Goal: Task Accomplishment & Management: Complete application form

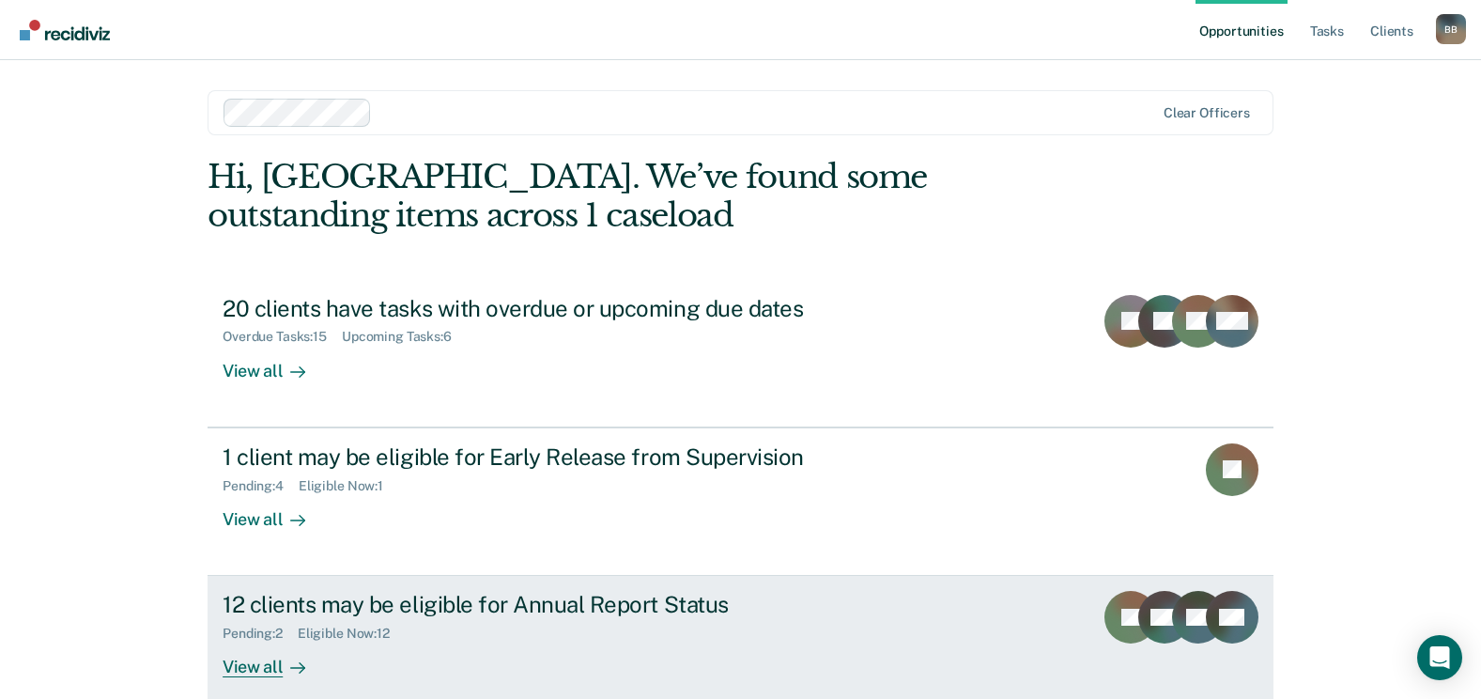
click at [398, 605] on div "12 clients may be eligible for Annual Report Status" at bounding box center [552, 604] width 659 height 27
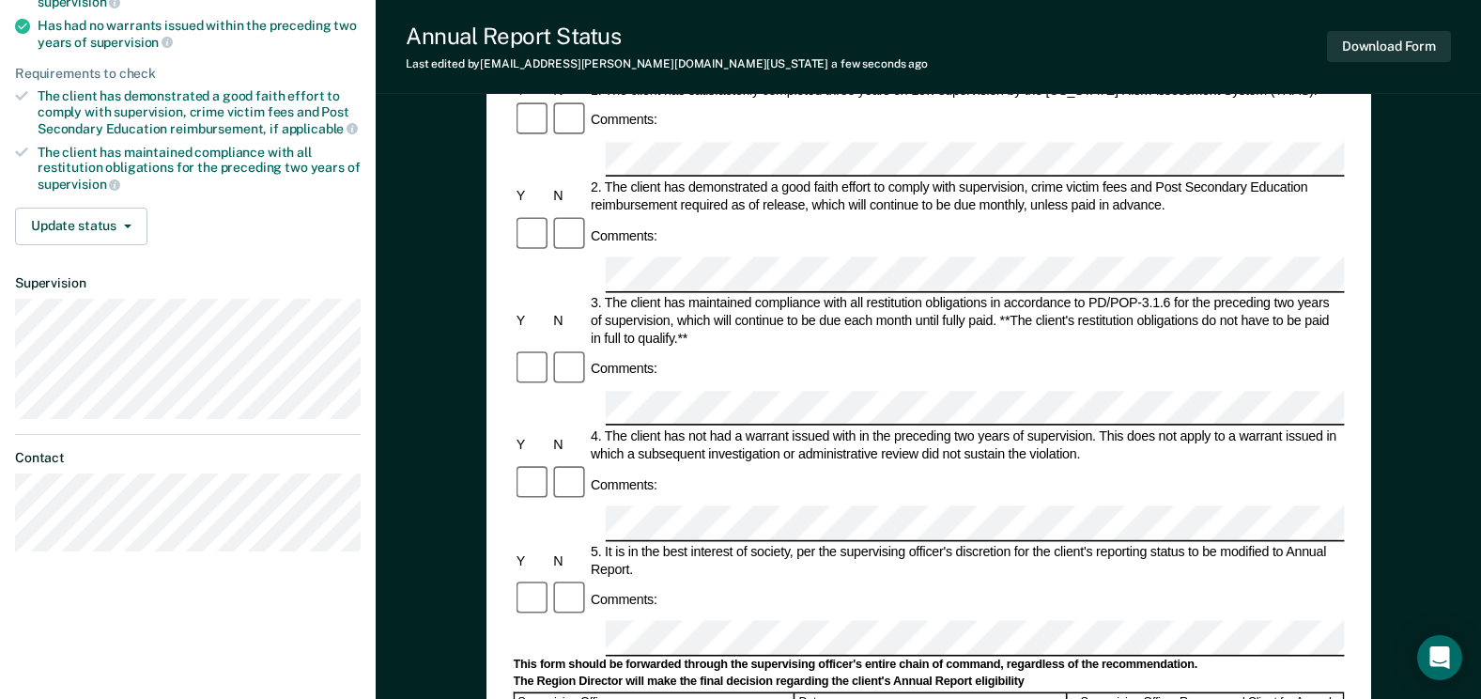
scroll to position [282, 0]
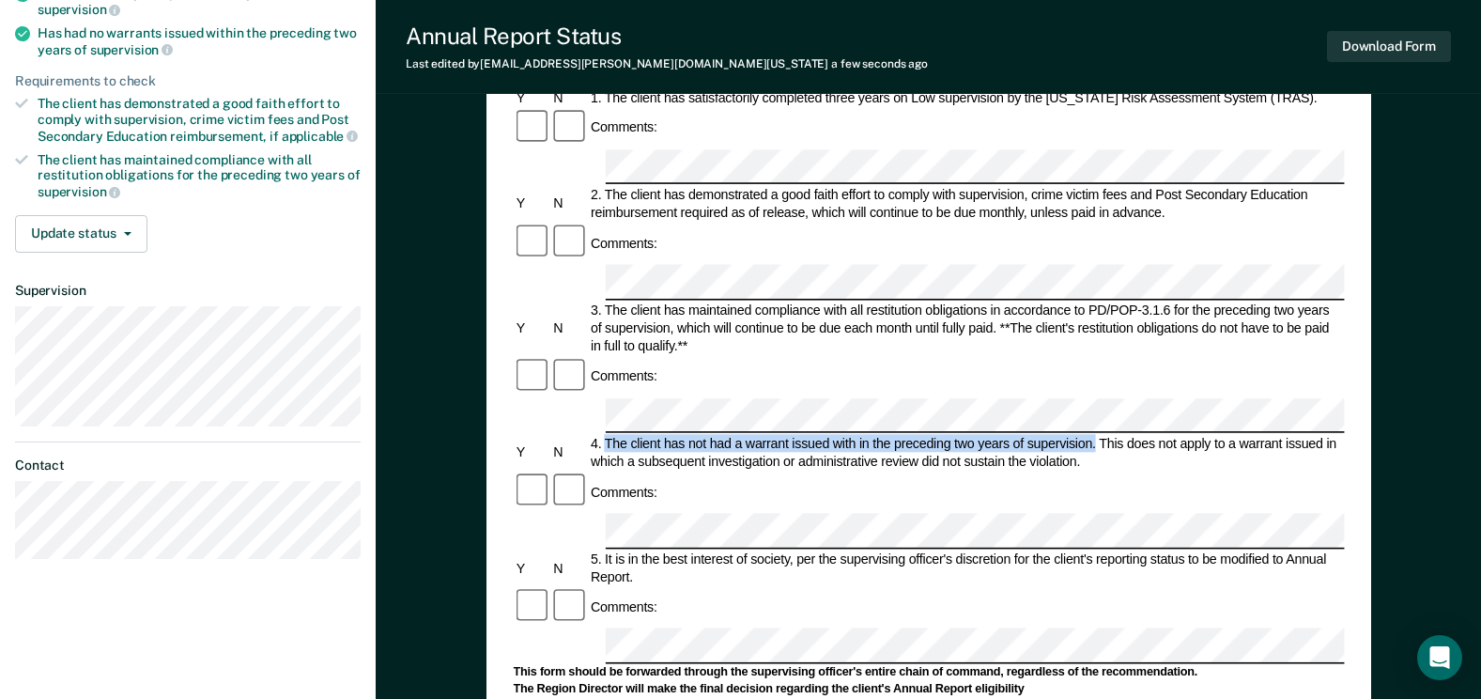
drag, startPoint x: 1094, startPoint y: 288, endPoint x: 605, endPoint y: 288, distance: 489.4
click at [605, 435] on div "4. The client has not had a warrant issued with in the preceding two years of s…" at bounding box center [966, 453] width 757 height 36
copy div "The client has not had a warrant issued with in the preceding two years of supe…"
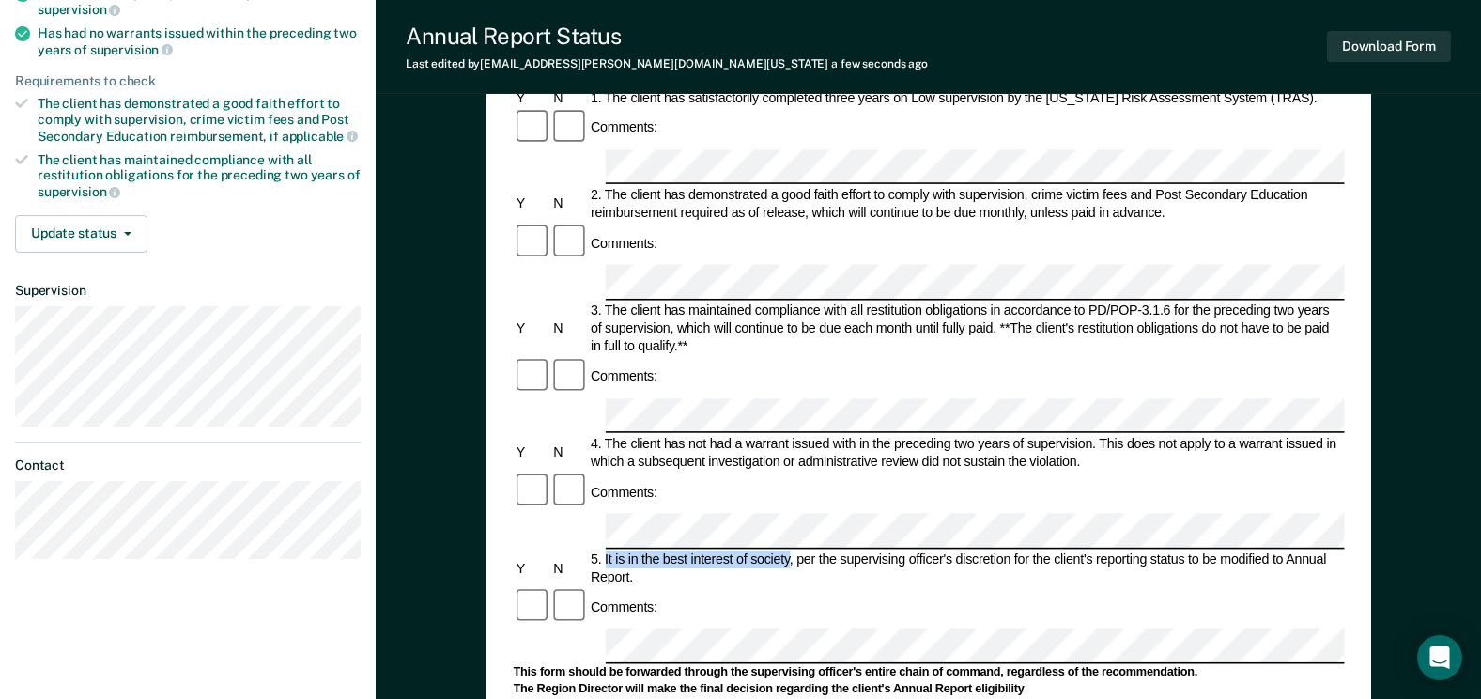
drag, startPoint x: 791, startPoint y: 381, endPoint x: 605, endPoint y: 371, distance: 186.3
click at [605, 550] on div "5. It is in the best interest of society, per the supervising officer's discret…" at bounding box center [966, 568] width 757 height 36
copy div "It is in the best interest of society"
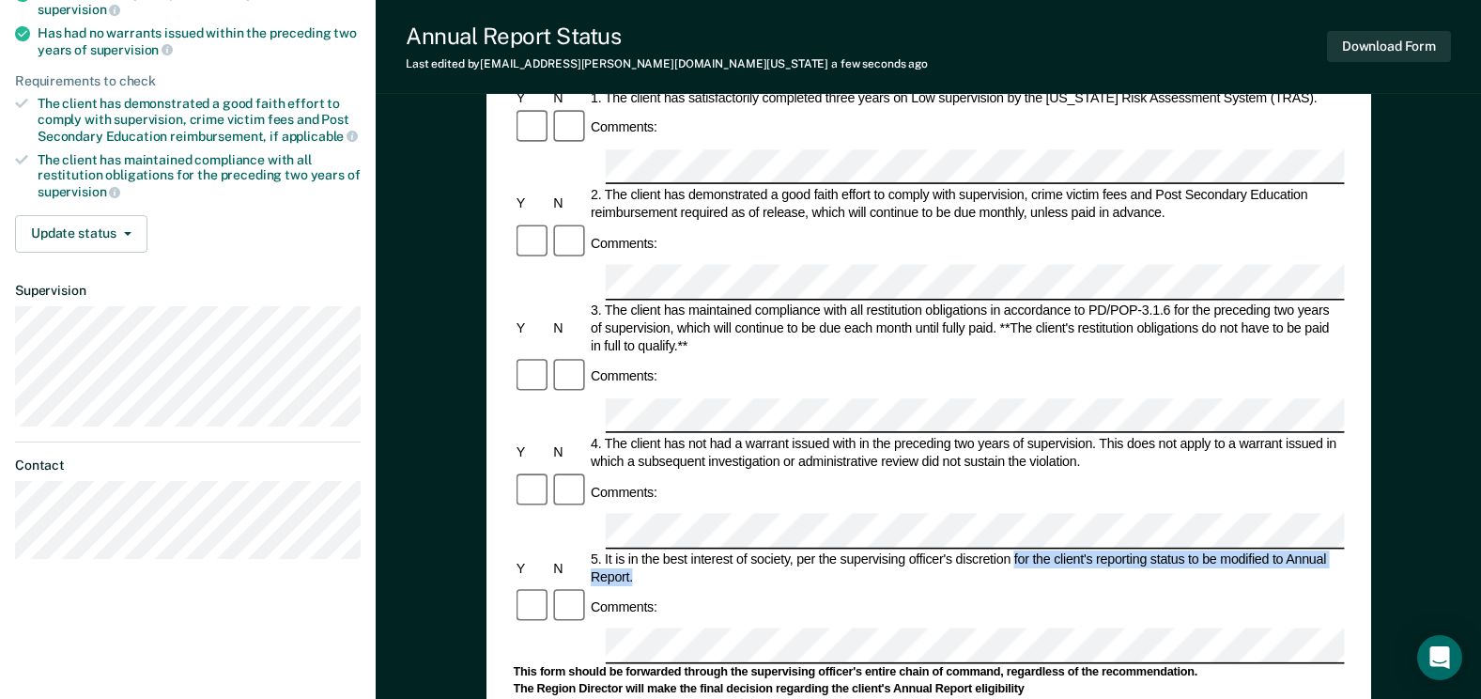
drag, startPoint x: 1013, startPoint y: 380, endPoint x: 1331, endPoint y: 393, distance: 318.7
click at [1331, 550] on div "5. It is in the best interest of society, per the supervising officer's discret…" at bounding box center [966, 568] width 757 height 36
copy div "for the client's reporting status to be modified to Annual Report."
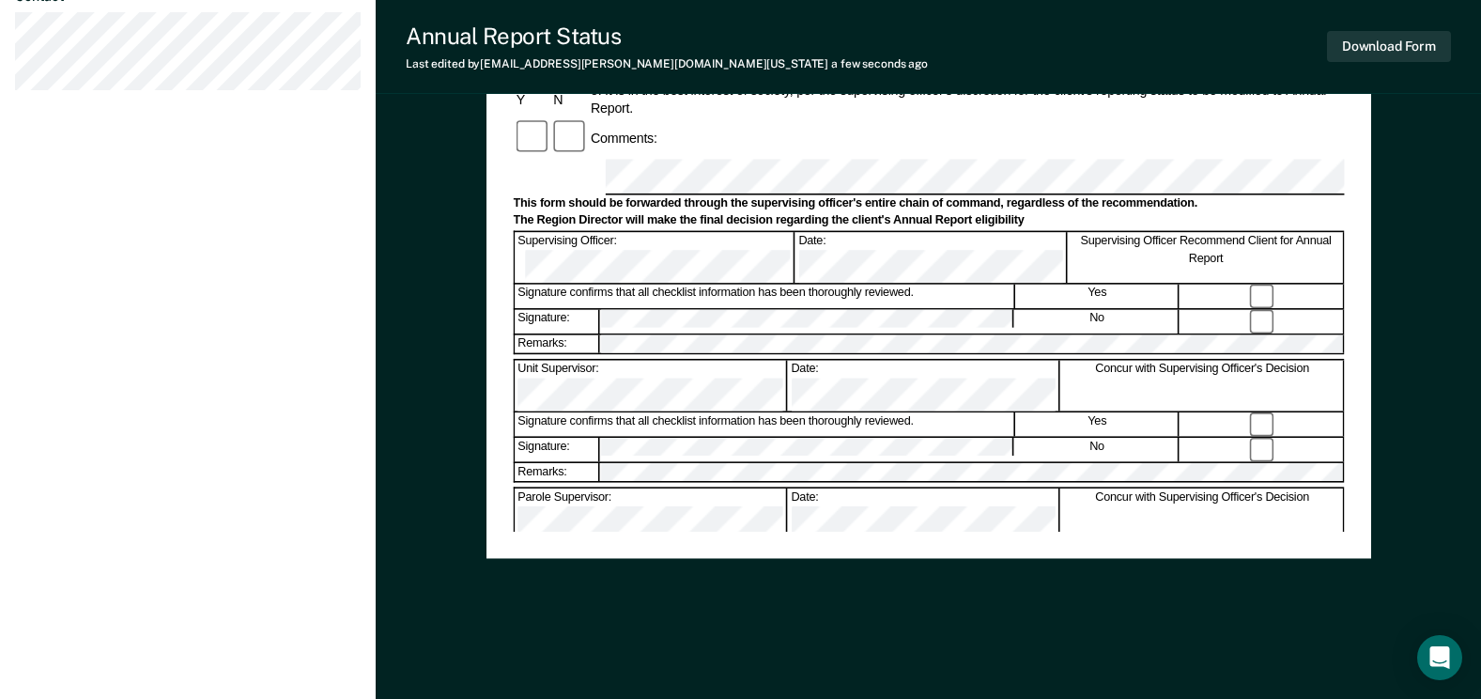
scroll to position [752, 0]
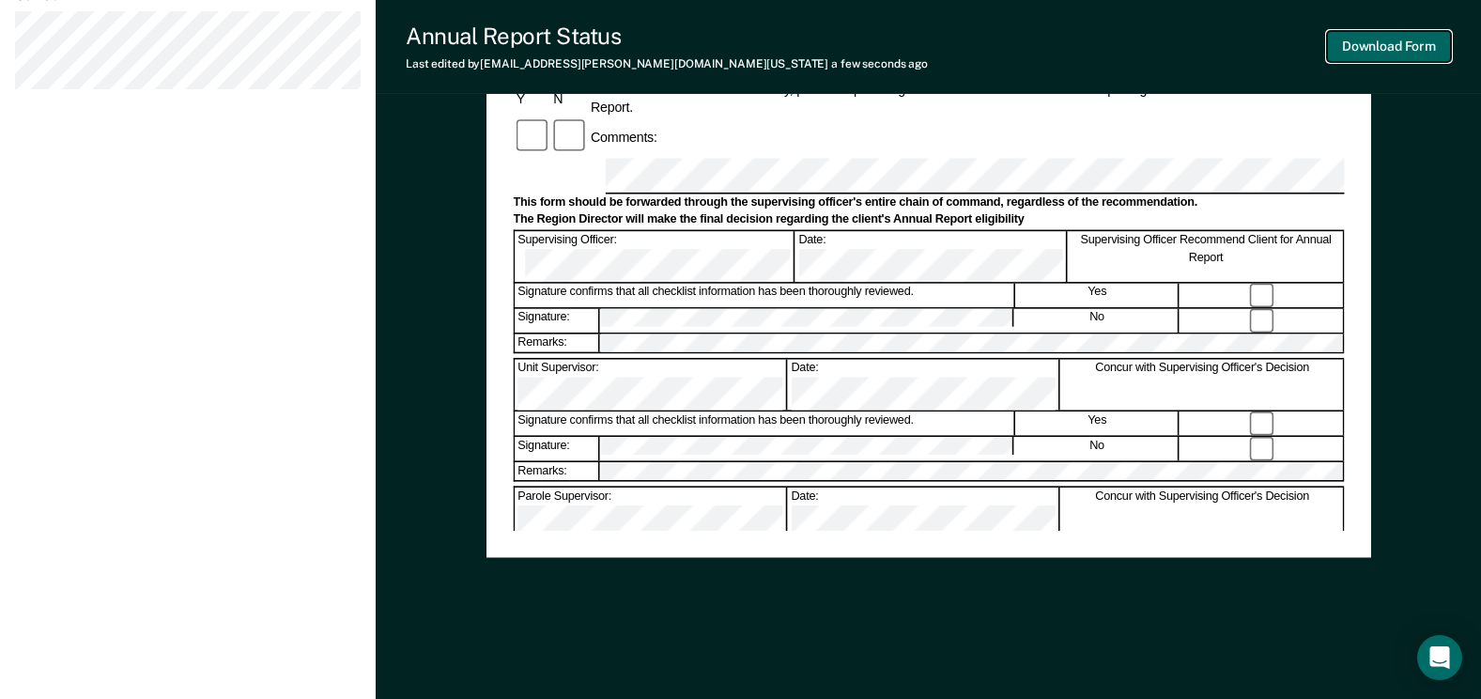
click at [1418, 46] on button "Download Form" at bounding box center [1389, 46] width 124 height 31
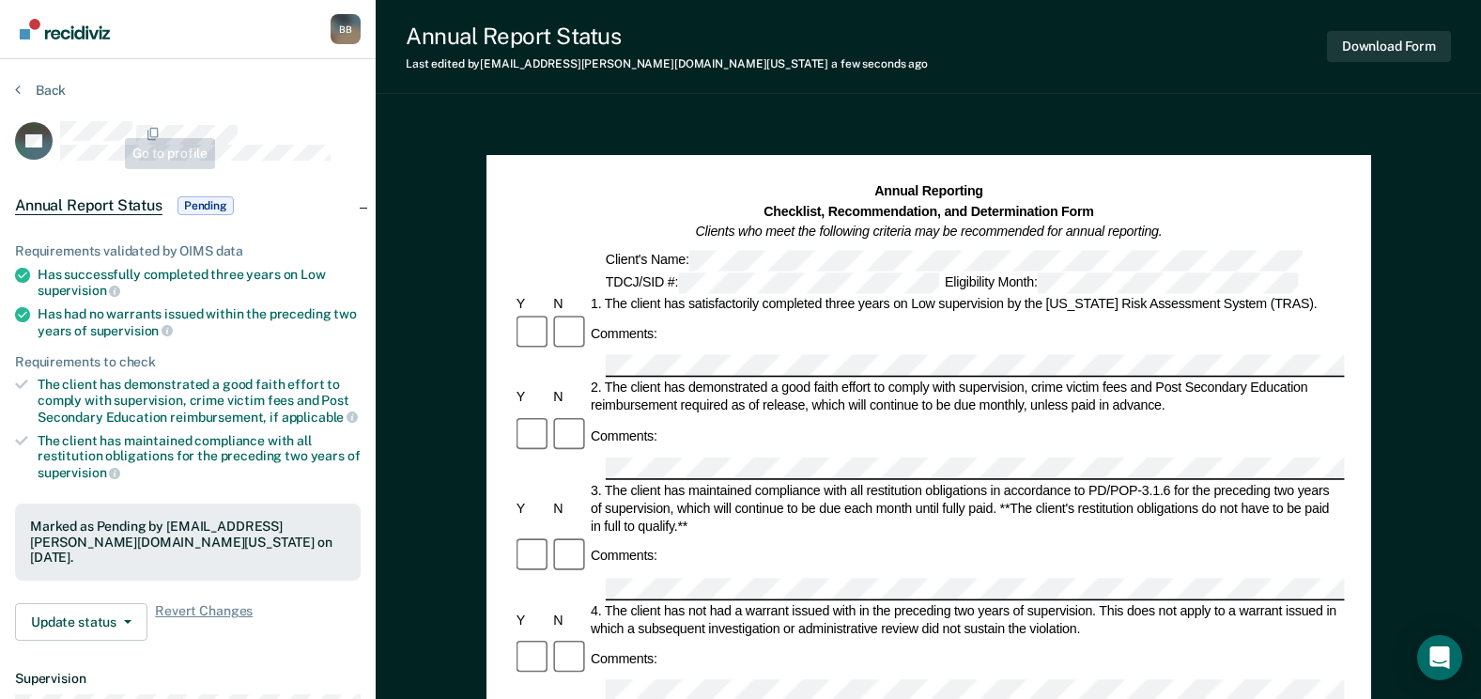
scroll to position [0, 0]
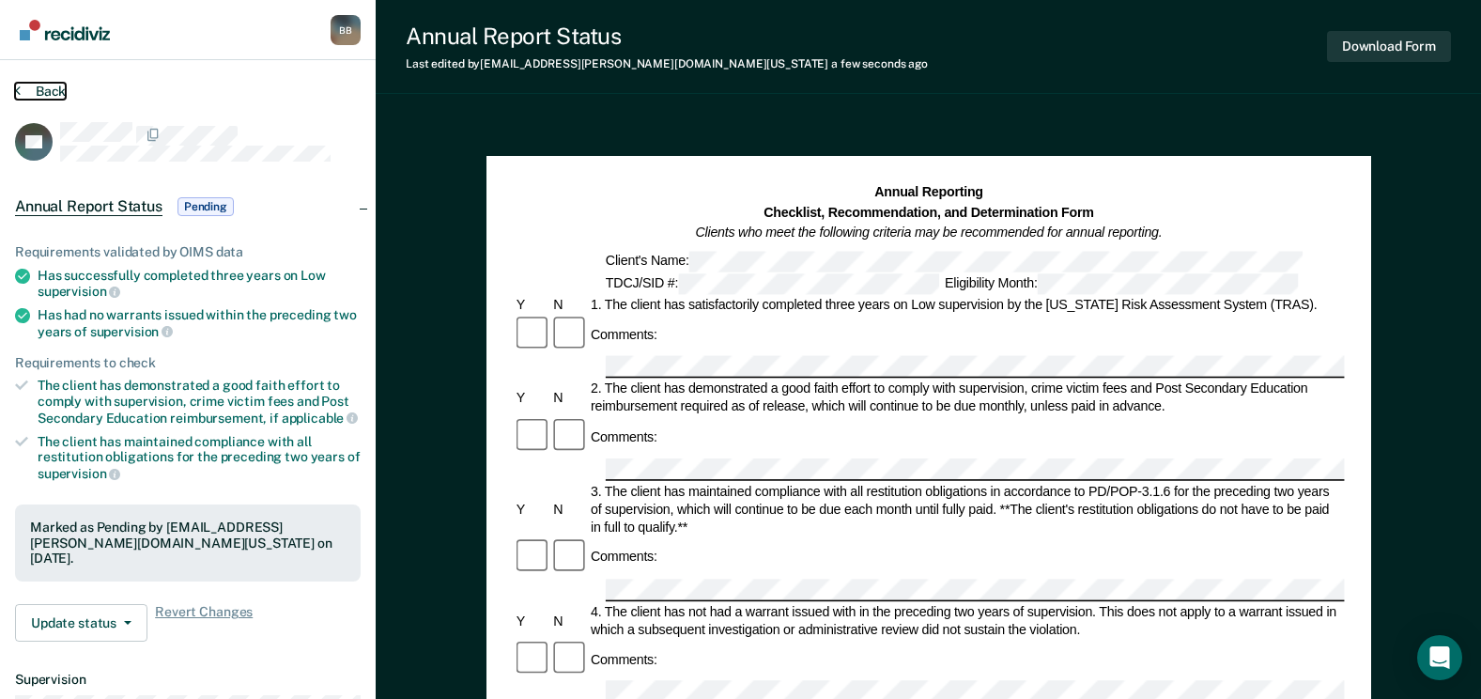
click at [45, 86] on button "Back" at bounding box center [40, 91] width 51 height 17
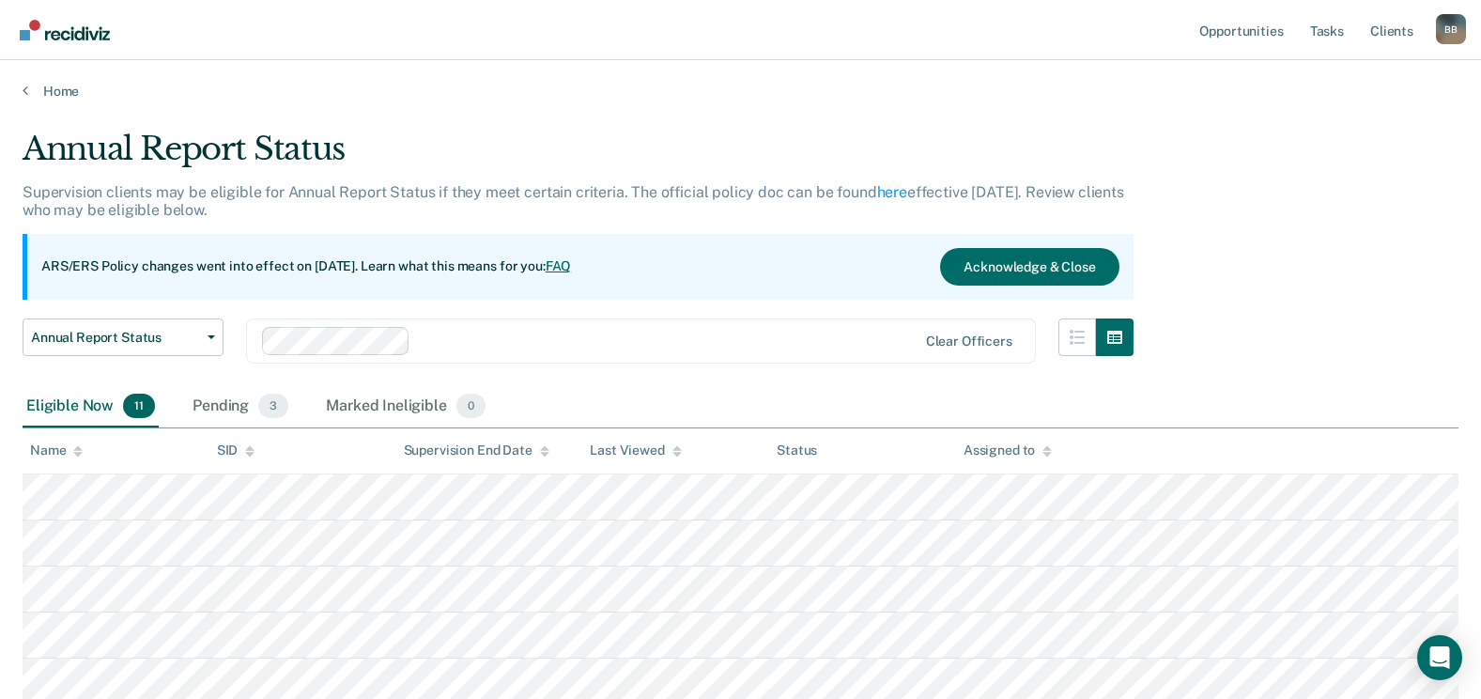
scroll to position [188, 0]
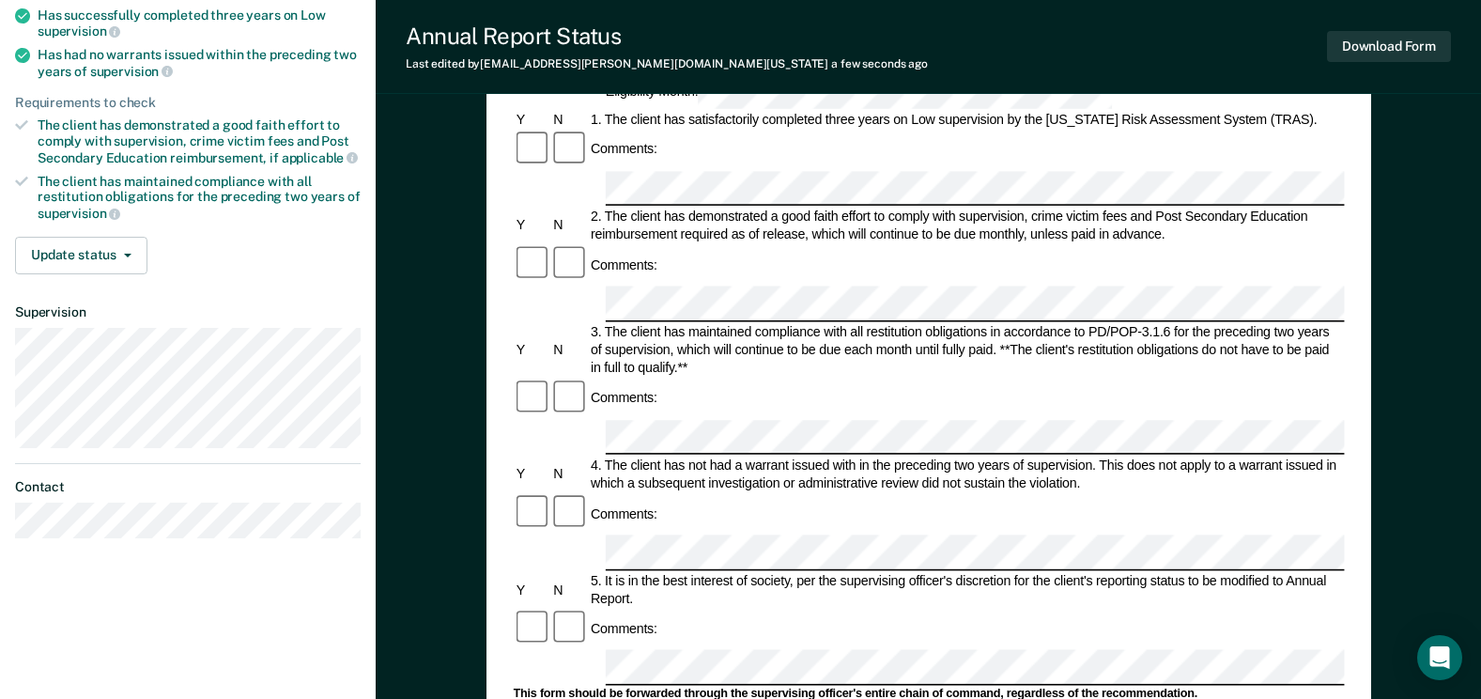
scroll to position [282, 0]
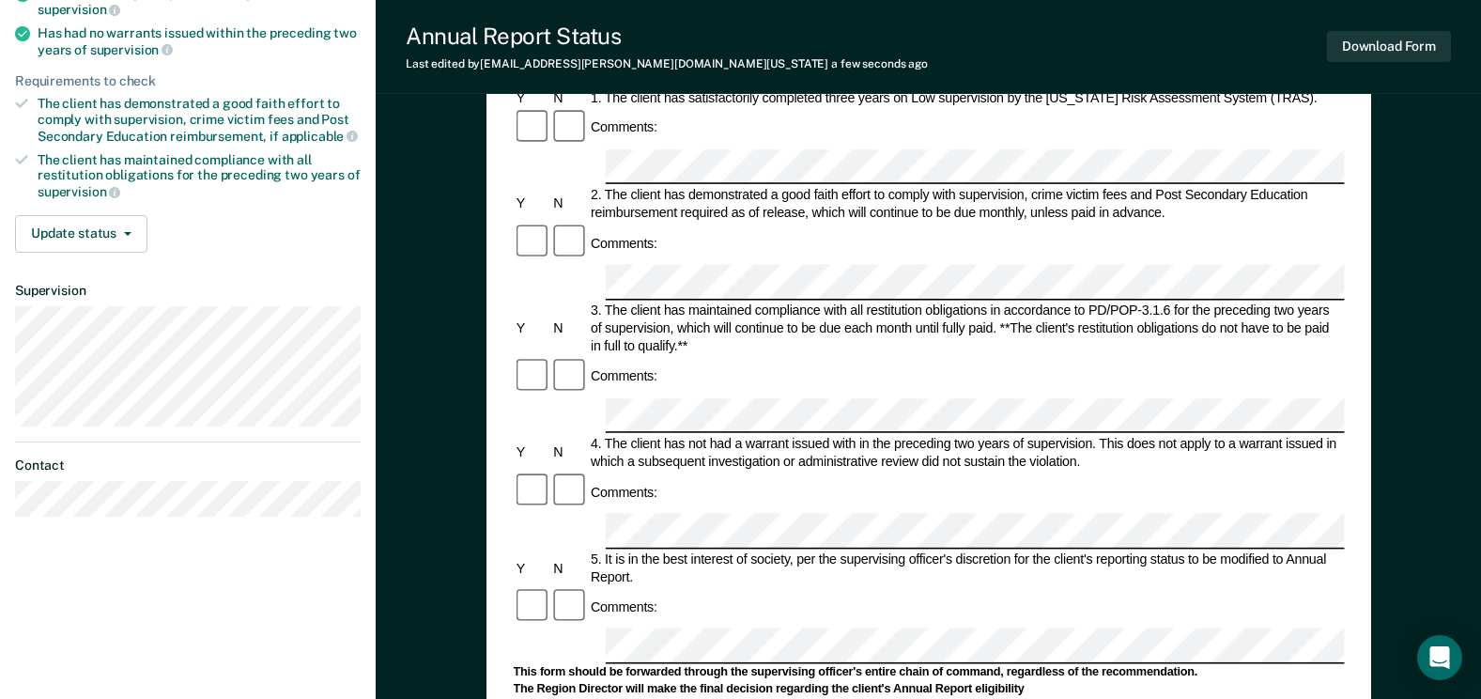
click at [633, 587] on div "Comments:" at bounding box center [928, 606] width 831 height 39
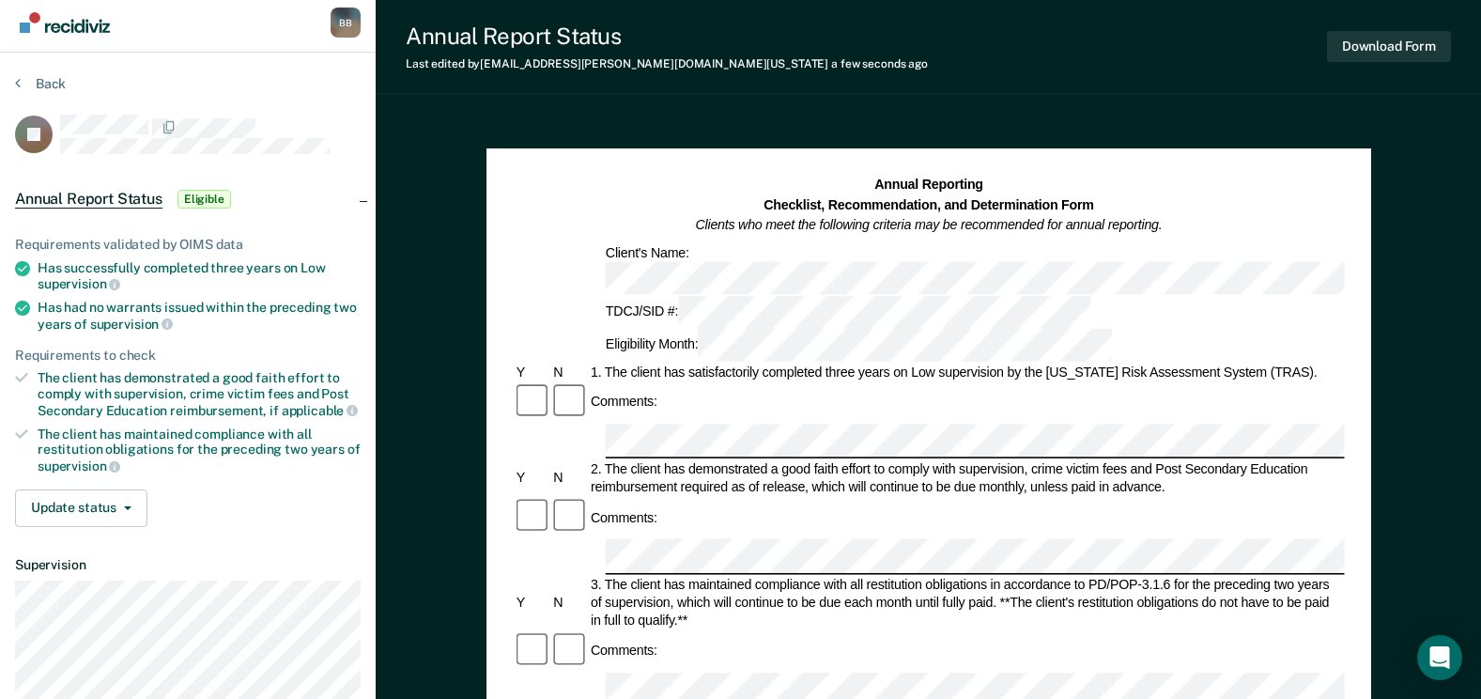
scroll to position [0, 0]
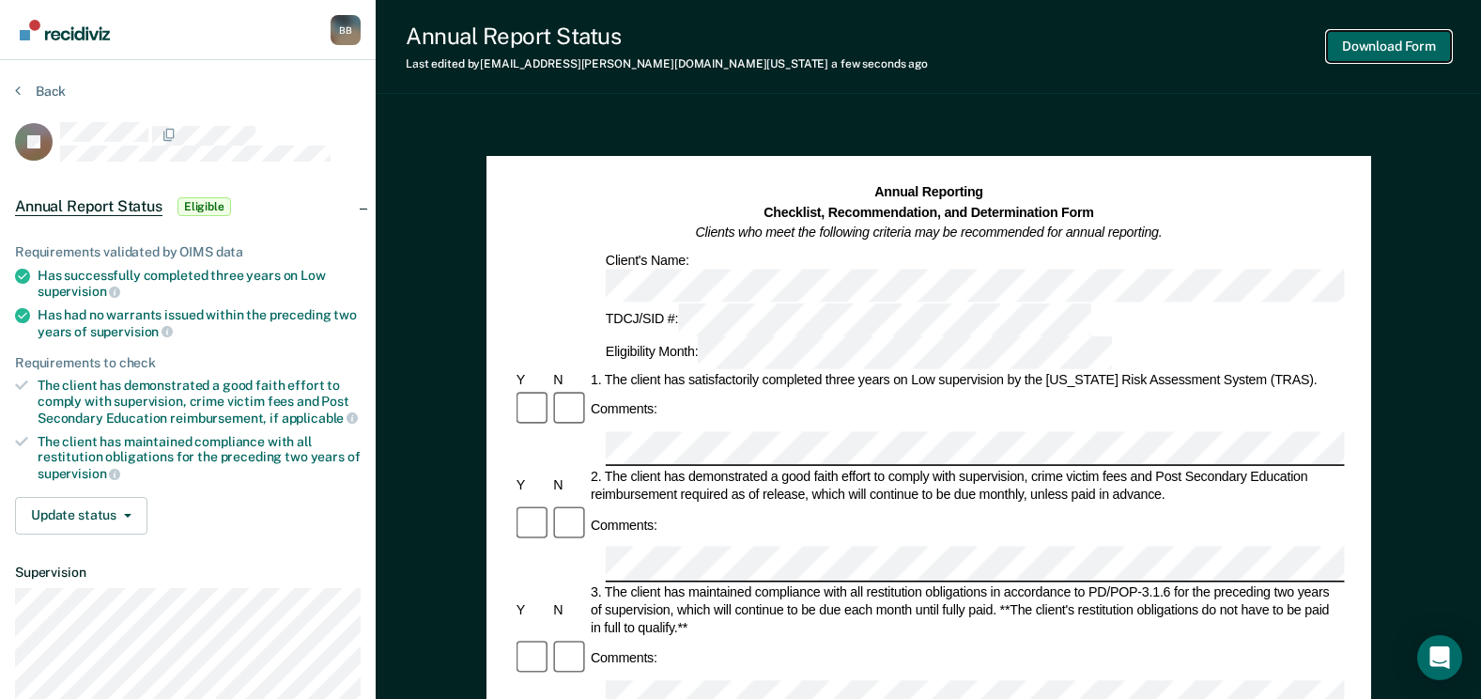
click at [1419, 48] on button "Download Form" at bounding box center [1389, 46] width 124 height 31
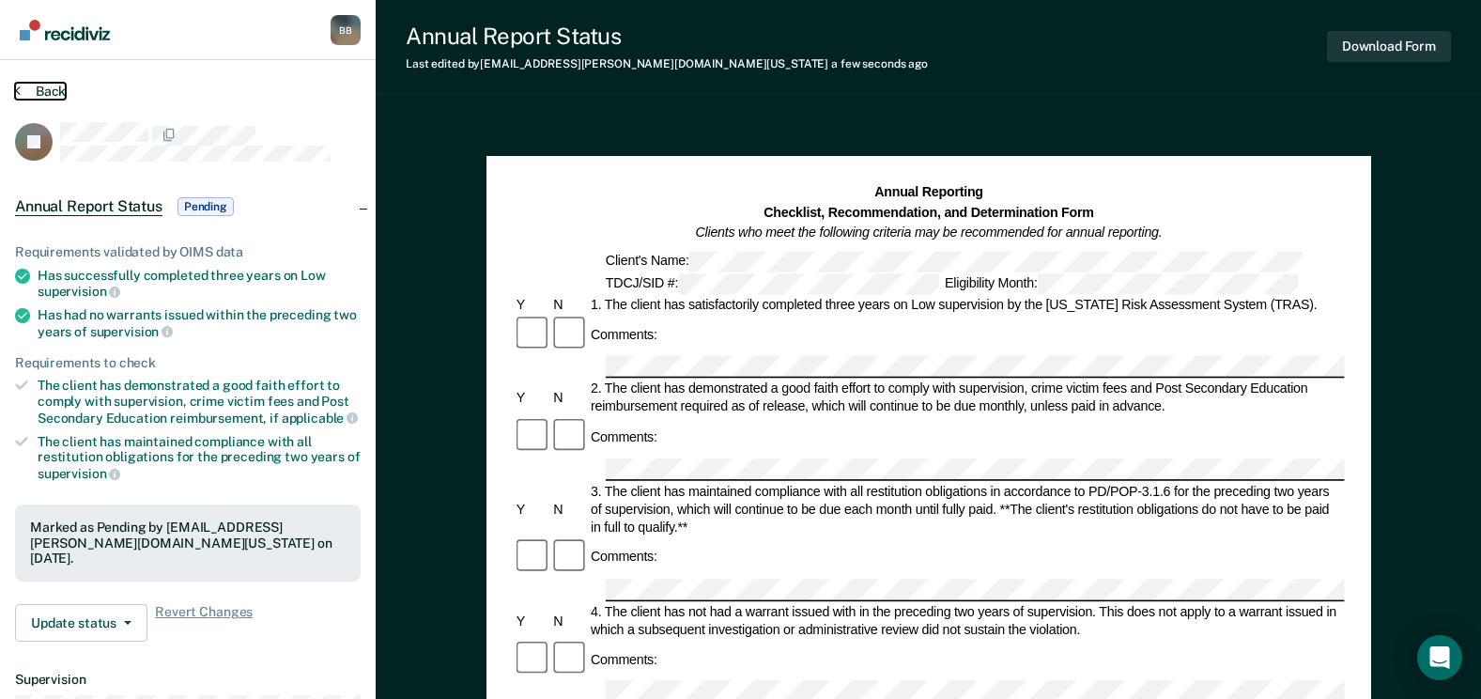
click at [45, 91] on button "Back" at bounding box center [40, 91] width 51 height 17
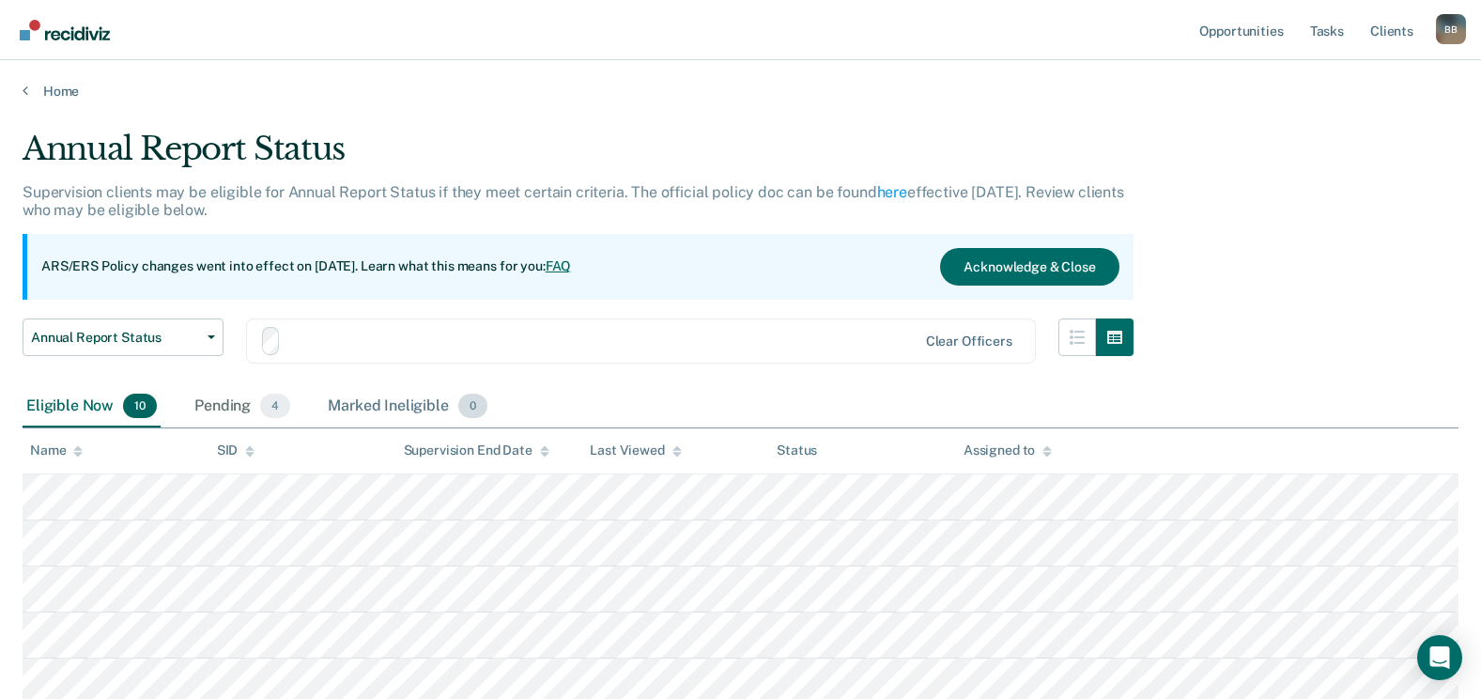
scroll to position [188, 0]
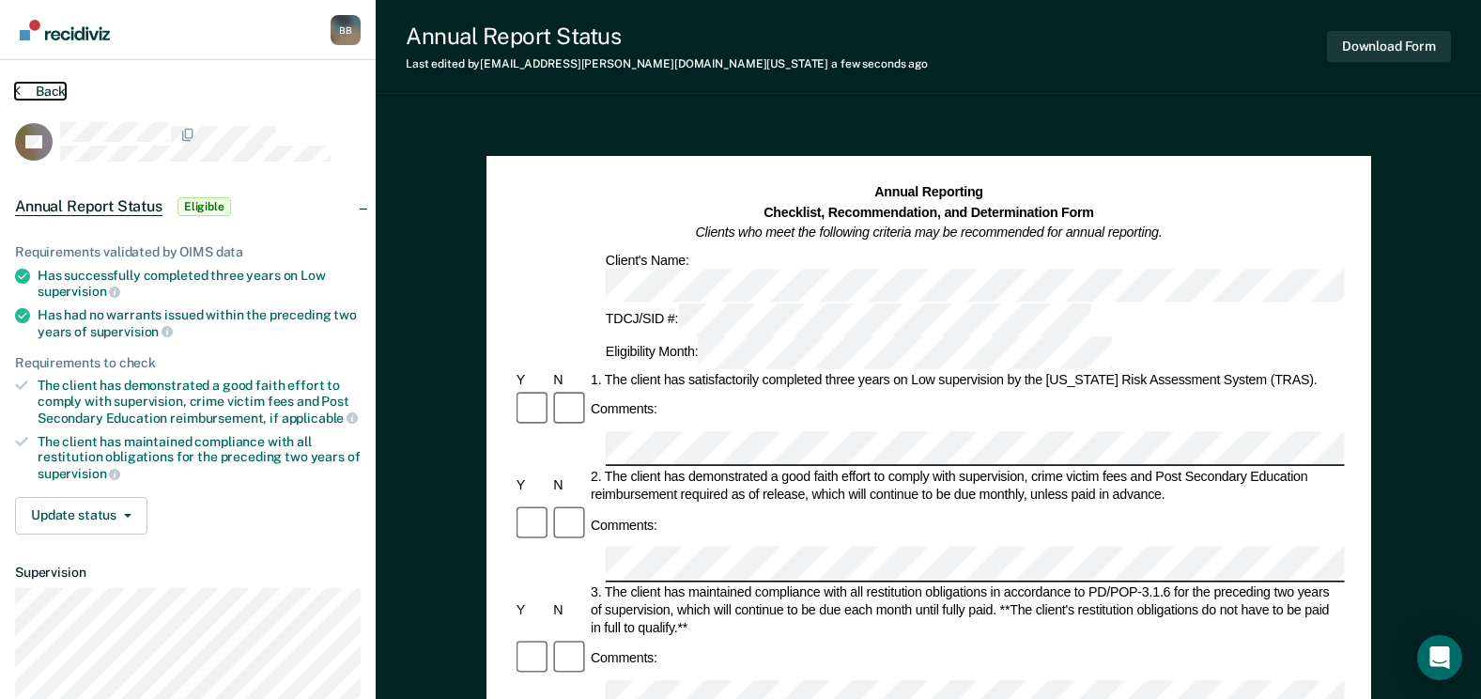
click at [57, 93] on button "Back" at bounding box center [40, 91] width 51 height 17
click at [42, 88] on button "Back" at bounding box center [40, 91] width 51 height 17
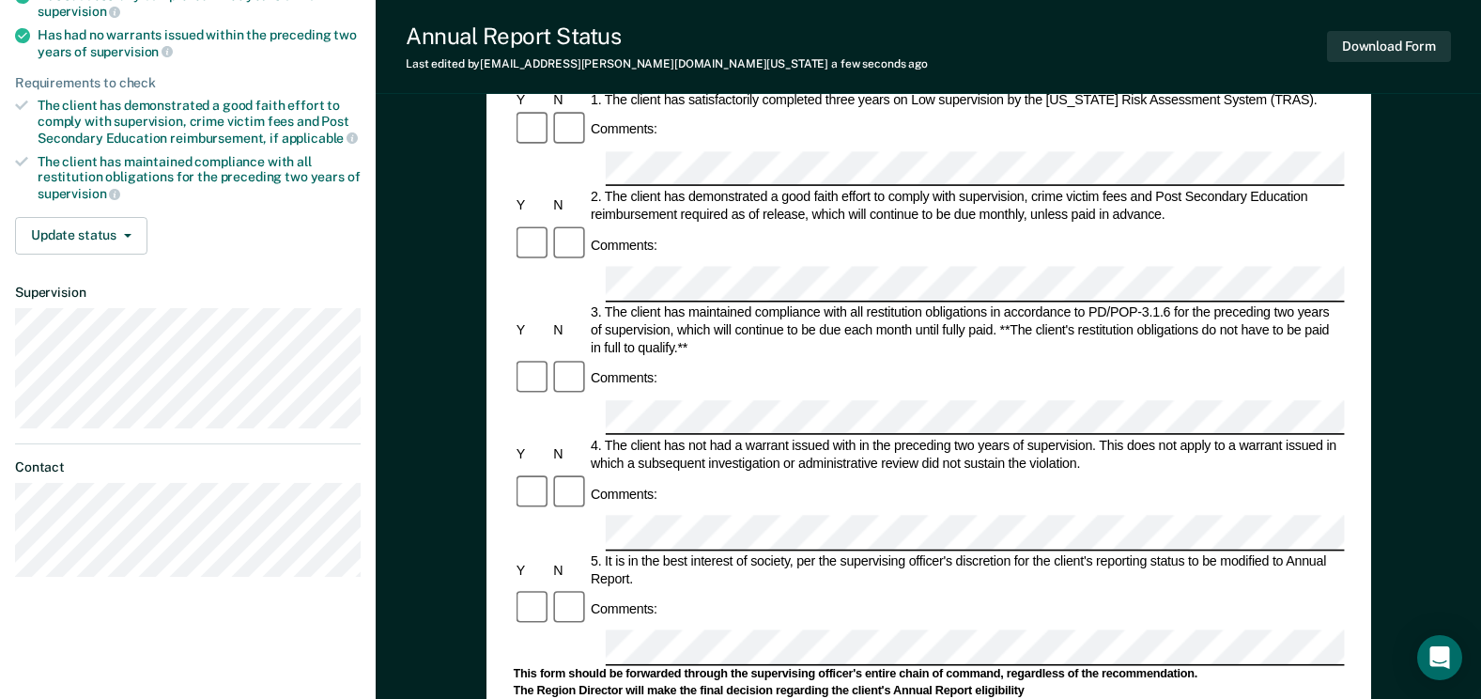
scroll to position [282, 0]
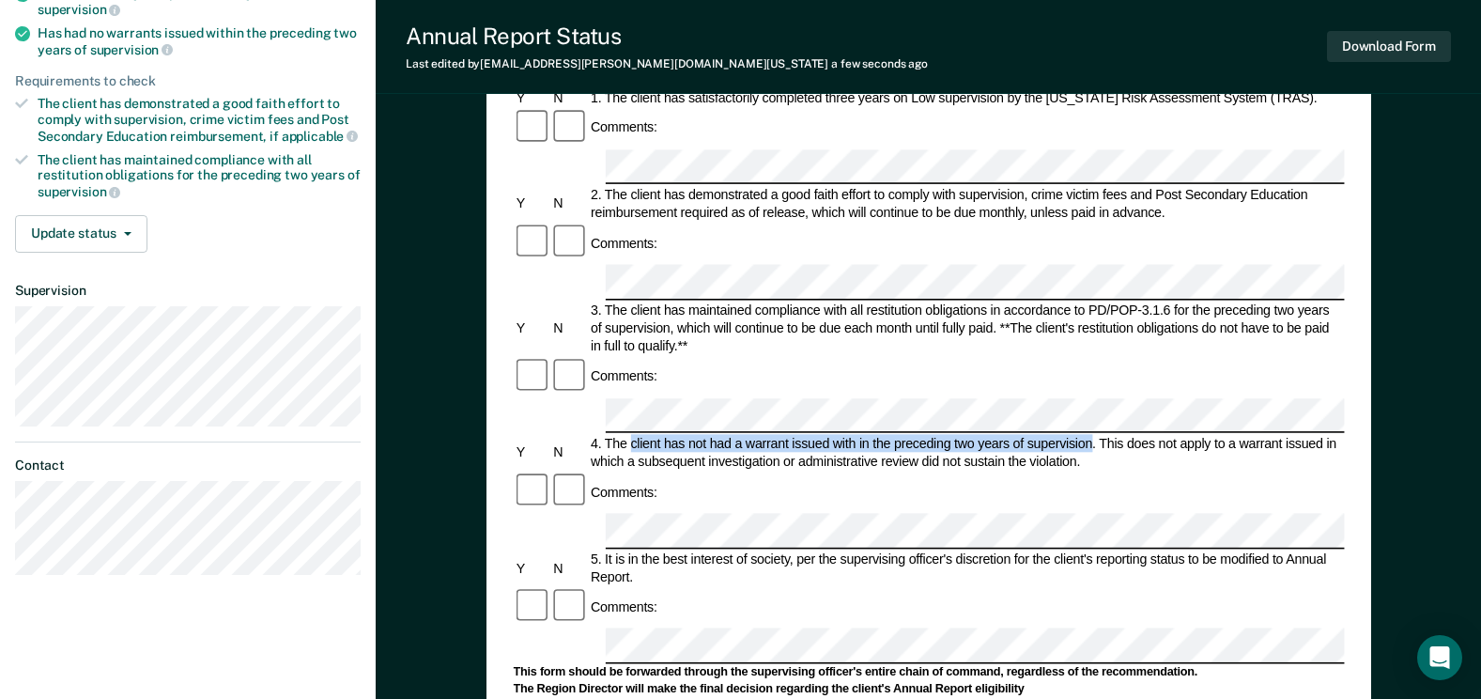
drag, startPoint x: 1093, startPoint y: 292, endPoint x: 629, endPoint y: 287, distance: 463.2
click at [629, 435] on div "4. The client has not had a warrant issued with in the preceding two years of s…" at bounding box center [966, 453] width 757 height 36
copy div "client has not had a warrant issued with in the preceding two years of supervis…"
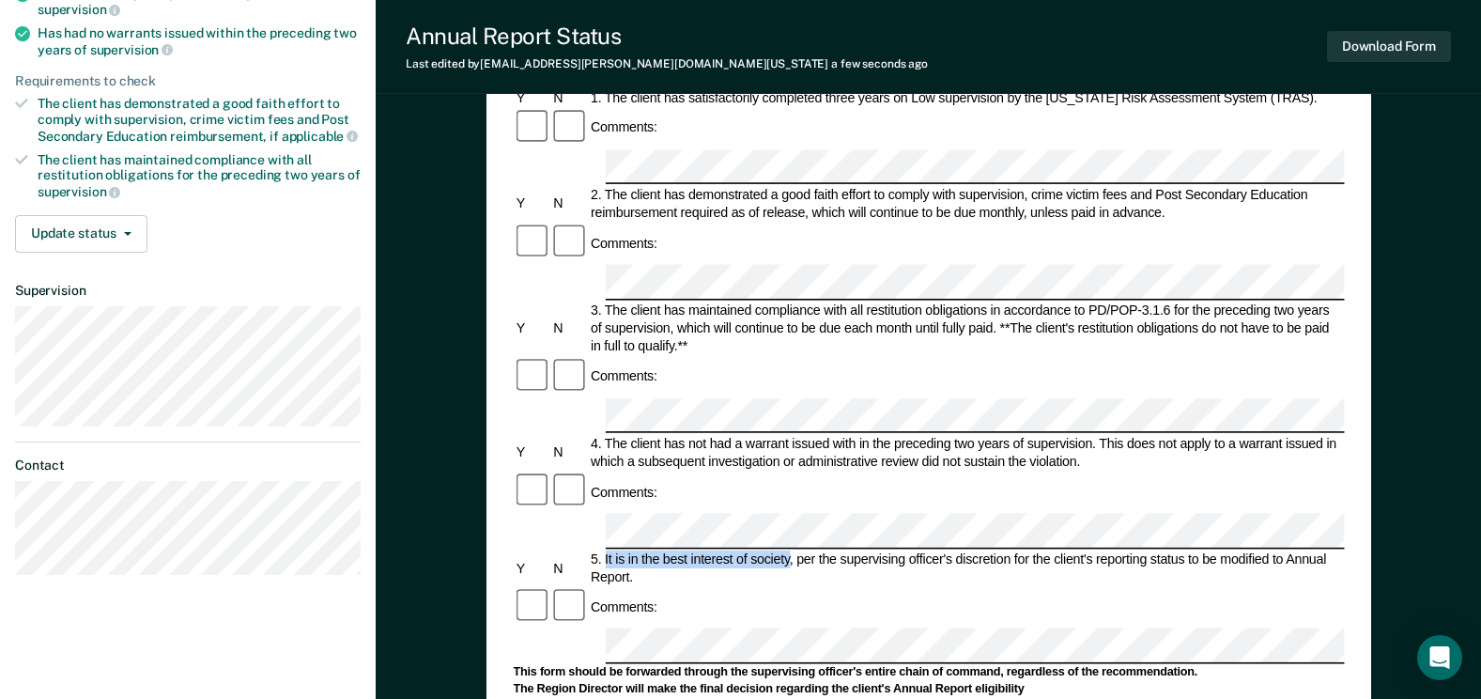
drag, startPoint x: 604, startPoint y: 384, endPoint x: 788, endPoint y: 380, distance: 184.2
click at [788, 550] on div "5. It is in the best interest of society, per the supervising officer's discret…" at bounding box center [966, 568] width 757 height 36
copy div "It is in the best interest of society"
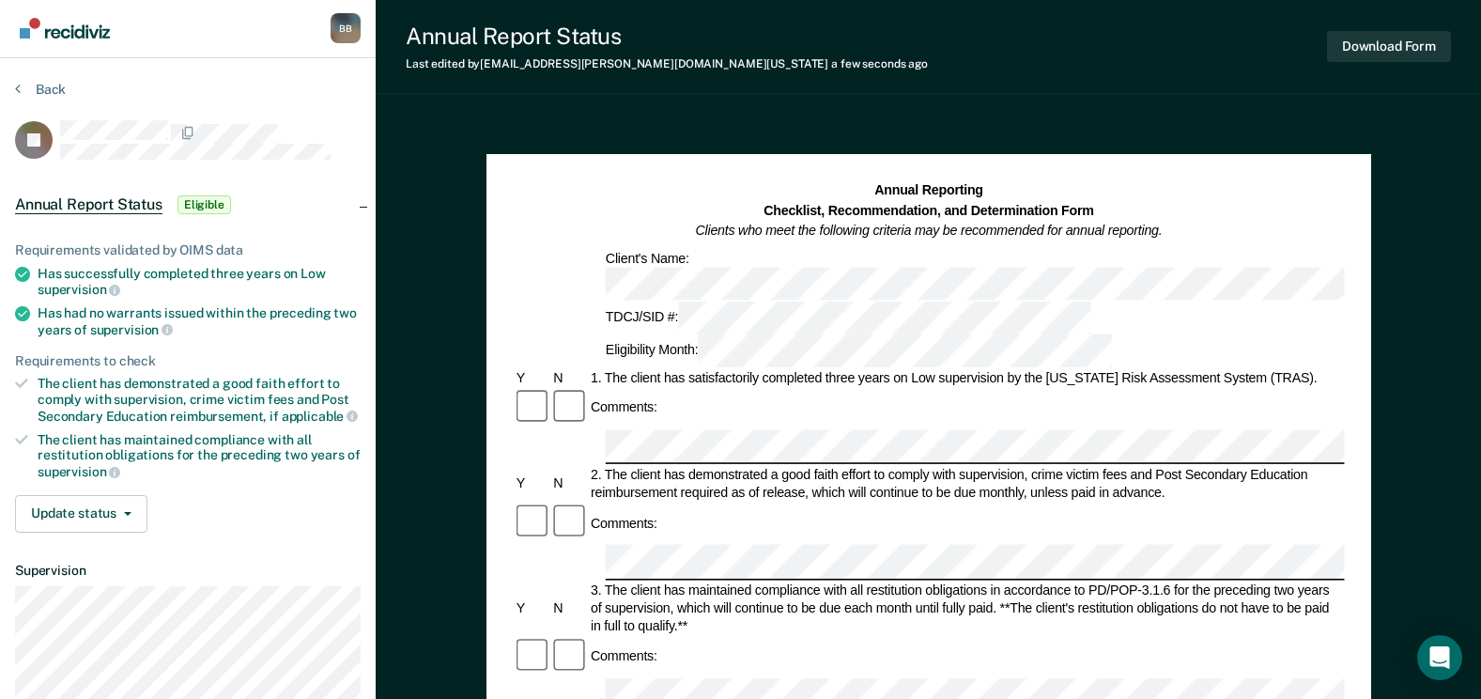
scroll to position [0, 0]
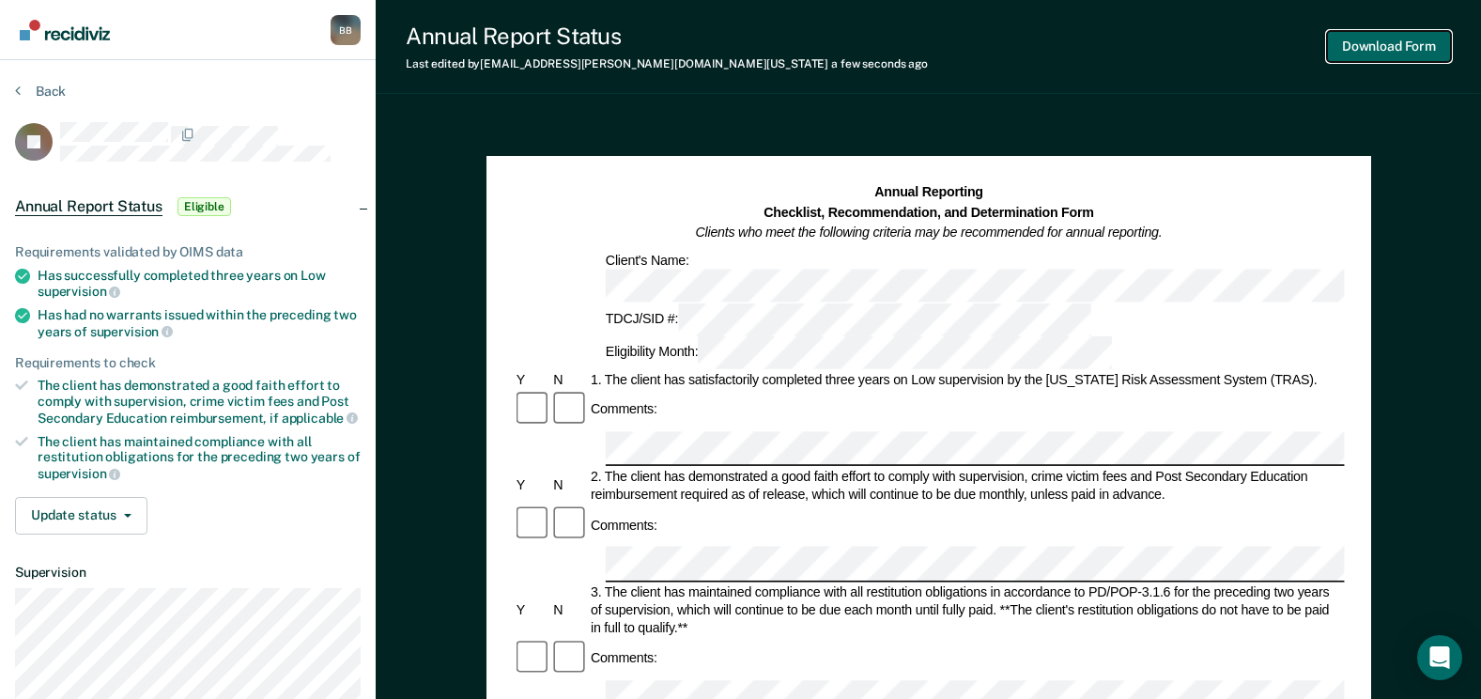
click at [1394, 37] on button "Download Form" at bounding box center [1389, 46] width 124 height 31
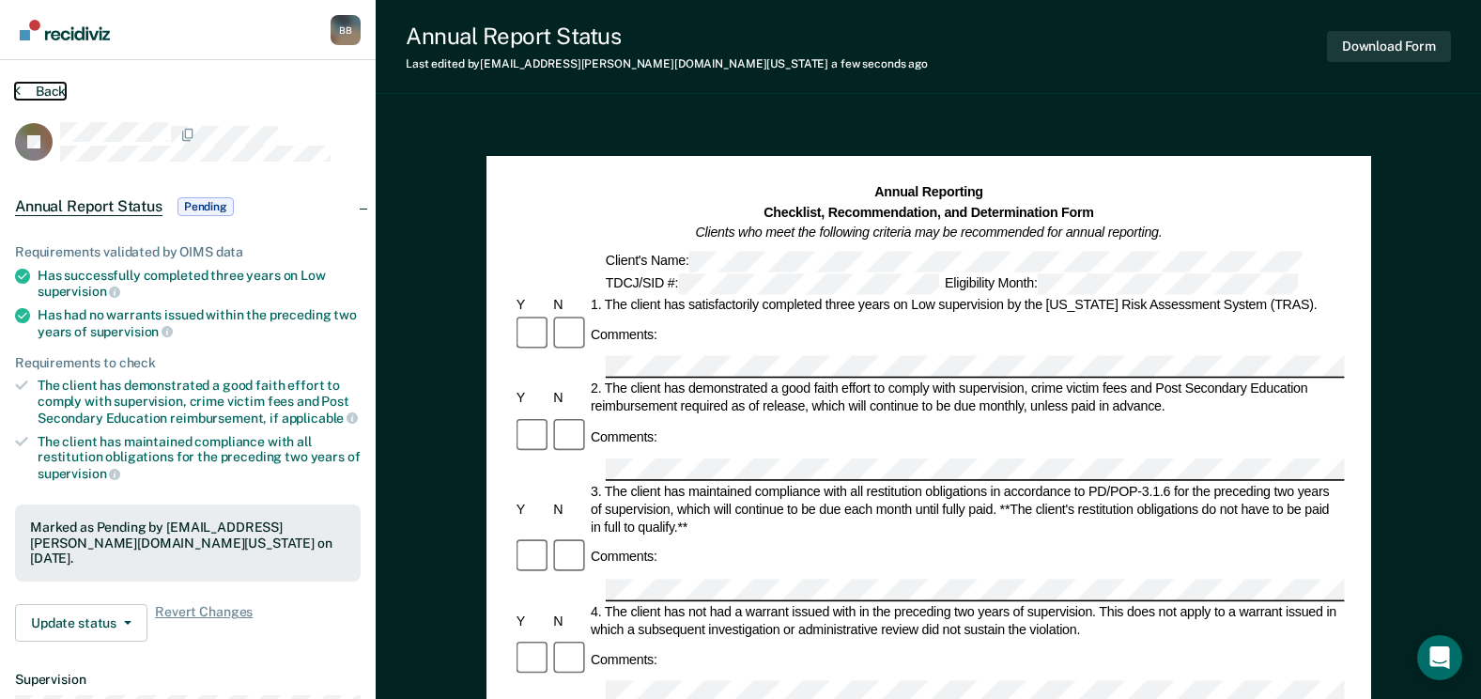
click at [52, 85] on button "Back" at bounding box center [40, 91] width 51 height 17
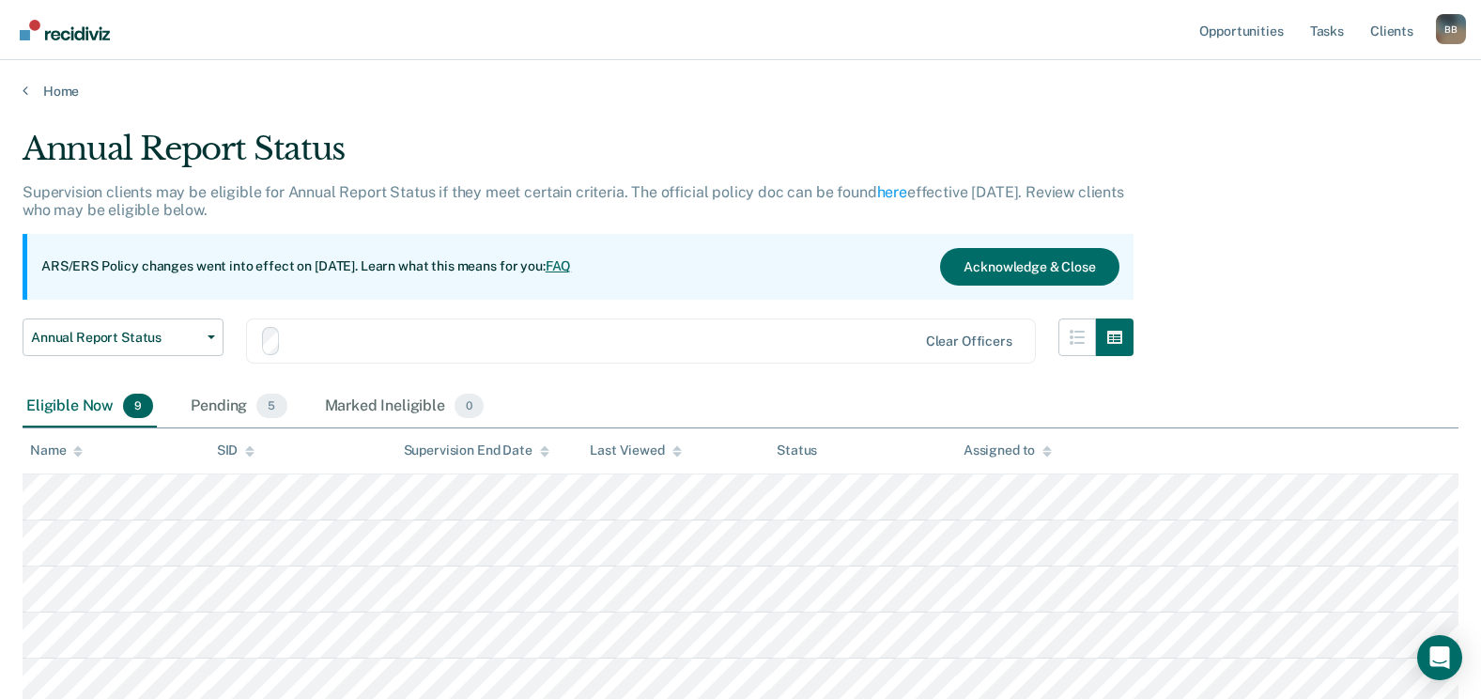
scroll to position [188, 0]
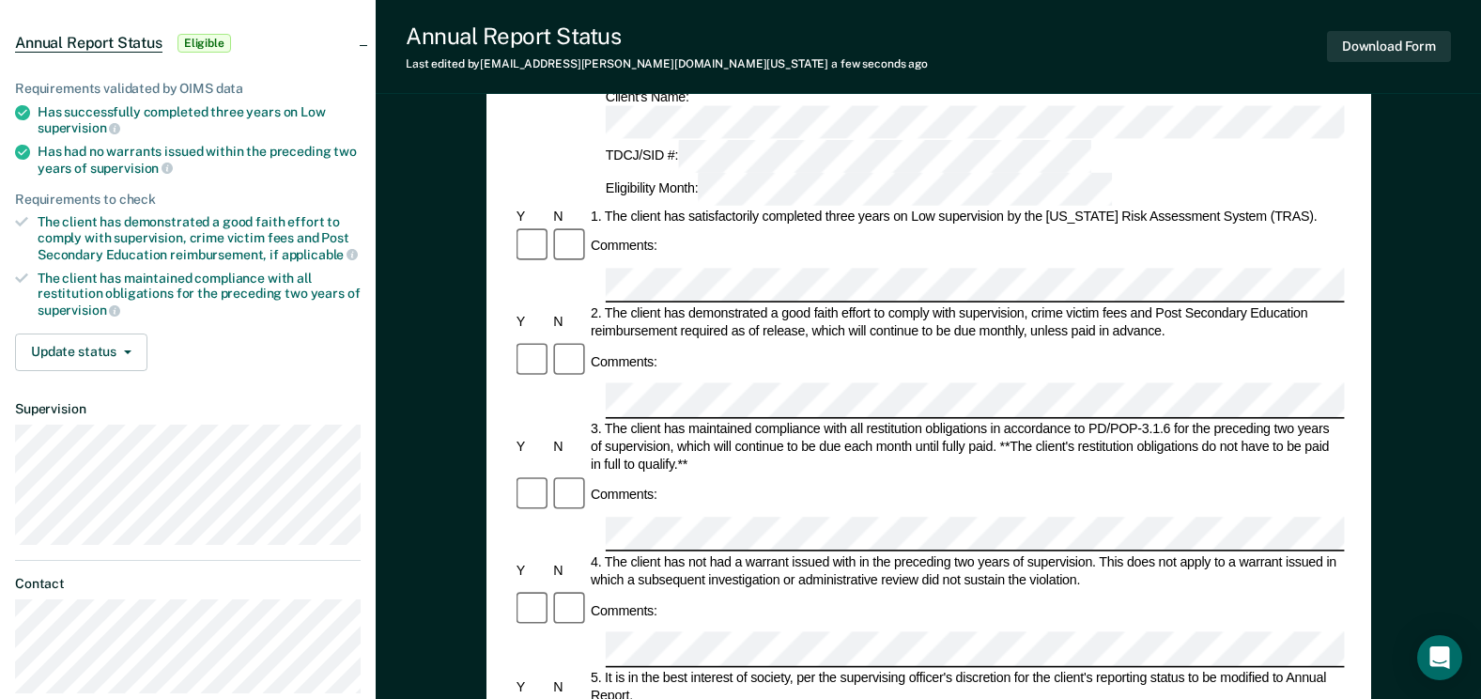
scroll to position [188, 0]
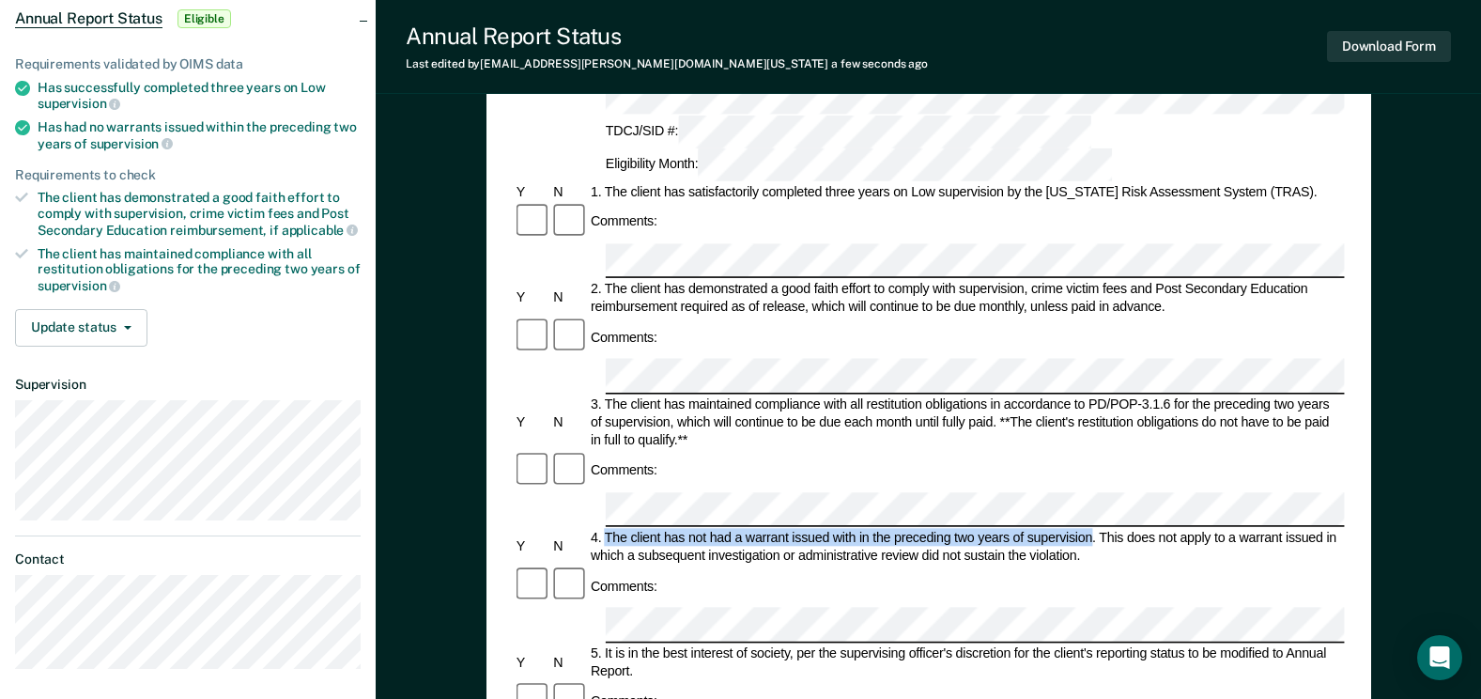
drag, startPoint x: 1090, startPoint y: 384, endPoint x: 604, endPoint y: 385, distance: 485.7
click at [604, 529] on div "4. The client has not had a warrant issued with in the preceding two years of s…" at bounding box center [966, 547] width 757 height 36
copy div "The client has not had a warrant issued with in the preceding two years of supe…"
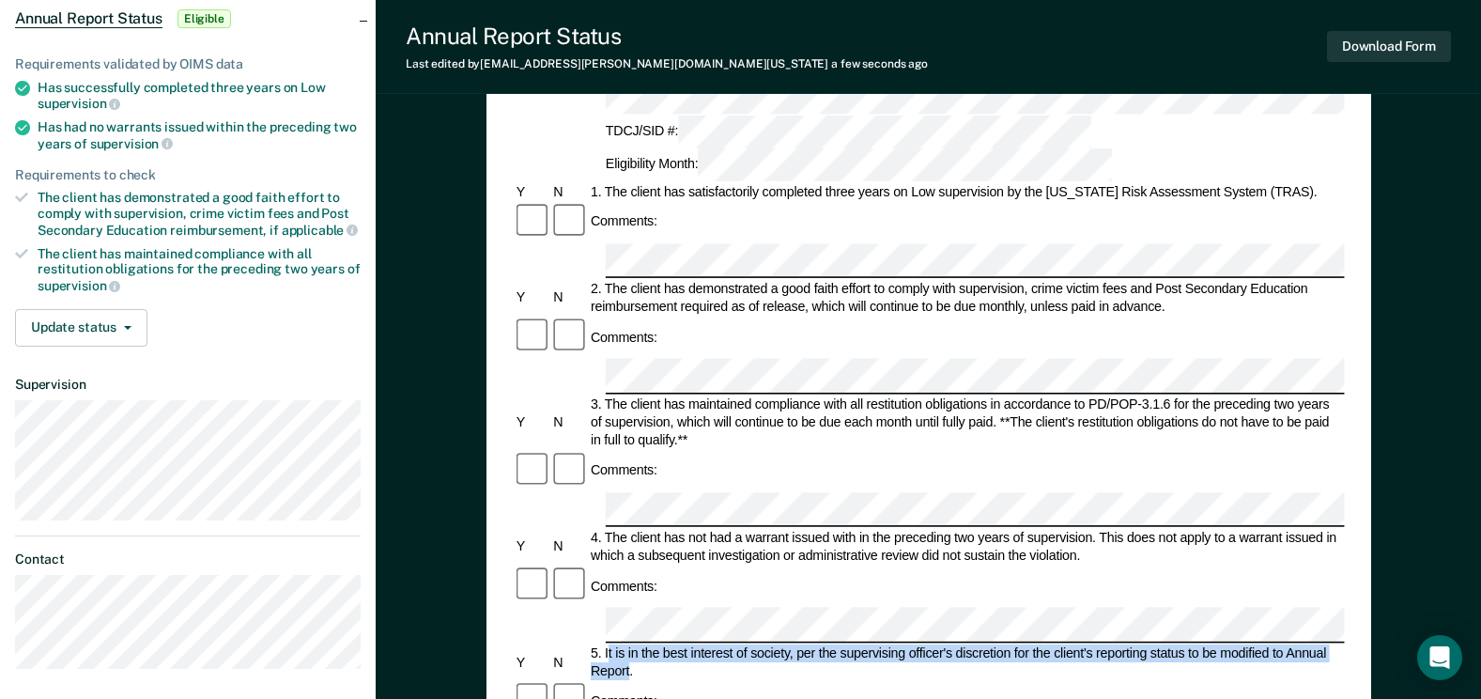
drag, startPoint x: 608, startPoint y: 475, endPoint x: 628, endPoint y: 486, distance: 23.1
click at [628, 643] on div "5. It is in the best interest of society, per the supervising officer's discret…" at bounding box center [966, 661] width 757 height 36
copy div "t is in the best interest of society, per the supervising officer's discretion …"
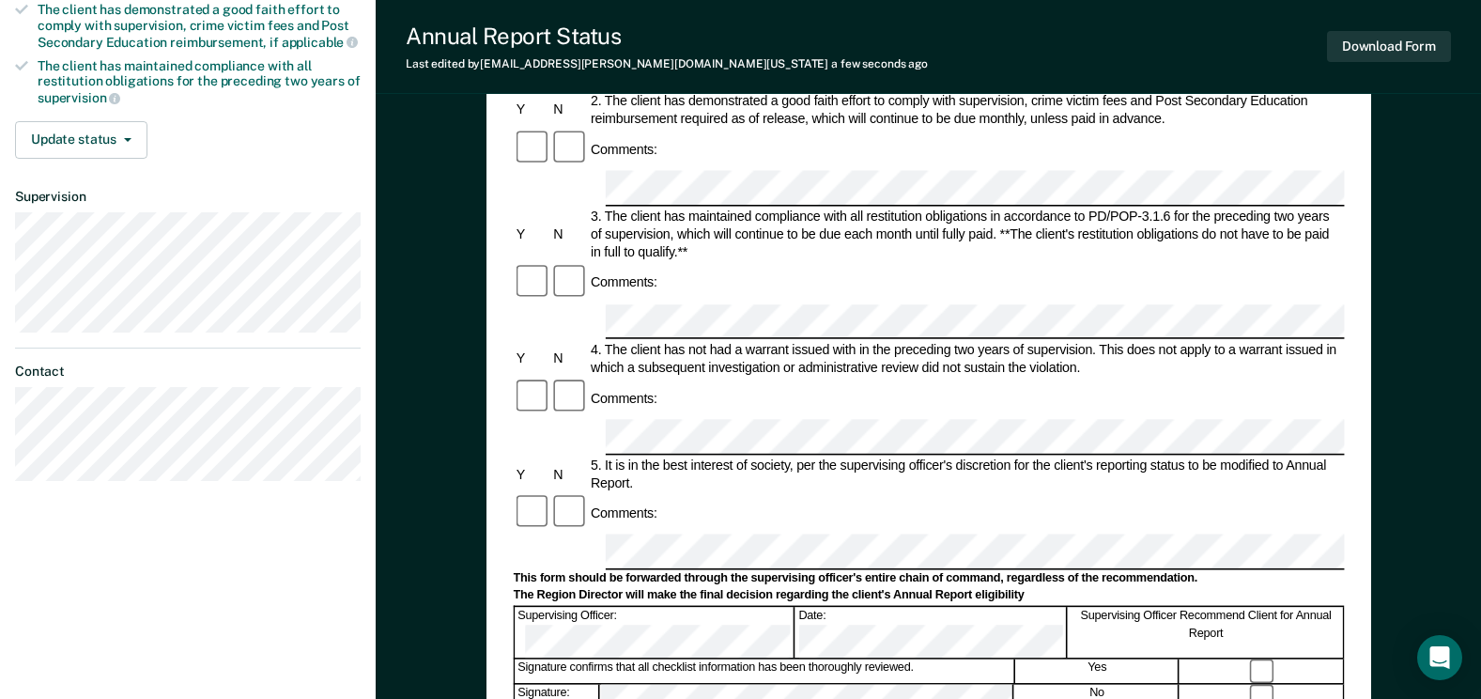
scroll to position [564, 0]
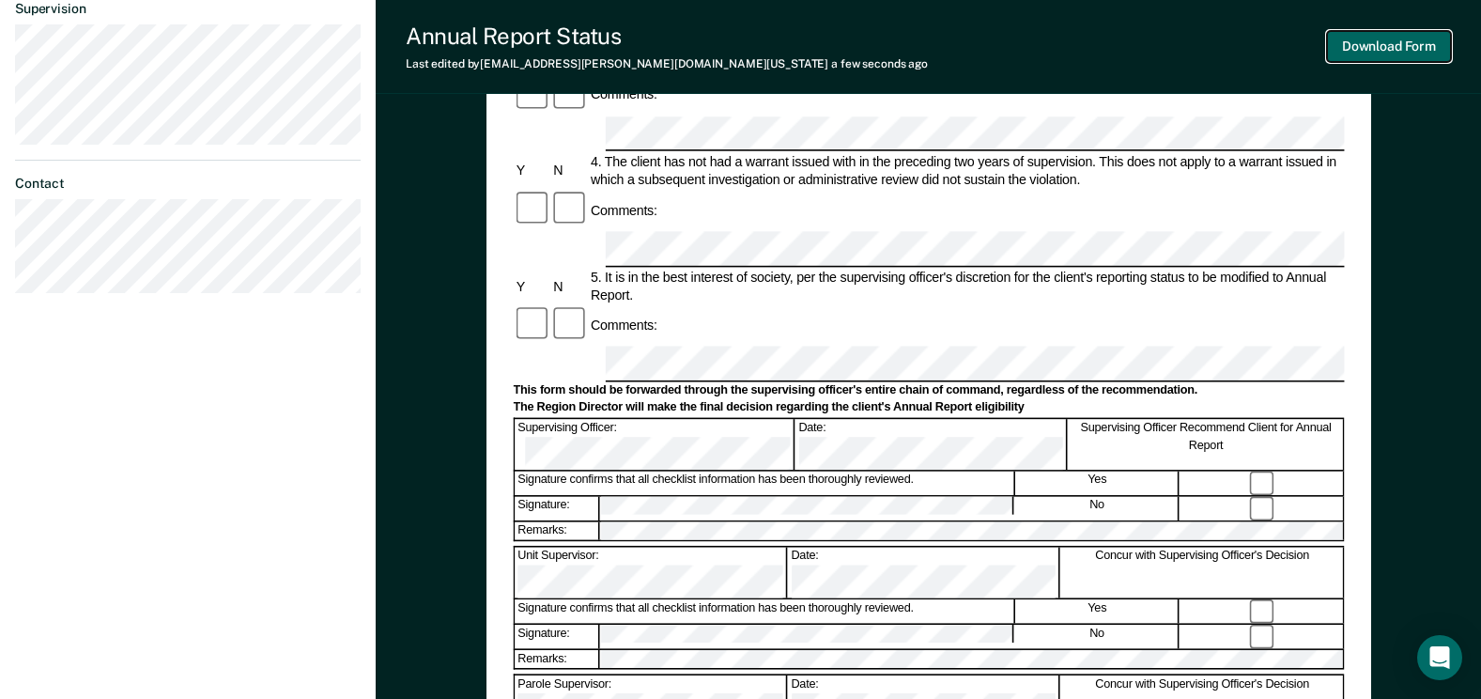
click at [1391, 52] on button "Download Form" at bounding box center [1389, 46] width 124 height 31
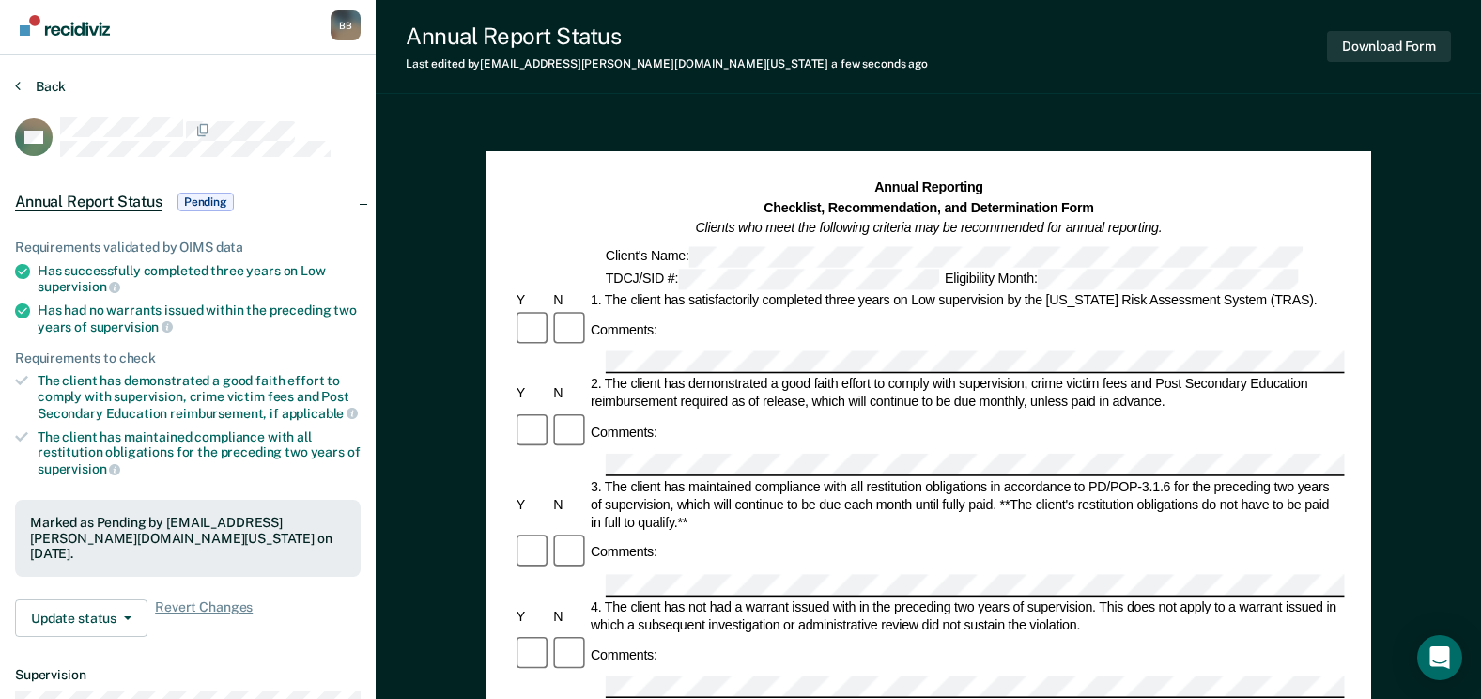
scroll to position [0, 0]
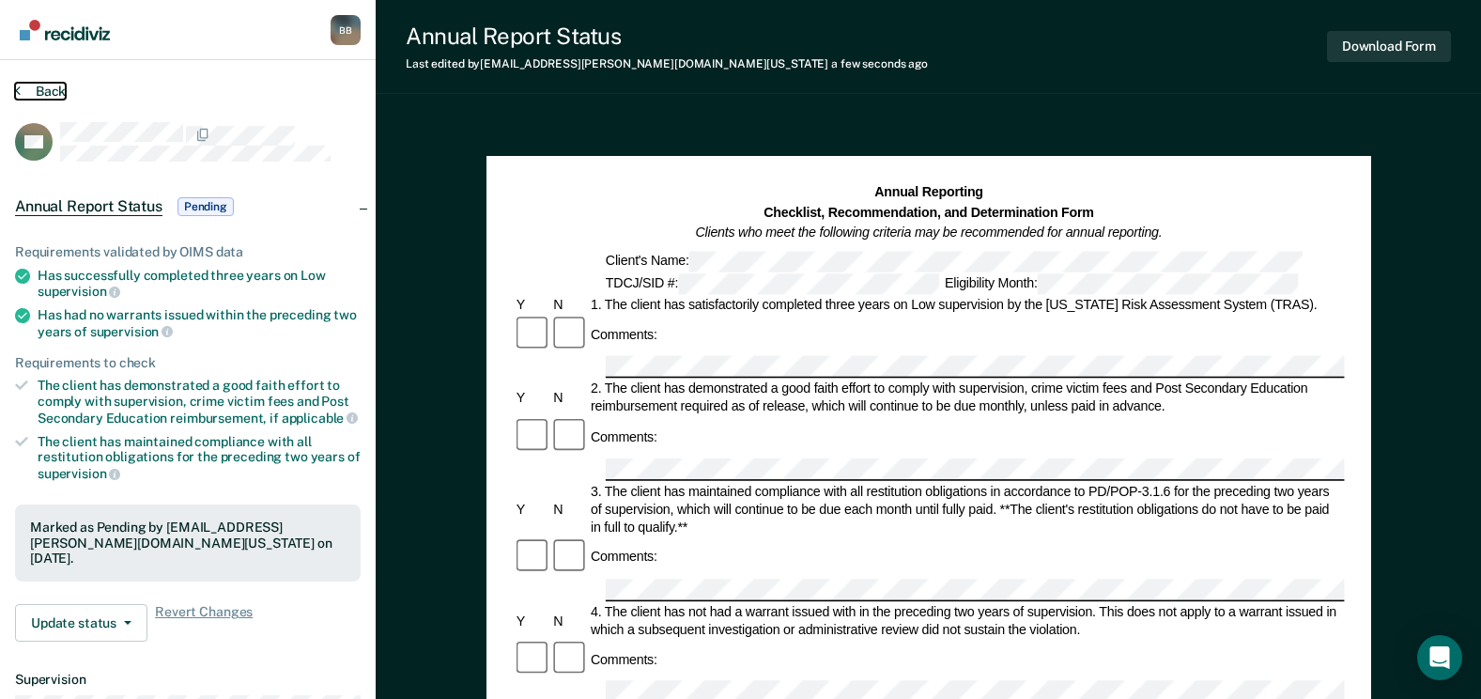
click at [54, 87] on button "Back" at bounding box center [40, 91] width 51 height 17
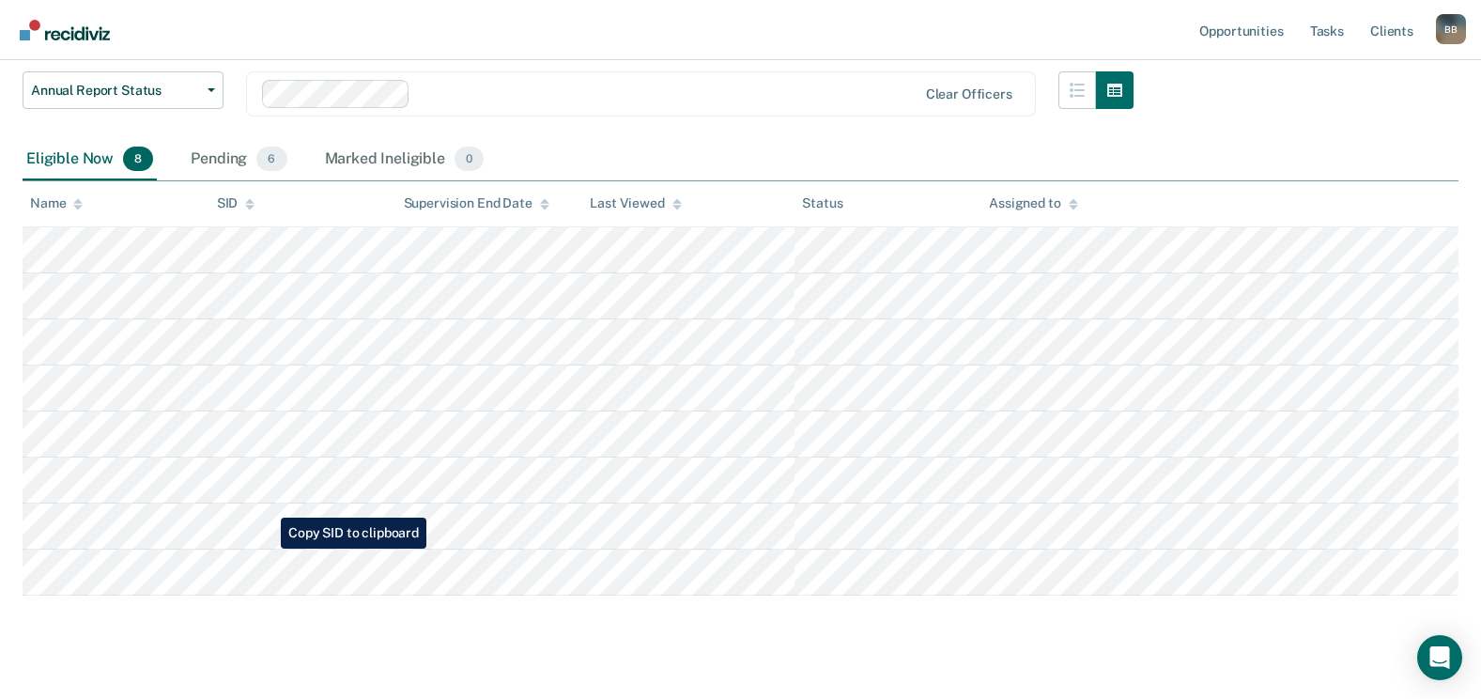
scroll to position [279, 0]
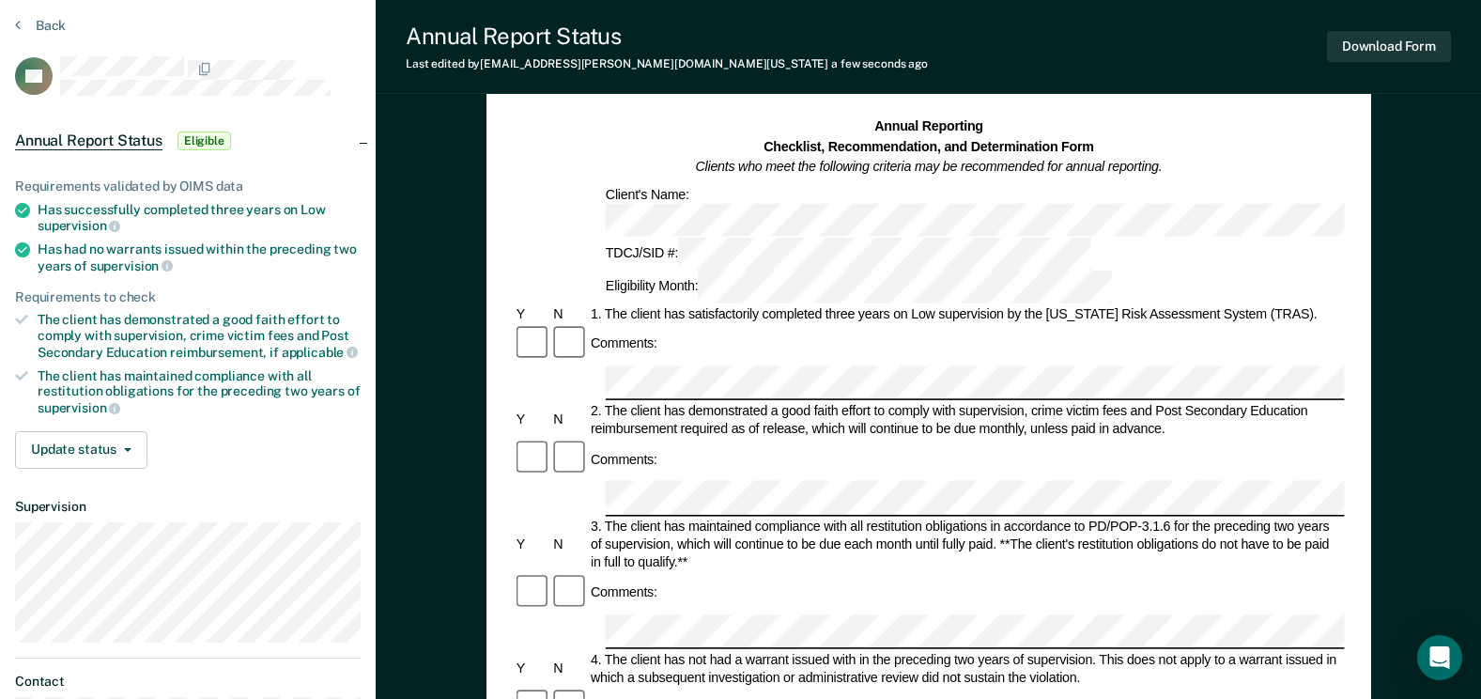
scroll to position [94, 0]
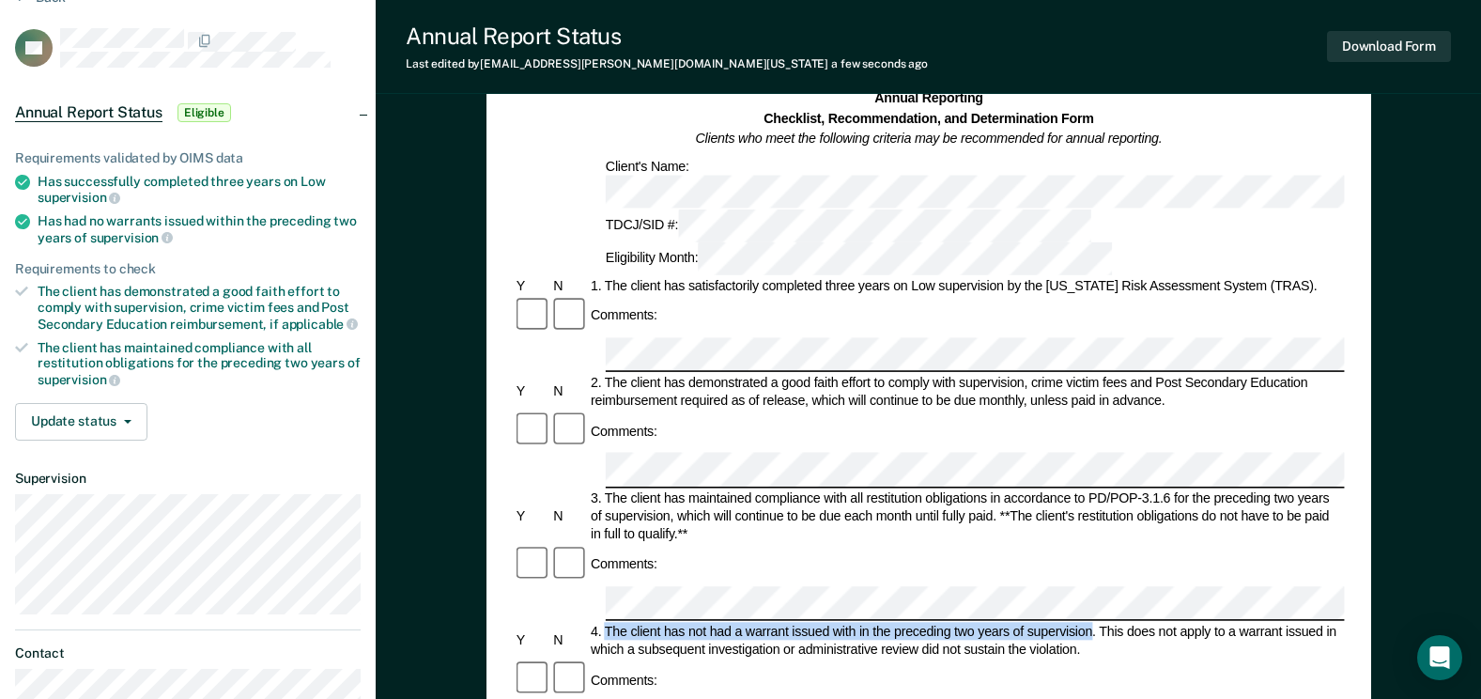
drag, startPoint x: 605, startPoint y: 479, endPoint x: 1092, endPoint y: 479, distance: 486.6
click at [1092, 623] on div "4. The client has not had a warrant issued with in the preceding two years of s…" at bounding box center [966, 641] width 757 height 36
copy div "The client has not had a warrant issued with in the preceding two years of supe…"
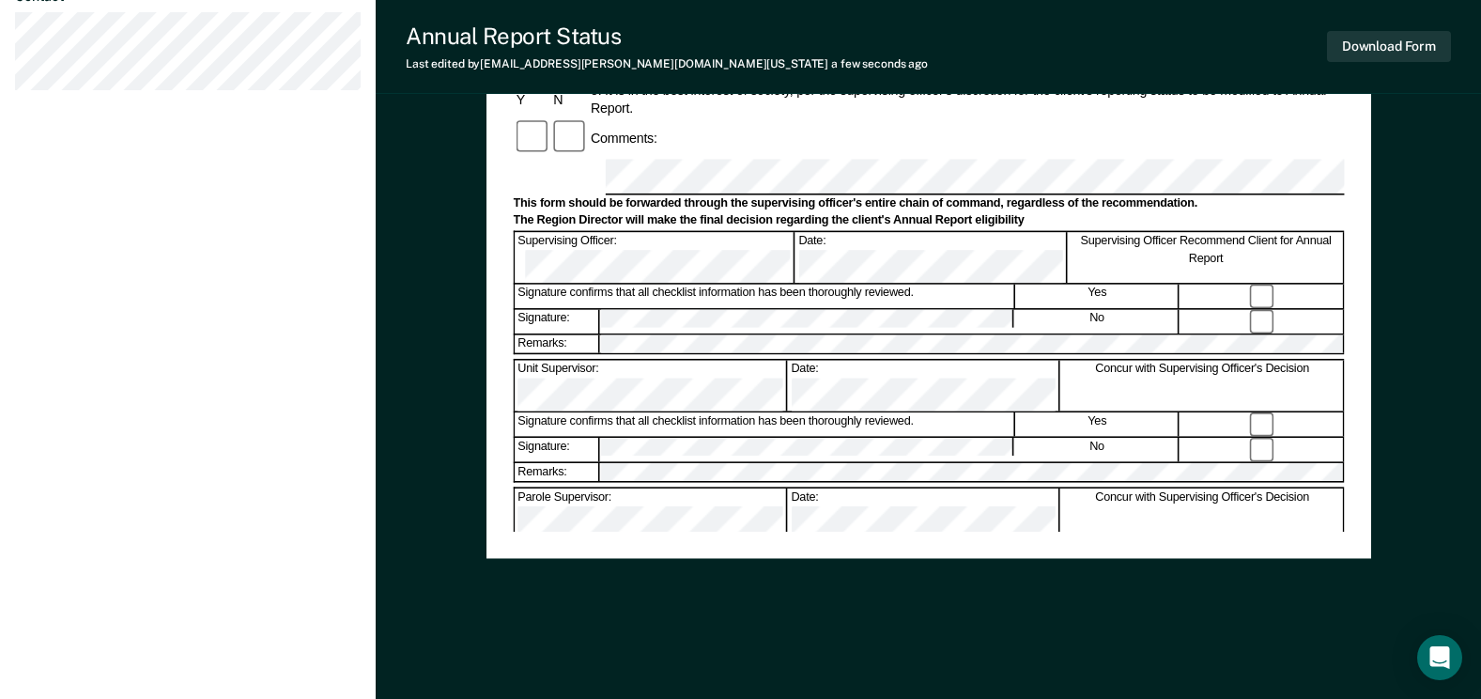
scroll to position [752, 0]
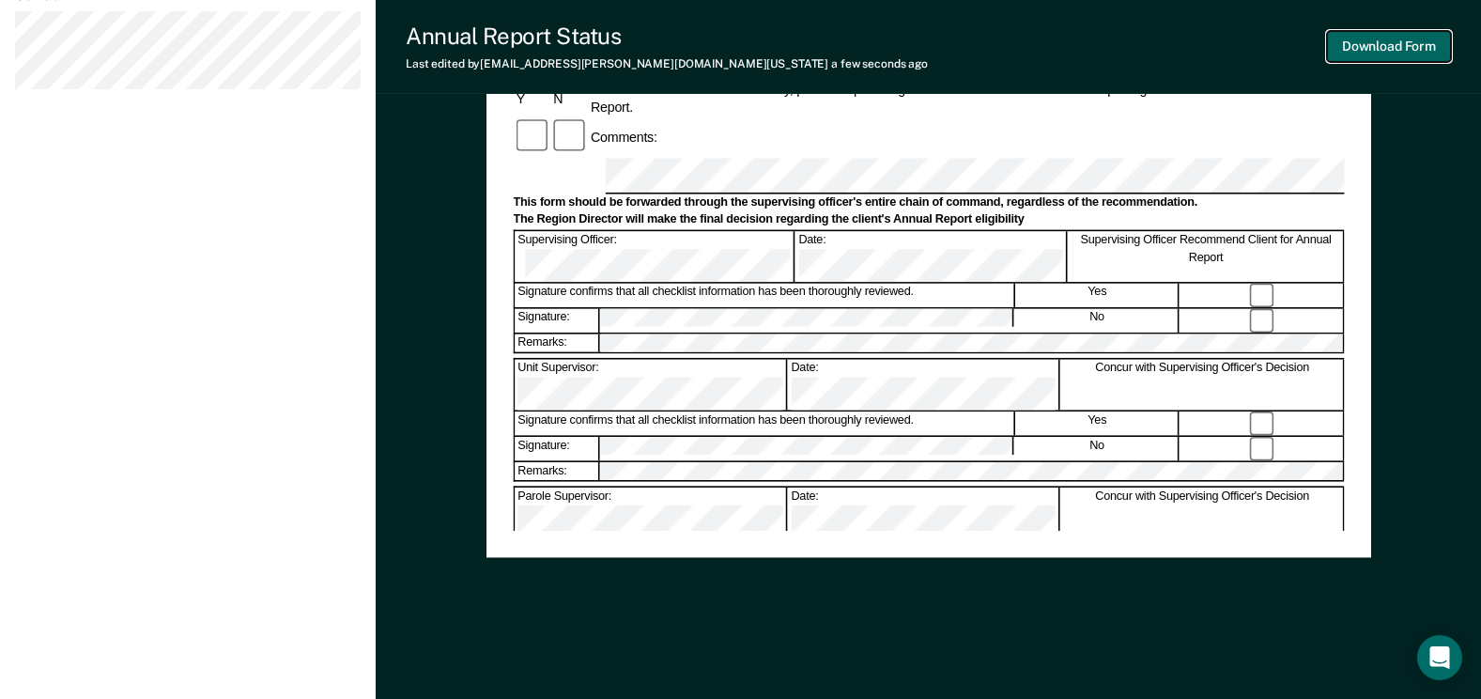
click at [1398, 39] on button "Download Form" at bounding box center [1389, 46] width 124 height 31
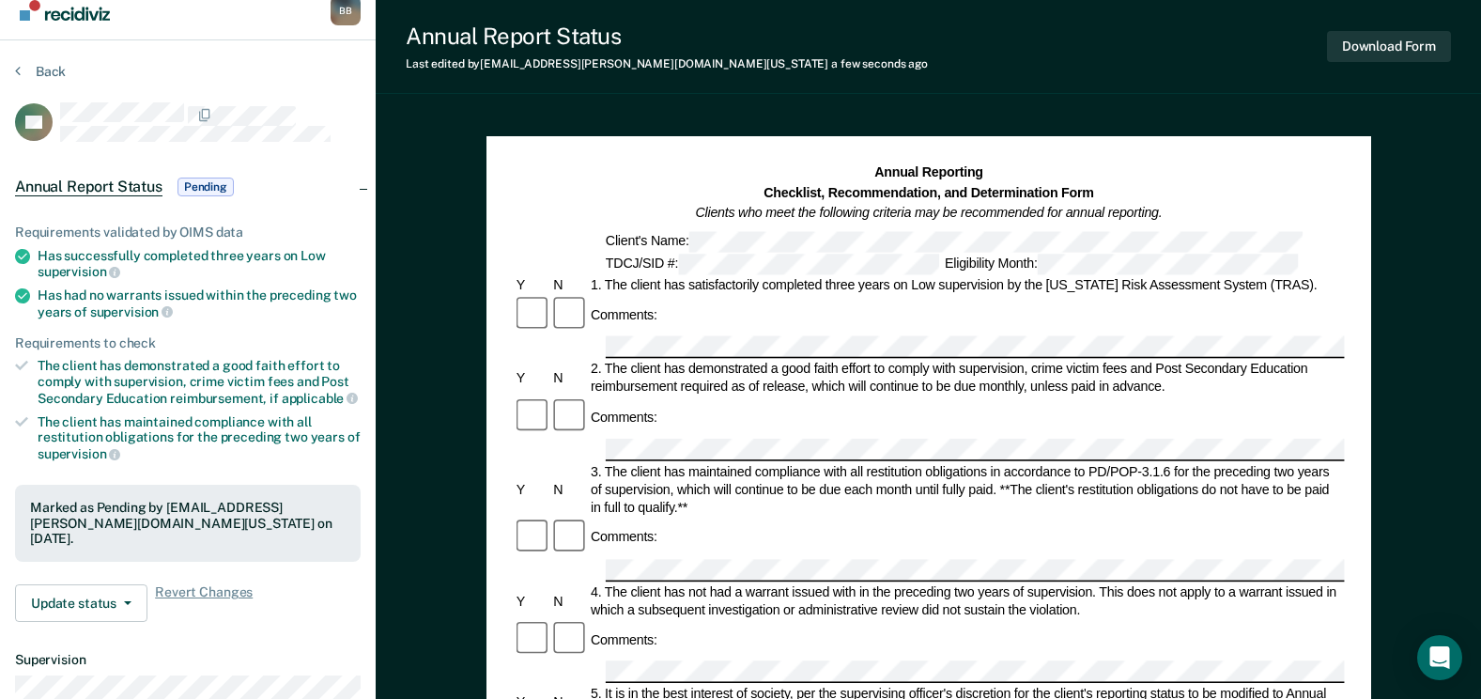
scroll to position [0, 0]
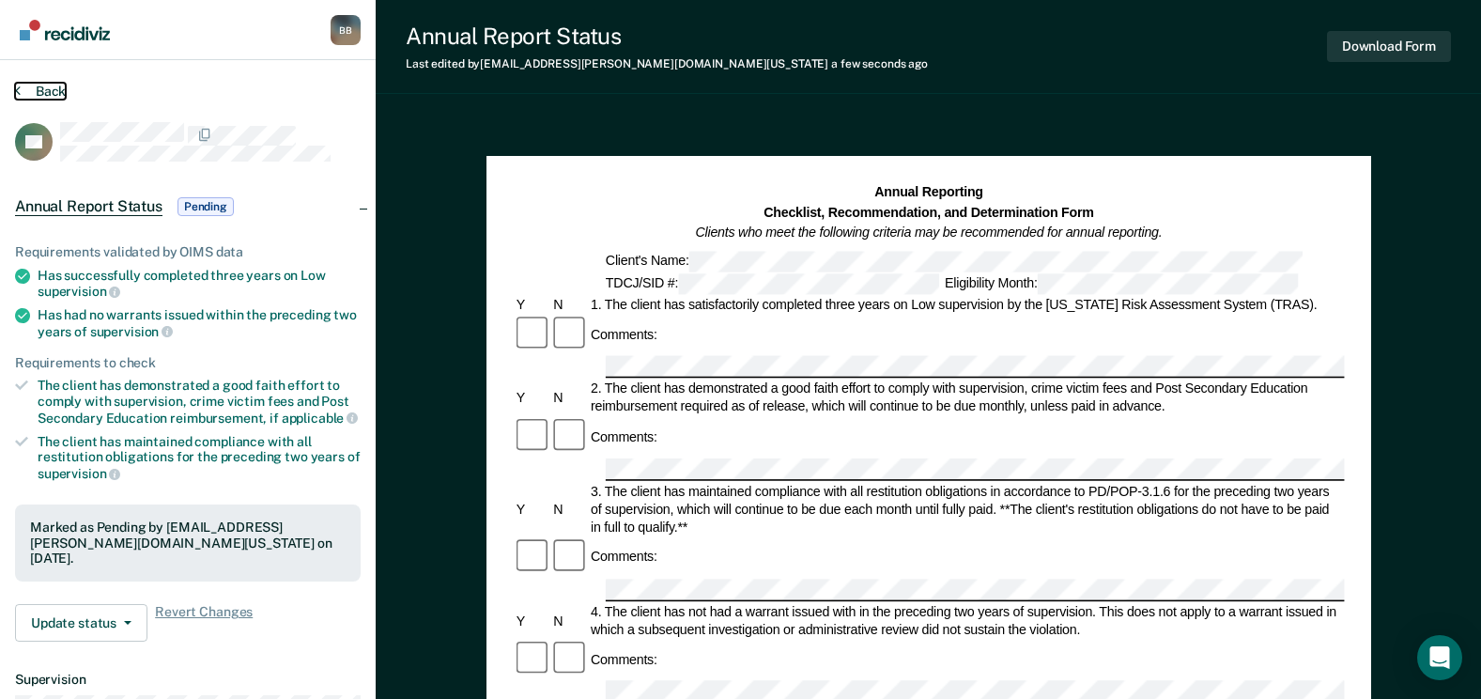
click at [51, 90] on button "Back" at bounding box center [40, 91] width 51 height 17
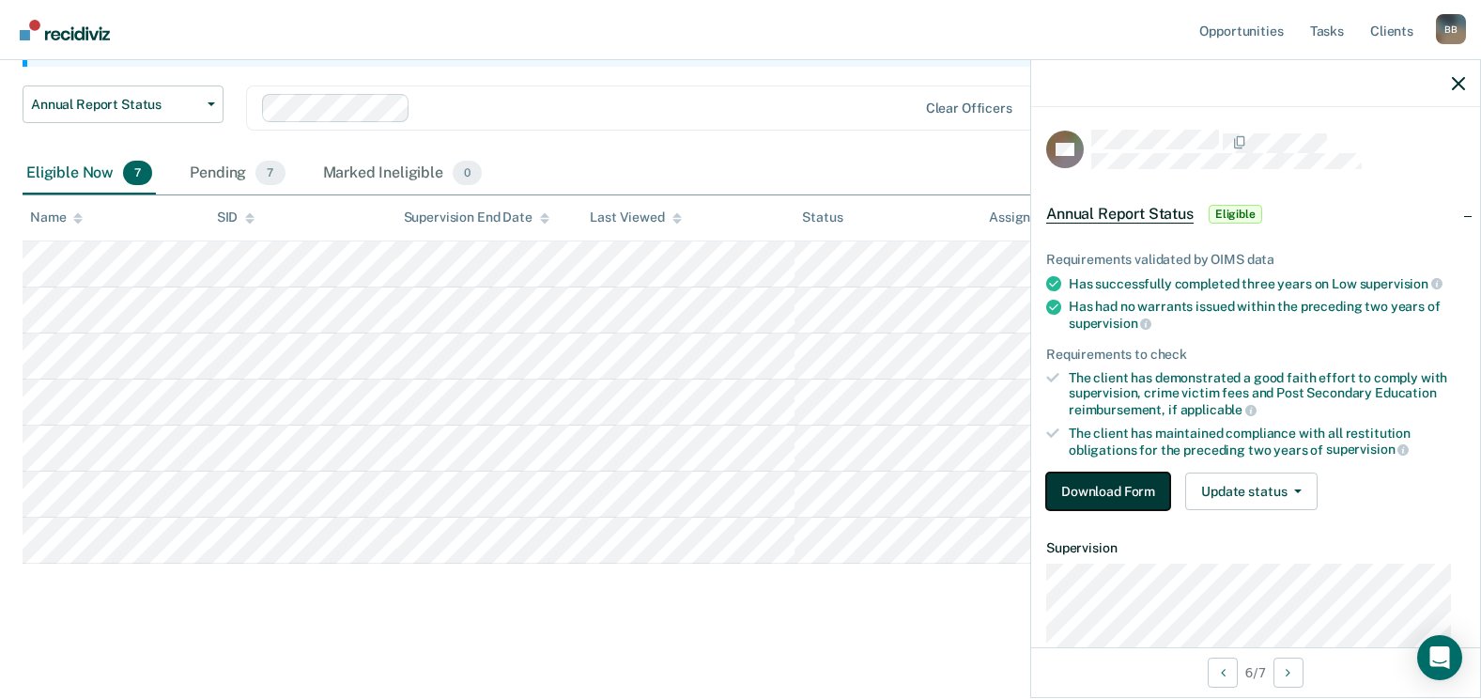
click at [1088, 490] on button "Download Form" at bounding box center [1108, 492] width 124 height 38
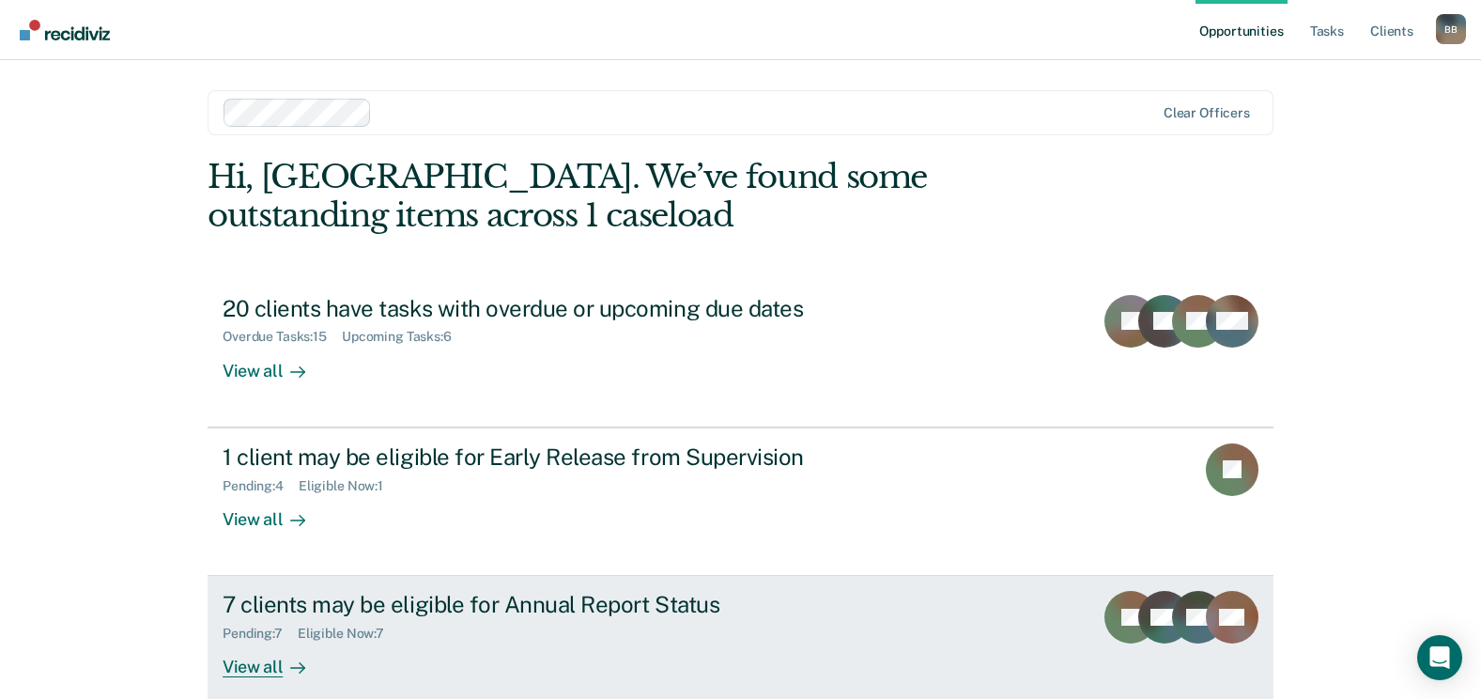
click at [411, 610] on div "7 clients may be eligible for Annual Report Status" at bounding box center [552, 604] width 659 height 27
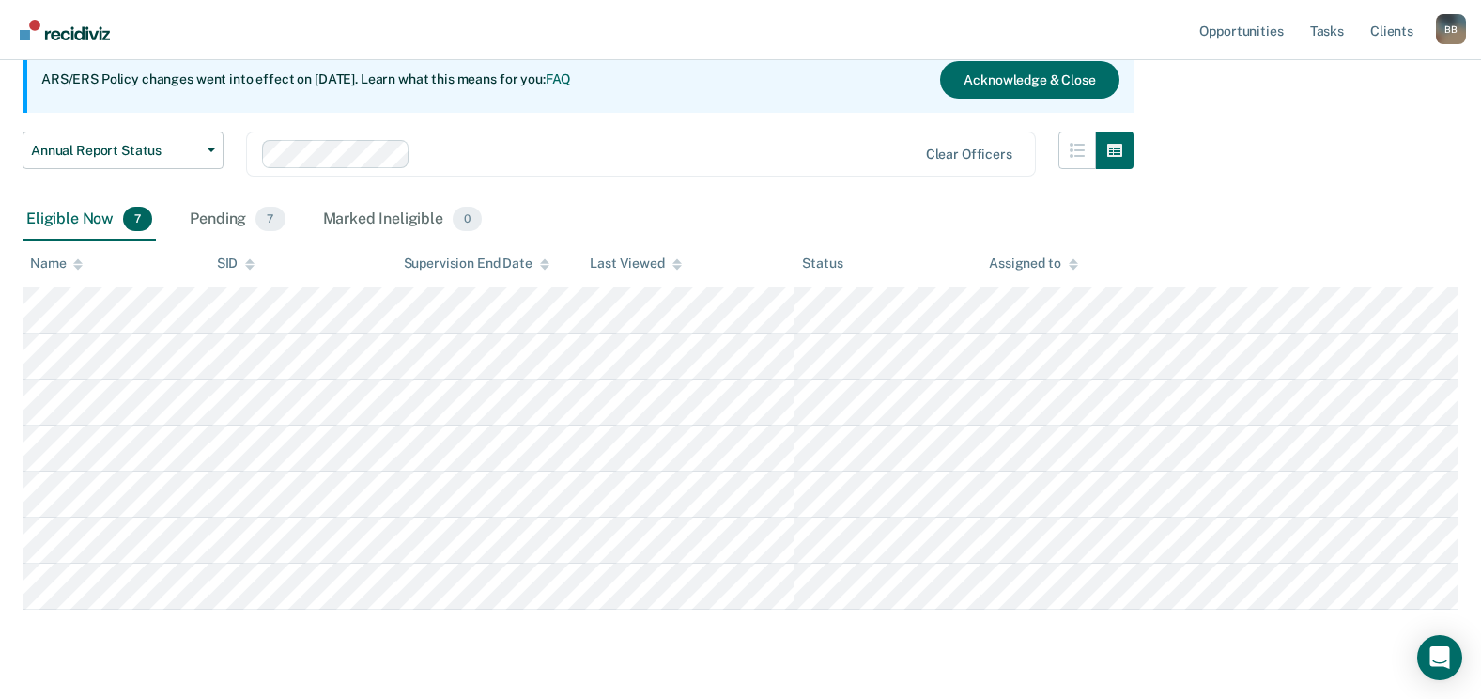
scroll to position [188, 0]
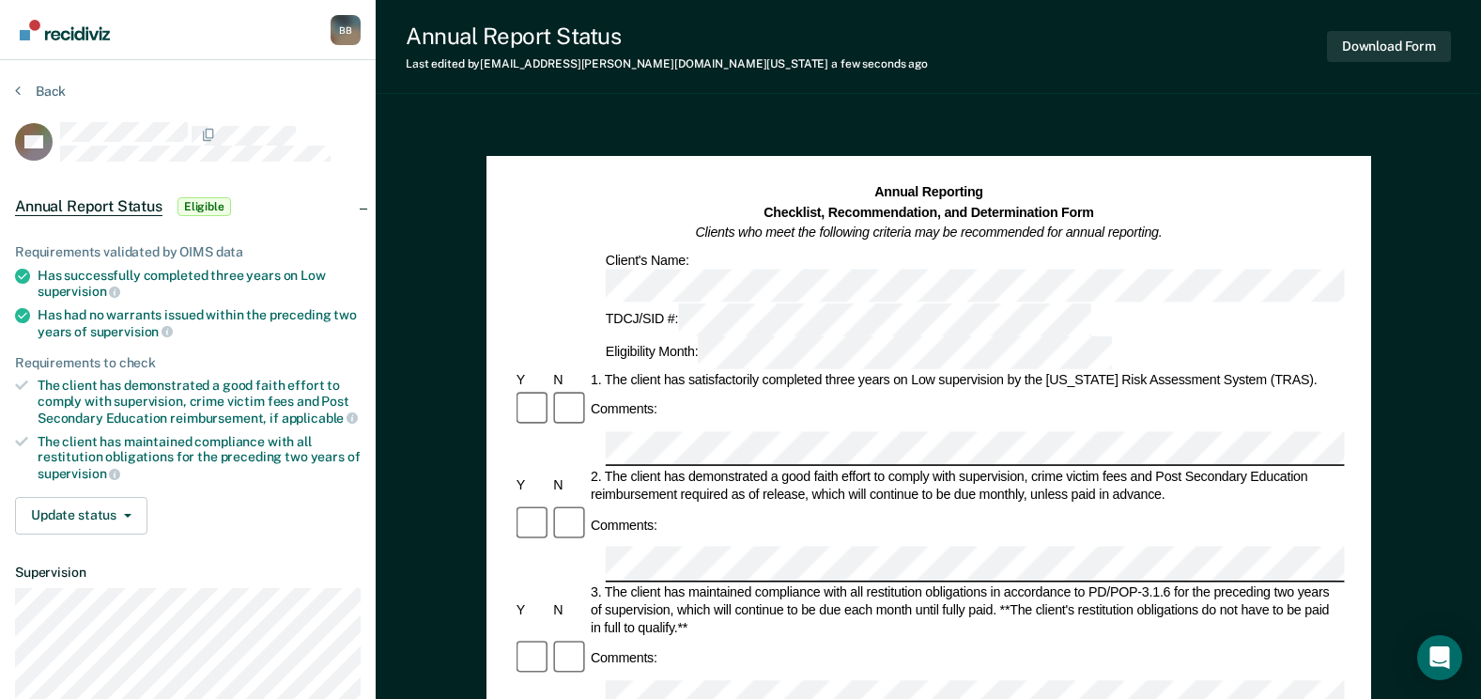
click at [729, 583] on div "3. The client has maintained compliance with all restitution obligations in acc…" at bounding box center [966, 610] width 757 height 54
drag, startPoint x: 1093, startPoint y: 574, endPoint x: 606, endPoint y: 575, distance: 487.6
copy div "The client has not had a warrant issued with in the preceding two years of supe…"
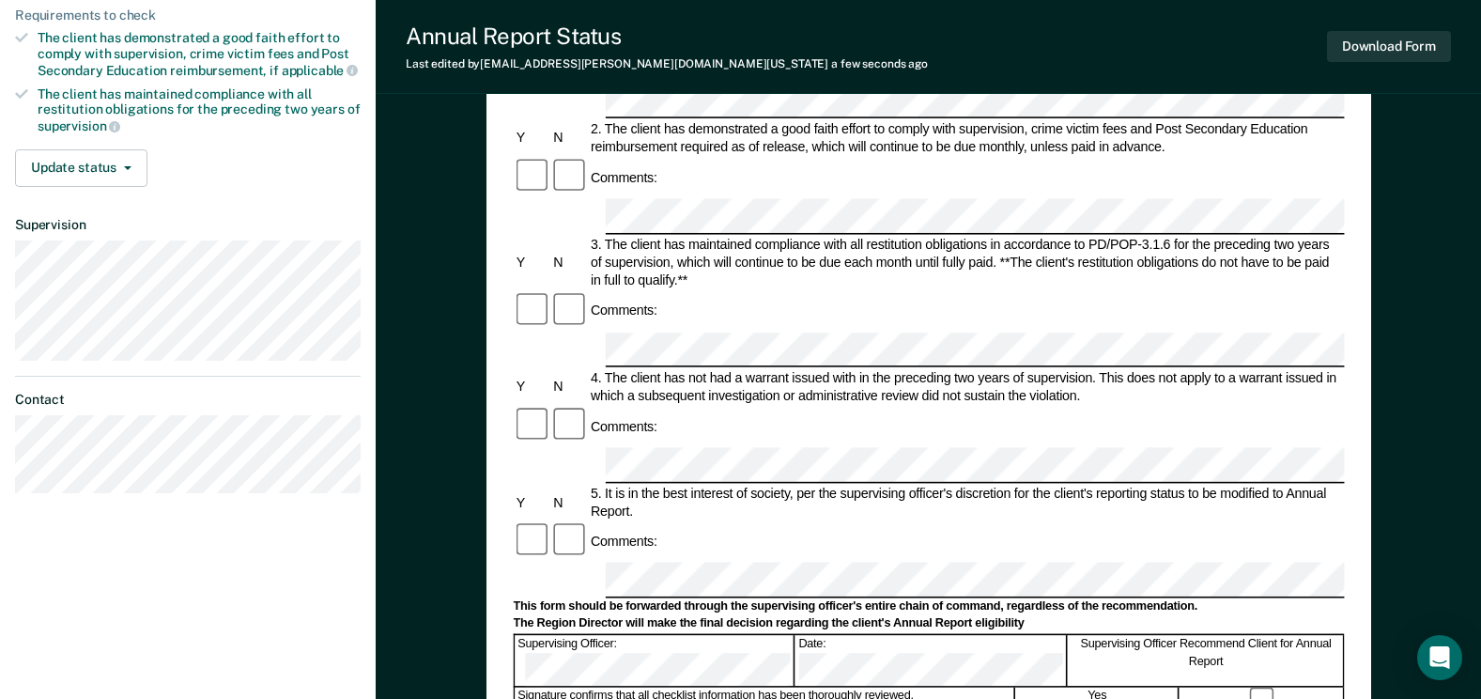
scroll to position [376, 0]
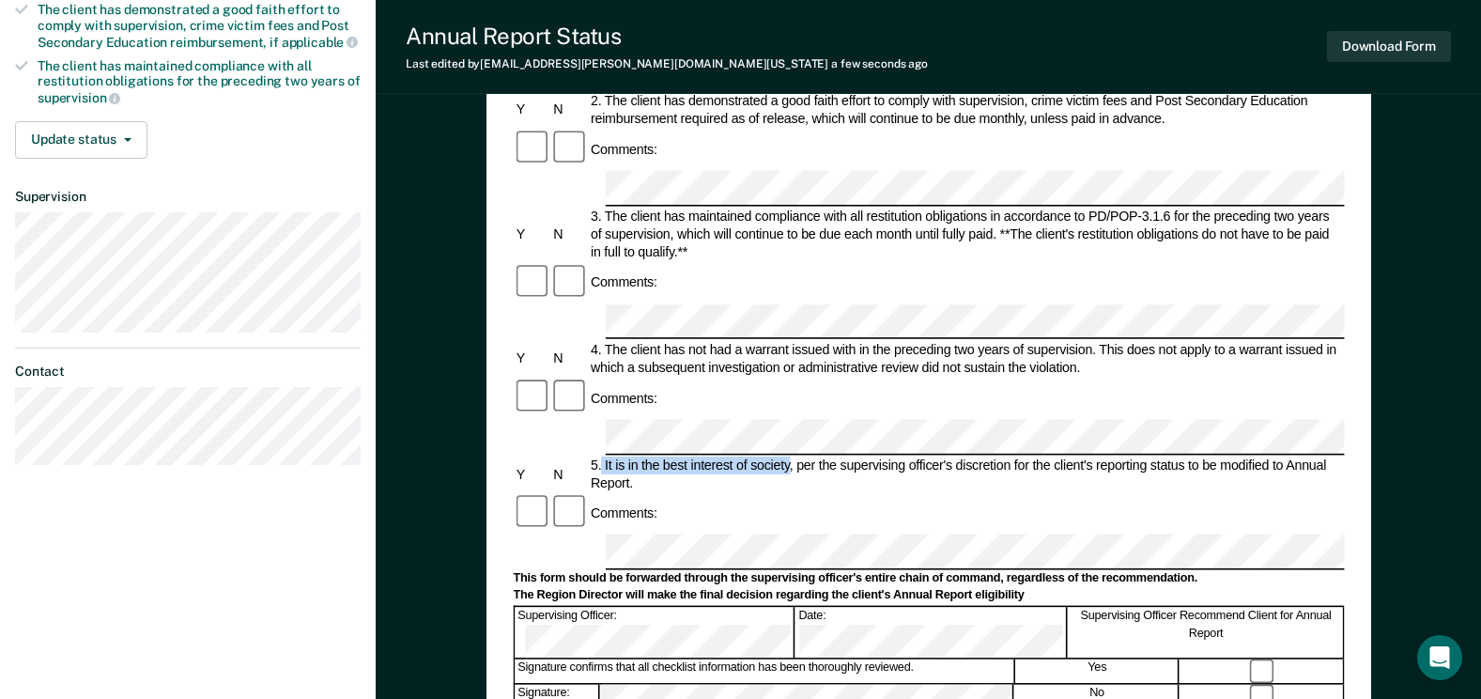
drag, startPoint x: 602, startPoint y: 285, endPoint x: 790, endPoint y: 287, distance: 187.9
click at [790, 456] on div "5. It is in the best interest of society, per the supervising officer's discret…" at bounding box center [966, 474] width 757 height 36
copy div "It is in the best interest of society"
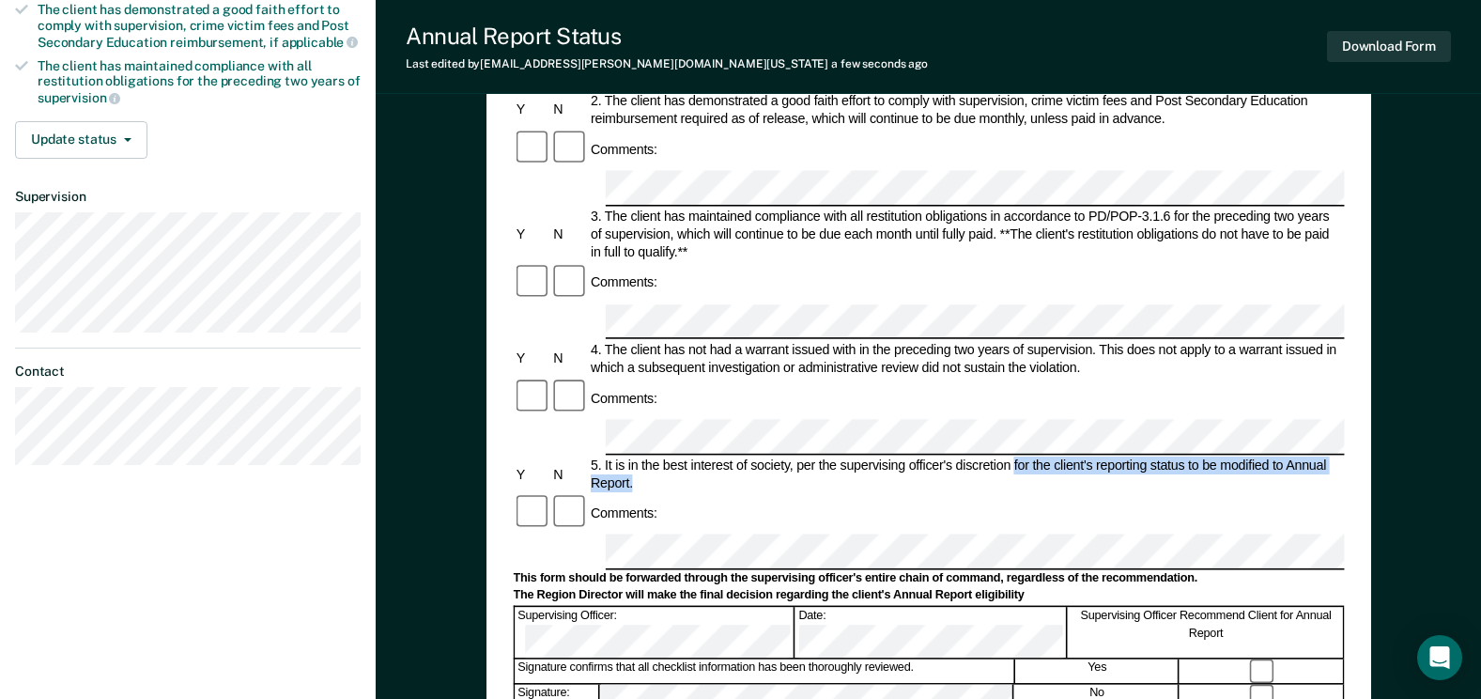
drag, startPoint x: 1013, startPoint y: 287, endPoint x: 1082, endPoint y: 299, distance: 70.4
click at [1082, 456] on div "5. It is in the best interest of society, per the supervising officer's discret…" at bounding box center [966, 474] width 757 height 36
copy div "for the client's reporting status to be modified to Annual Report."
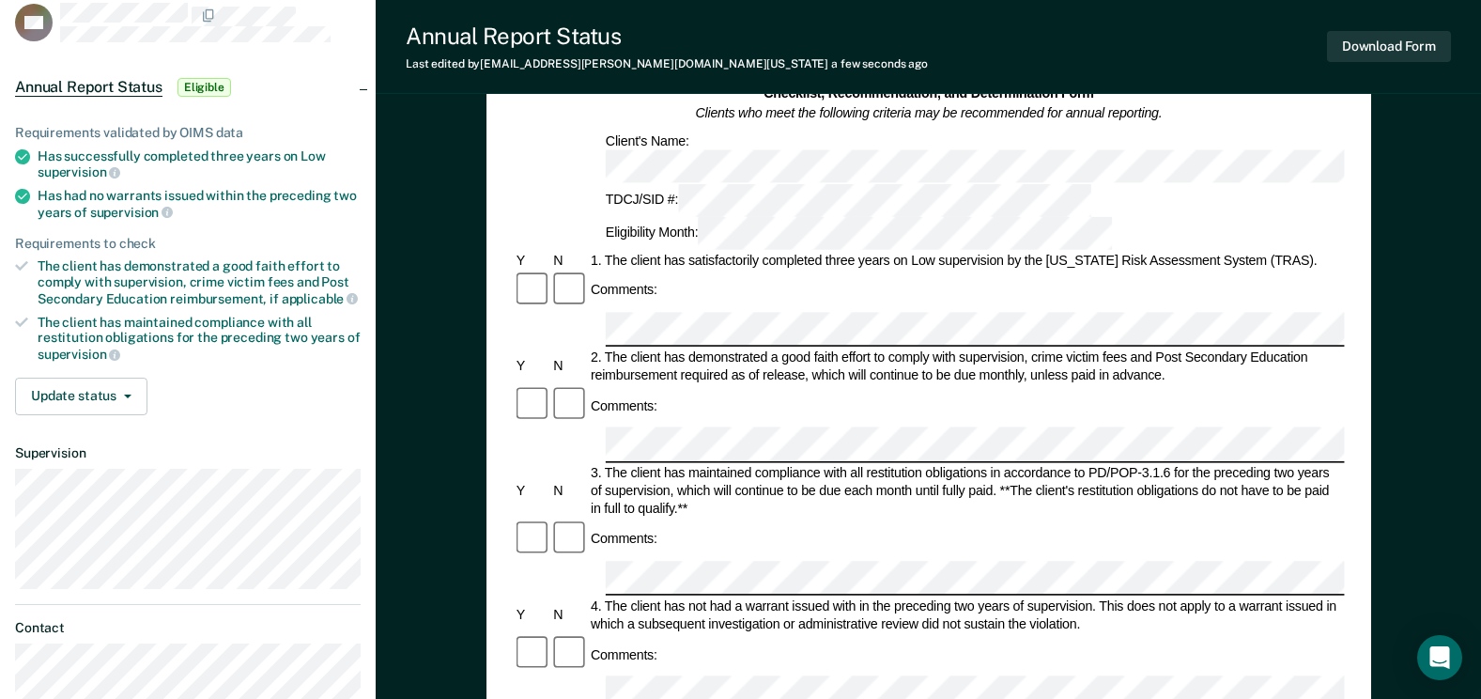
scroll to position [94, 0]
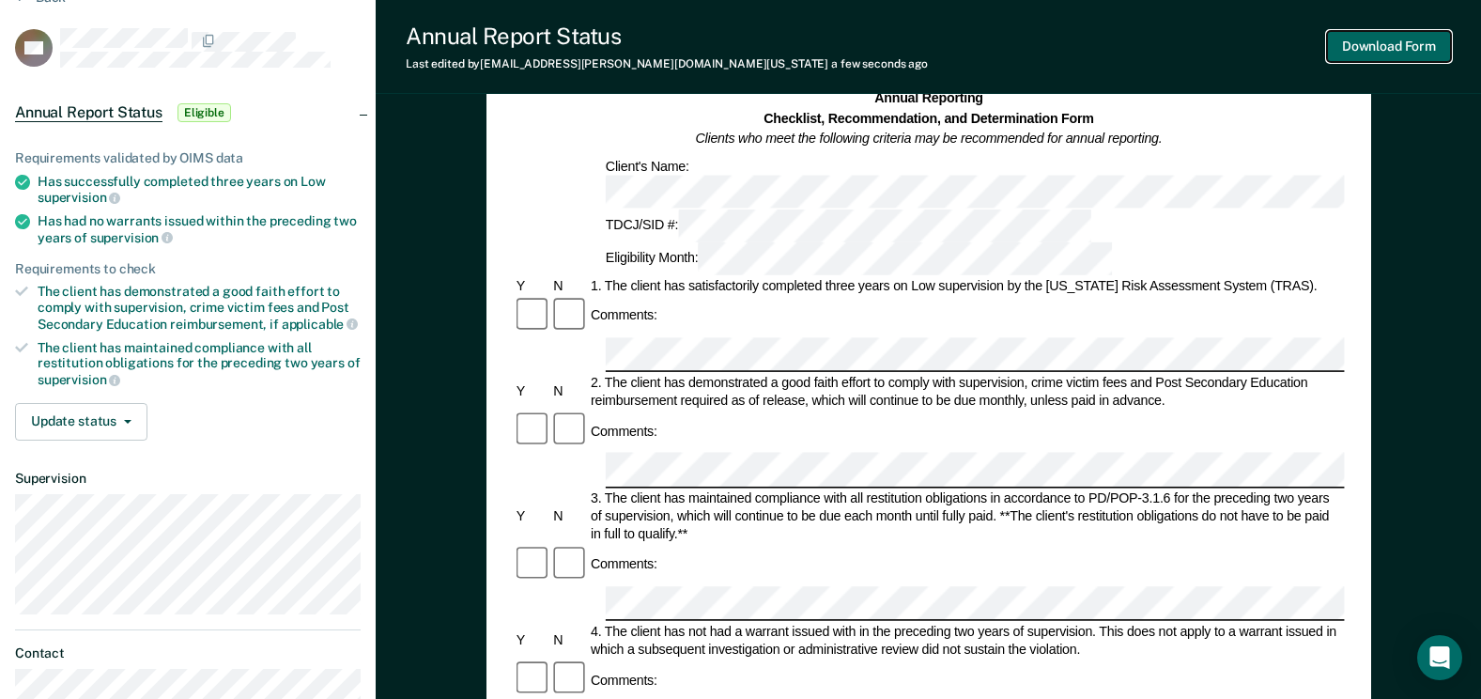
click at [1385, 44] on button "Download Form" at bounding box center [1389, 46] width 124 height 31
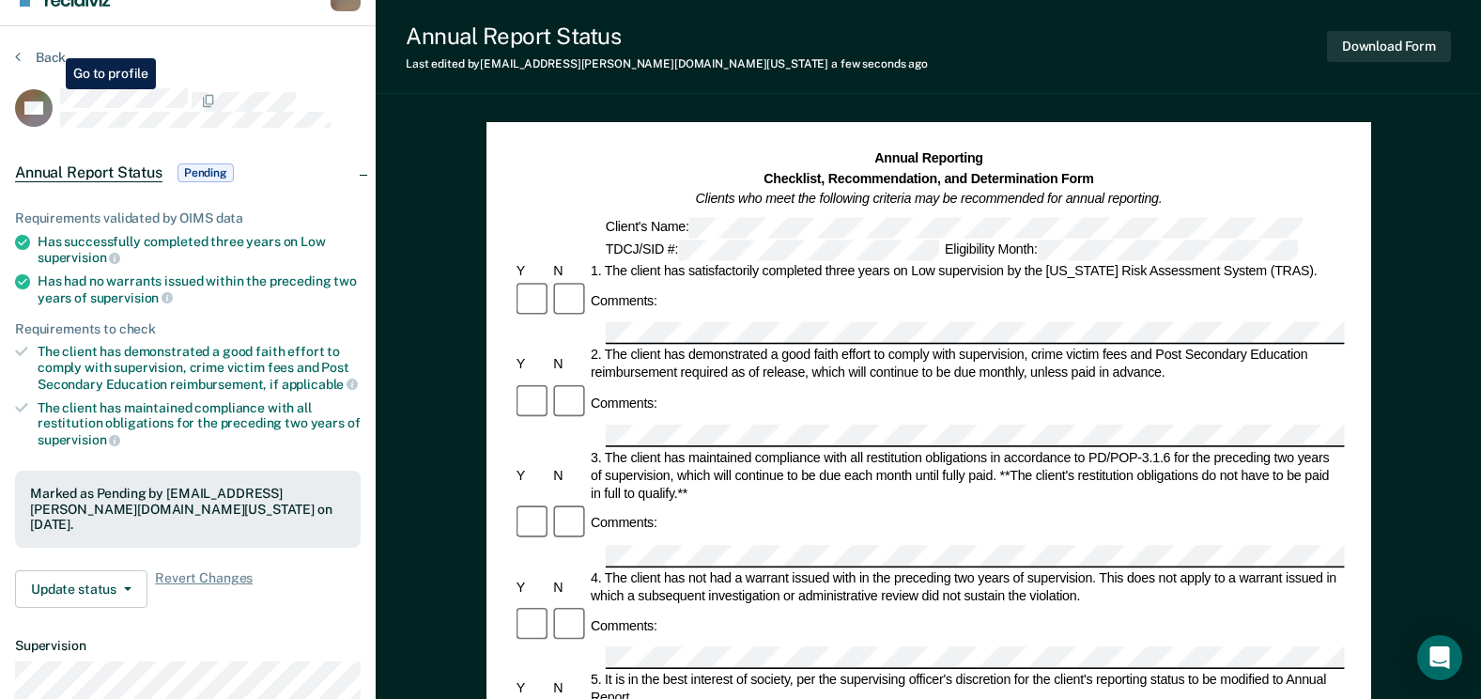
scroll to position [0, 0]
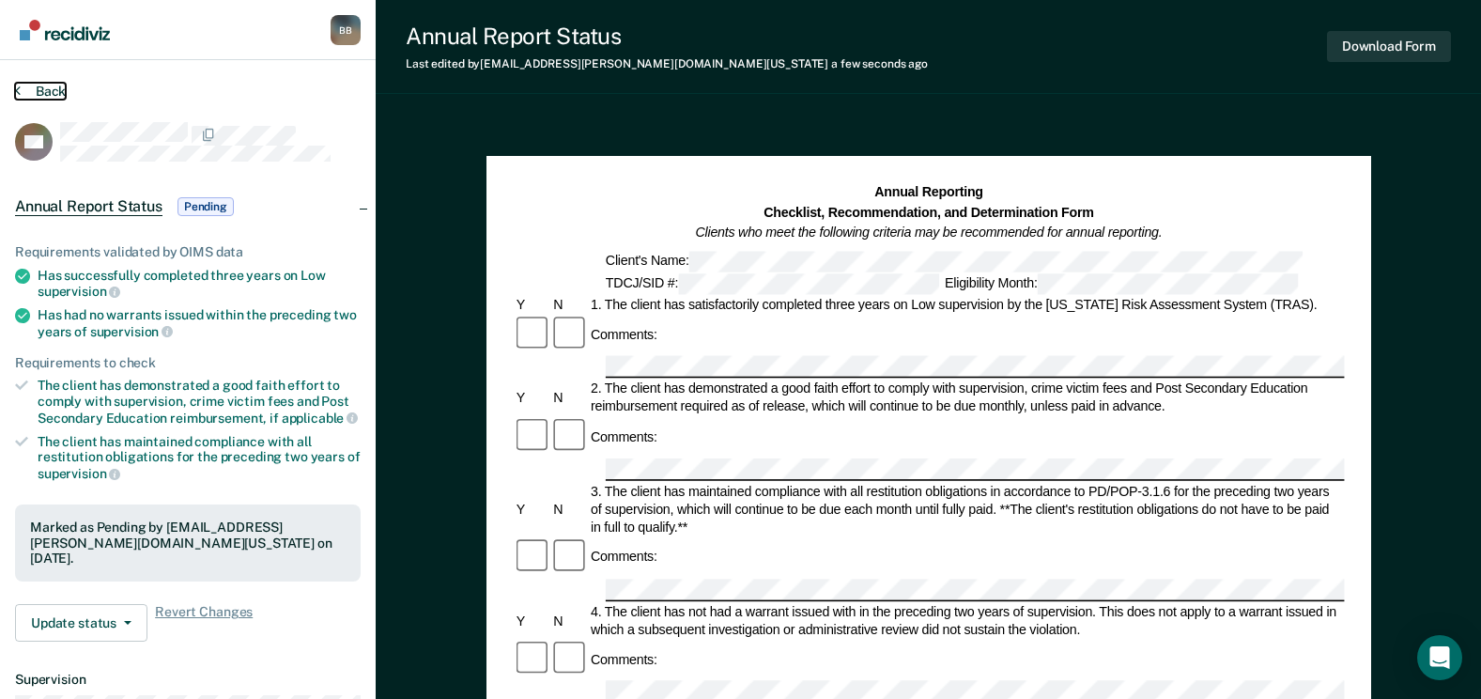
click at [39, 86] on button "Back" at bounding box center [40, 91] width 51 height 17
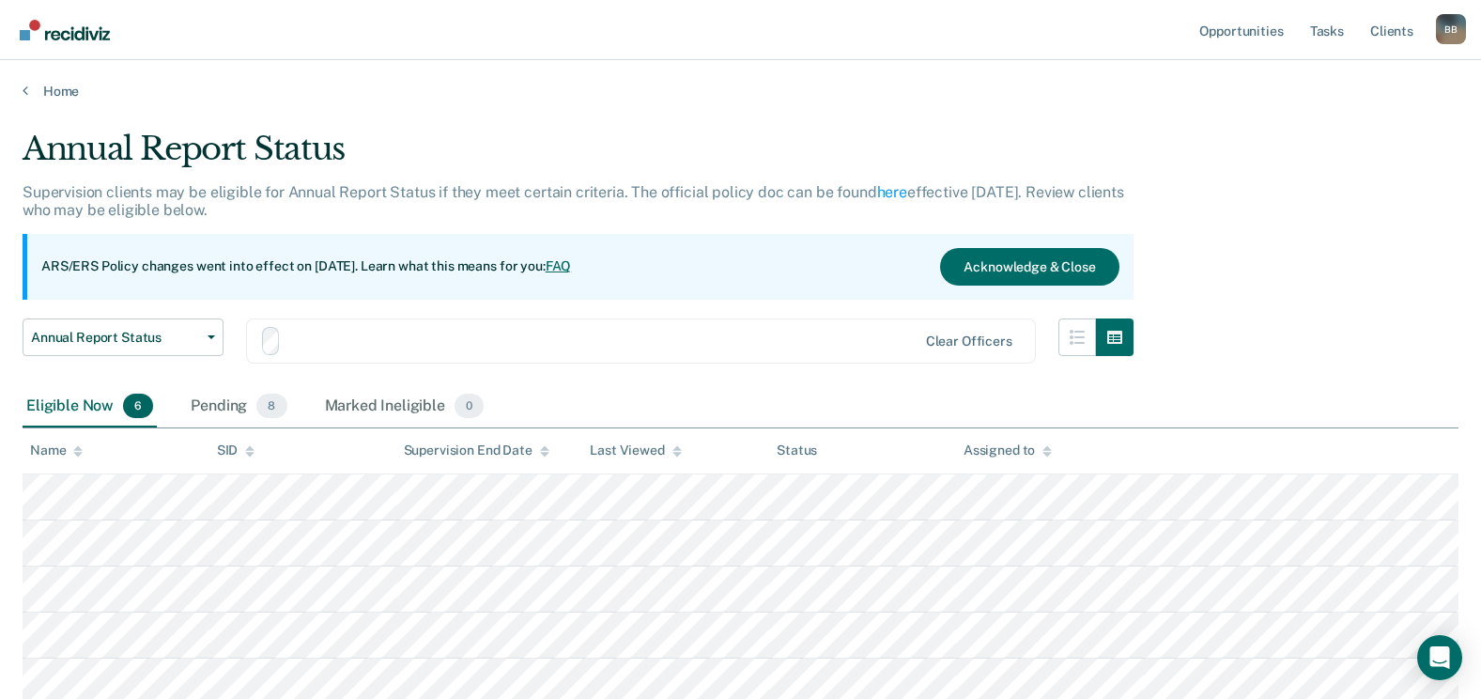
scroll to position [187, 0]
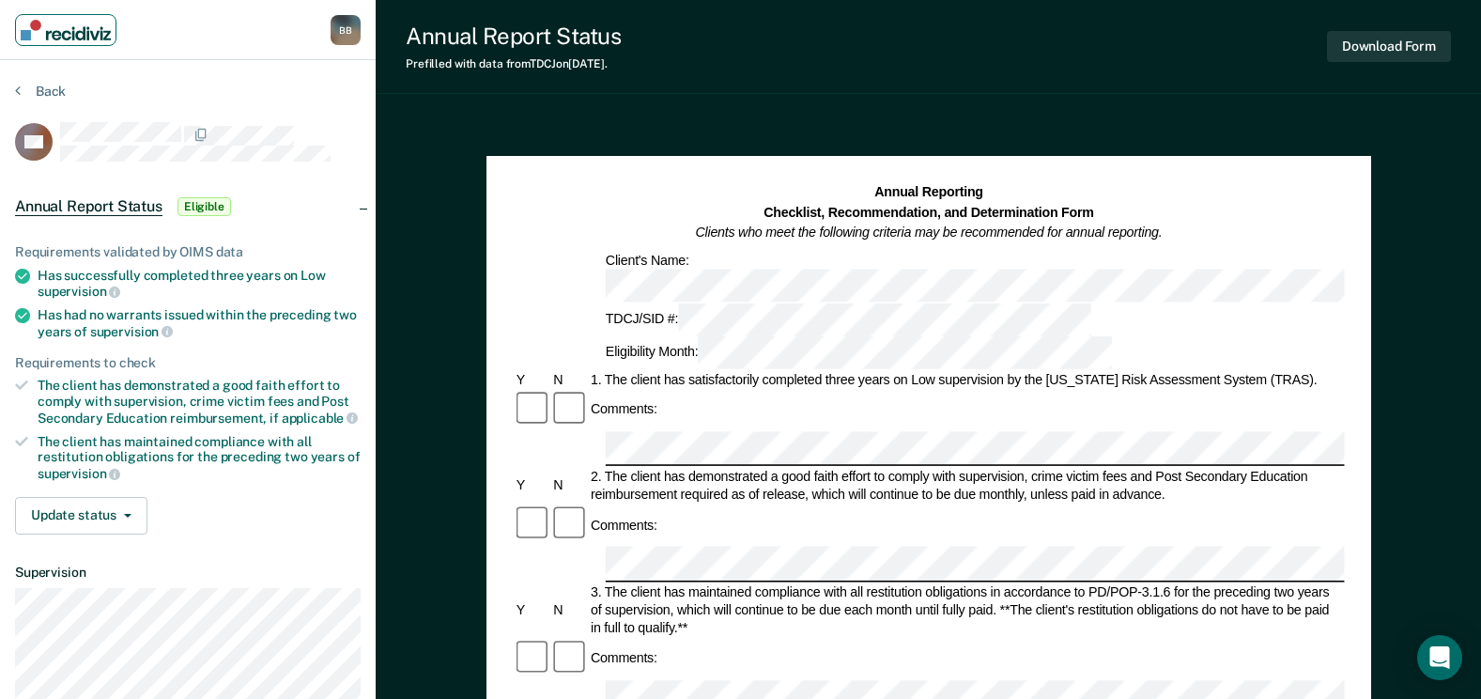
click at [64, 37] on img "Main navigation" at bounding box center [66, 30] width 90 height 21
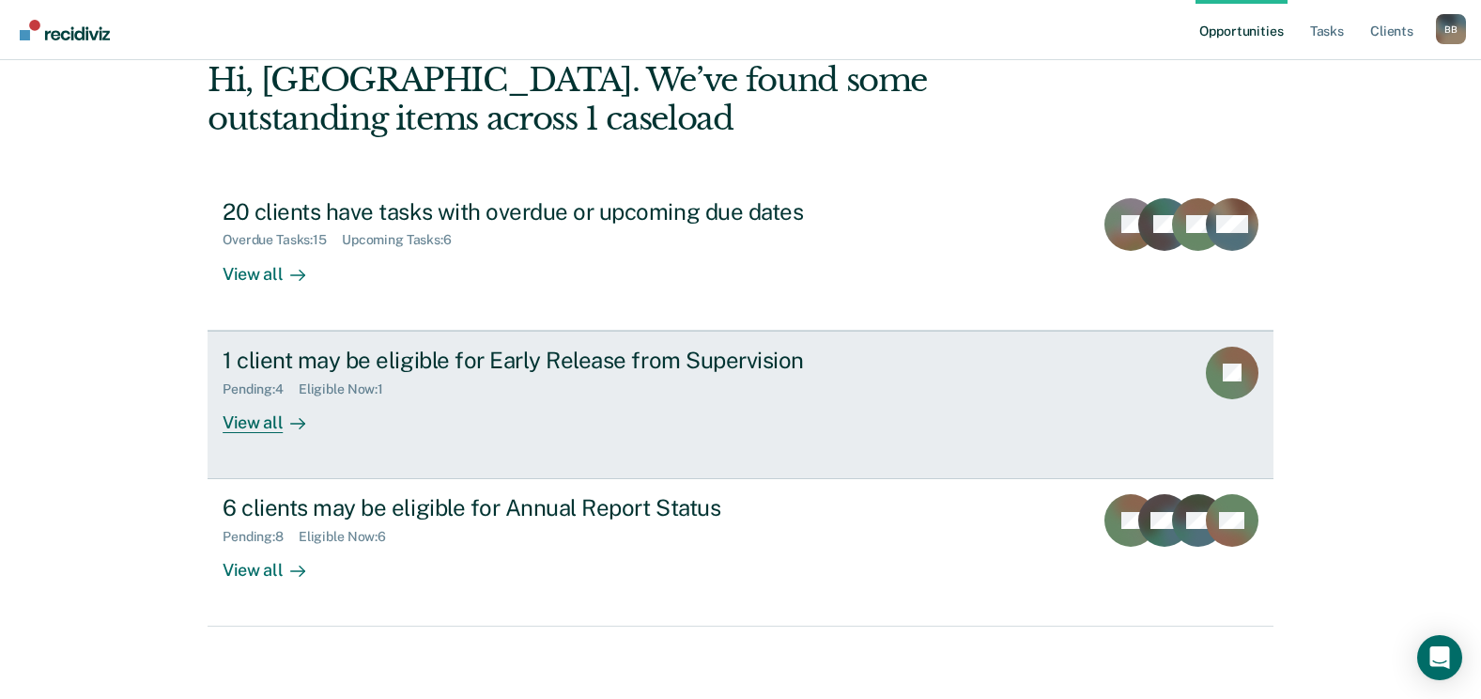
scroll to position [100, 0]
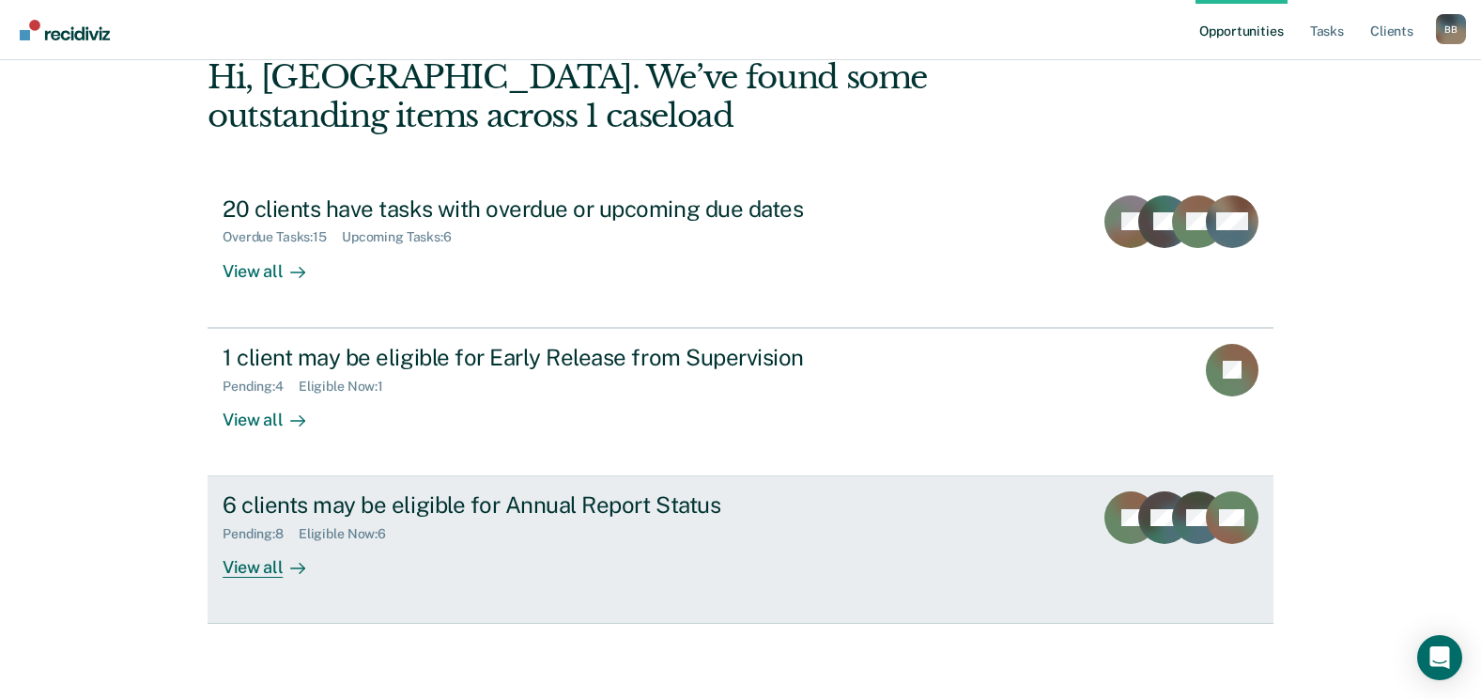
click at [560, 510] on div "6 clients may be eligible for Annual Report Status" at bounding box center [552, 504] width 659 height 27
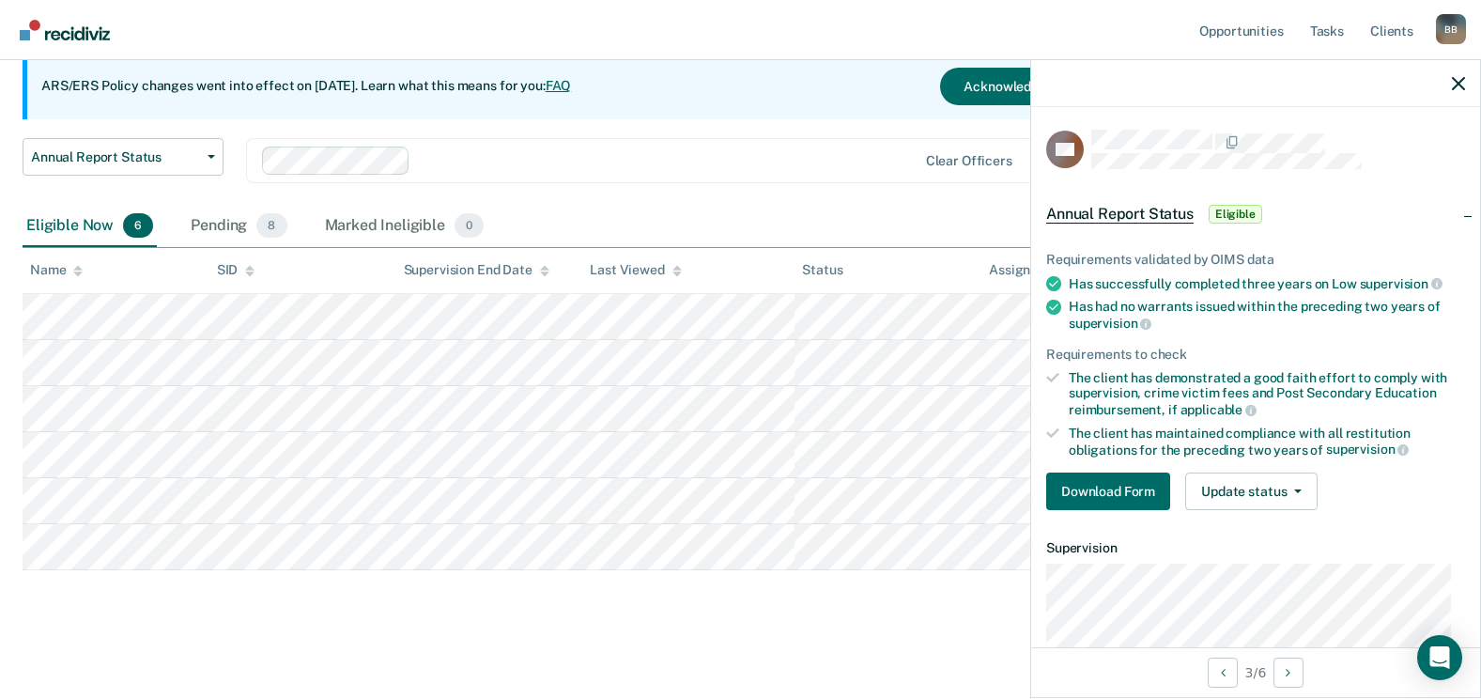
scroll to position [187, 0]
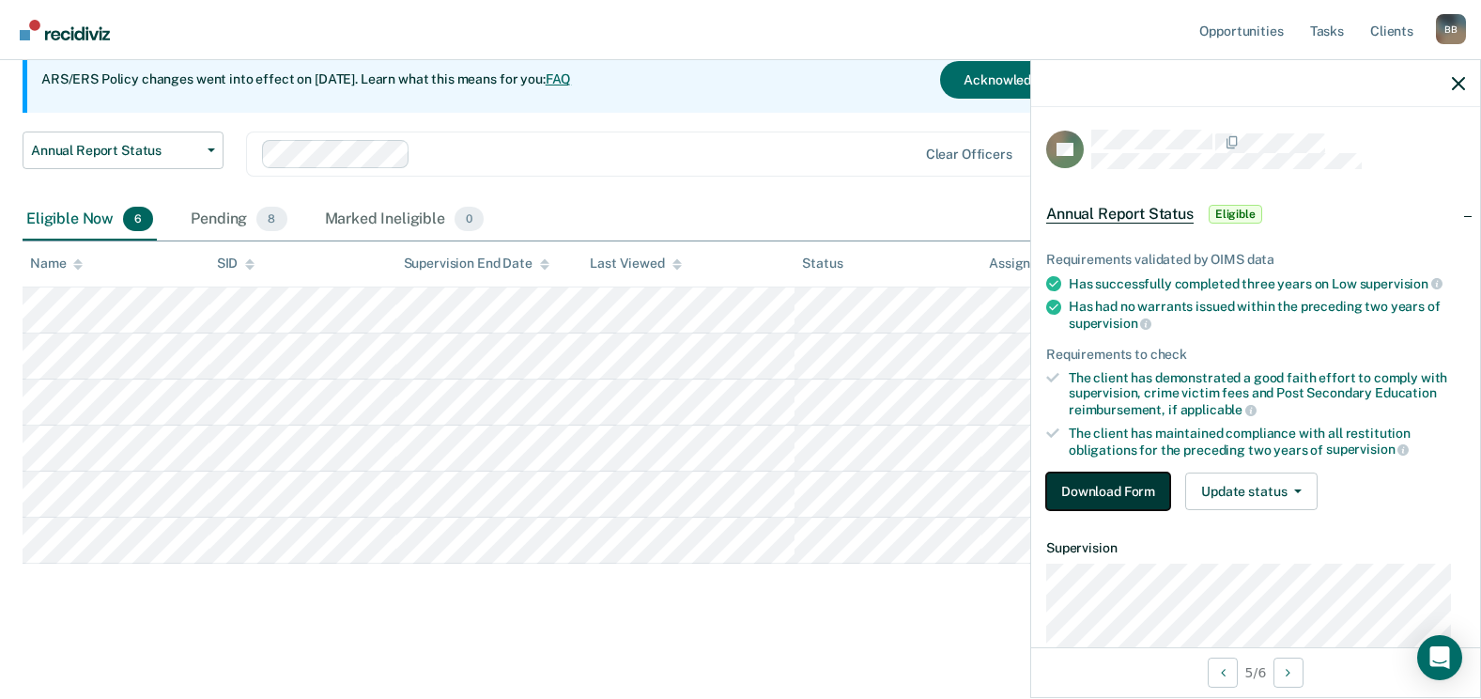
click at [1077, 485] on button "Download Form" at bounding box center [1108, 492] width 124 height 38
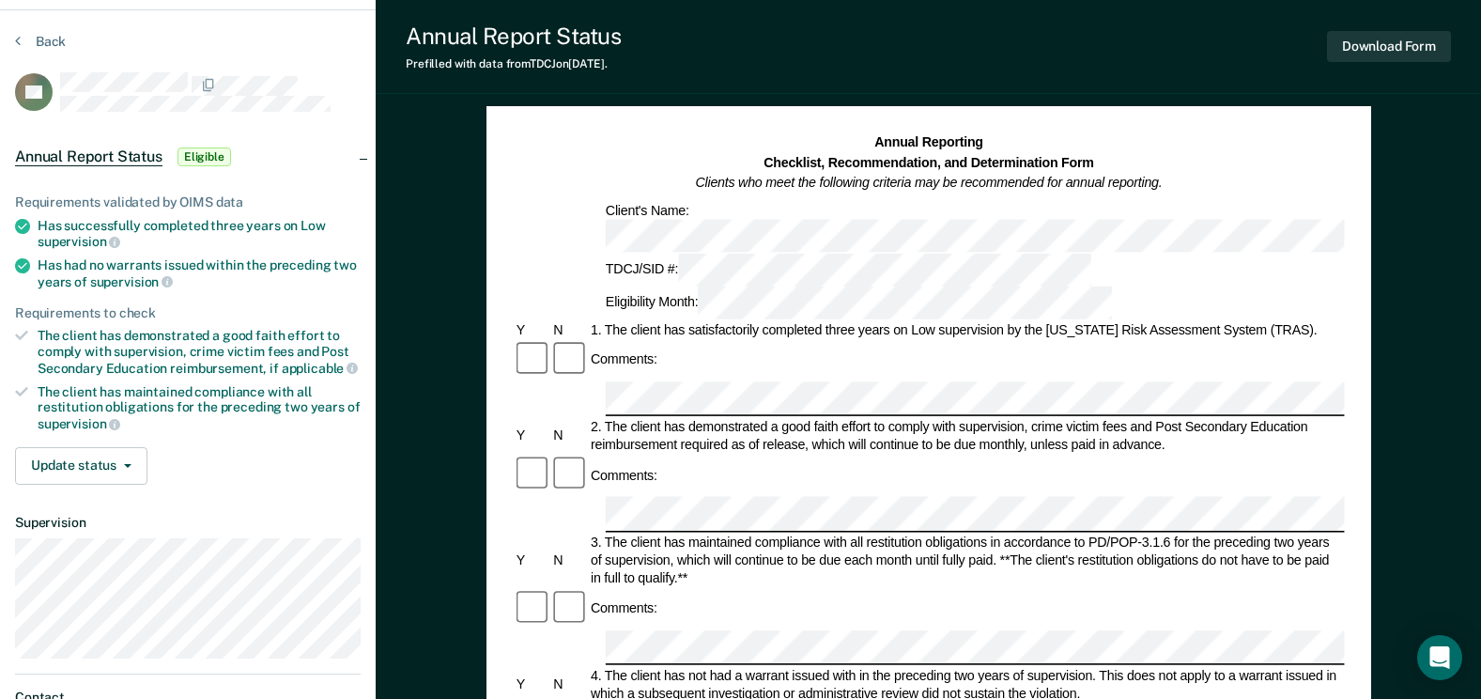
scroll to position [94, 0]
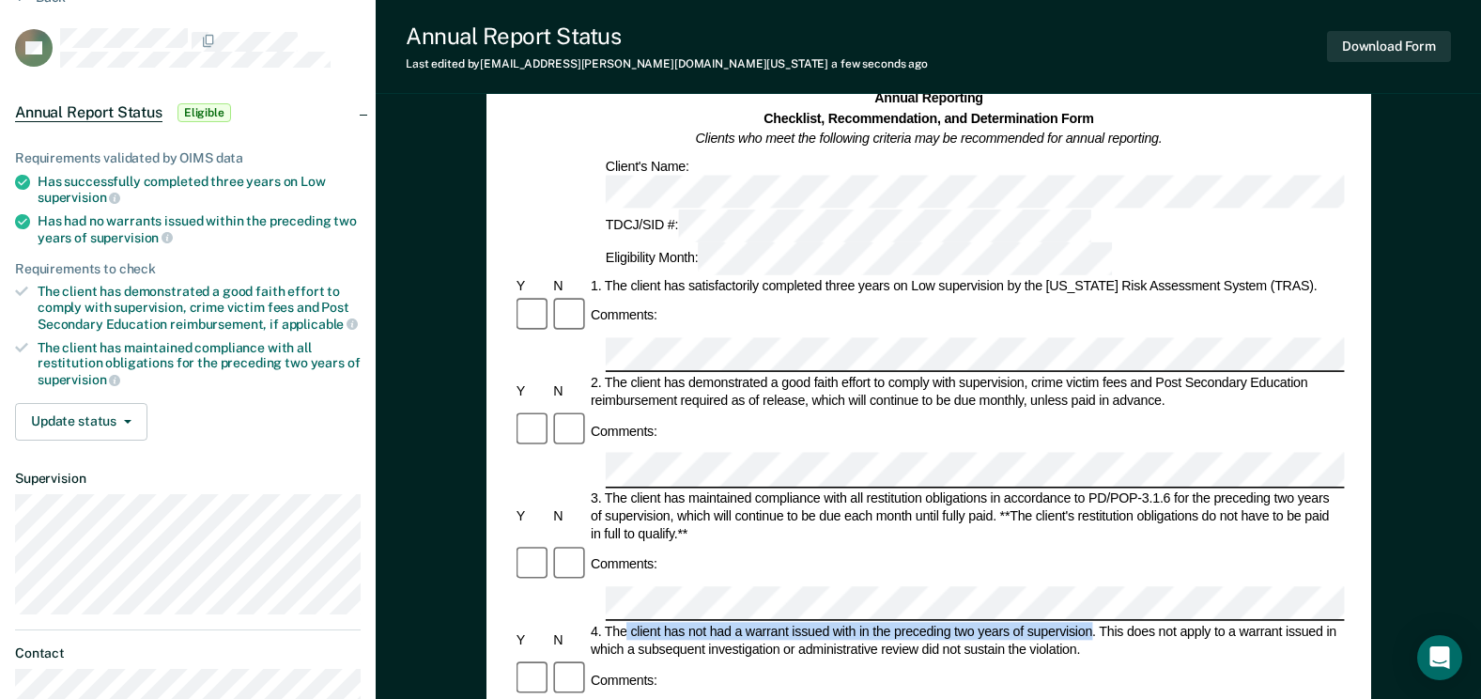
drag, startPoint x: 1093, startPoint y: 483, endPoint x: 628, endPoint y: 474, distance: 465.1
click at [628, 623] on div "4. The client has not had a warrant issued with in the preceding two years of s…" at bounding box center [966, 641] width 757 height 36
copy div "client has not had a warrant issued with in the preceding two years of supervis…"
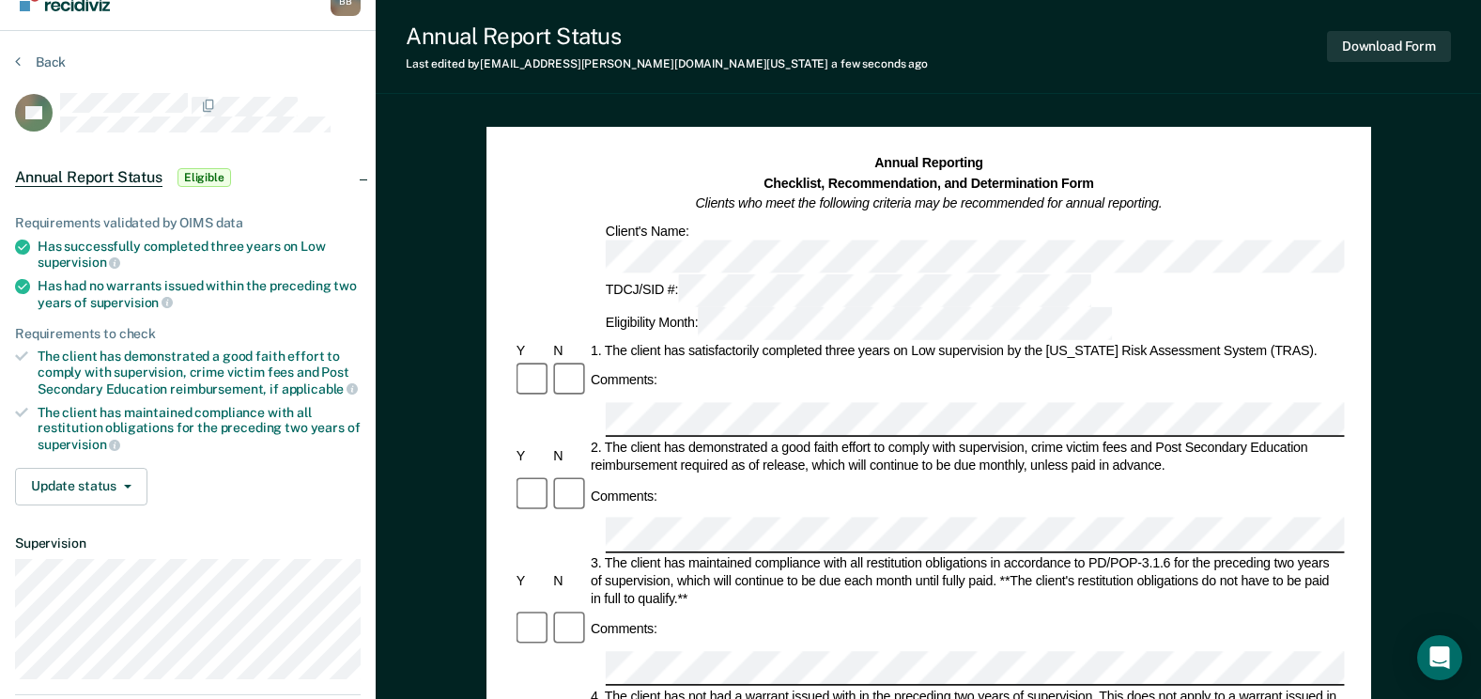
scroll to position [0, 0]
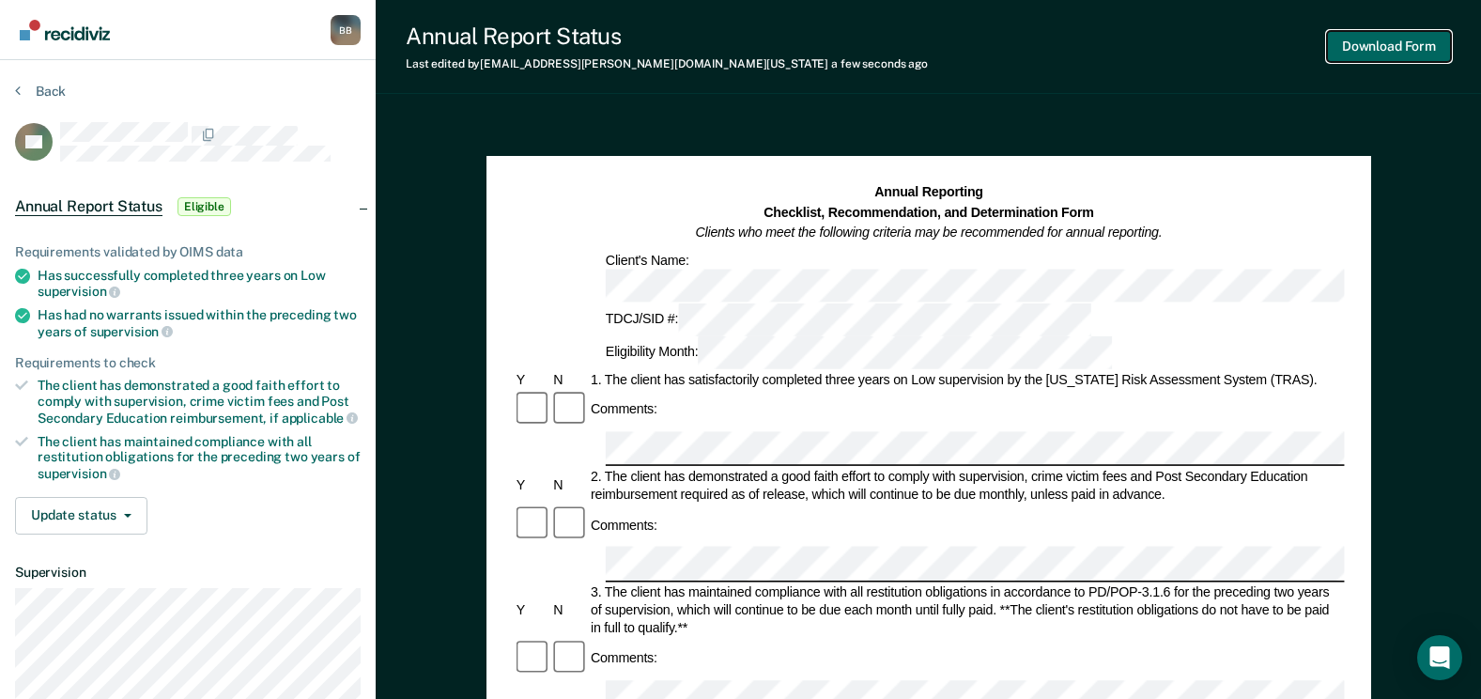
click at [1366, 42] on button "Download Form" at bounding box center [1389, 46] width 124 height 31
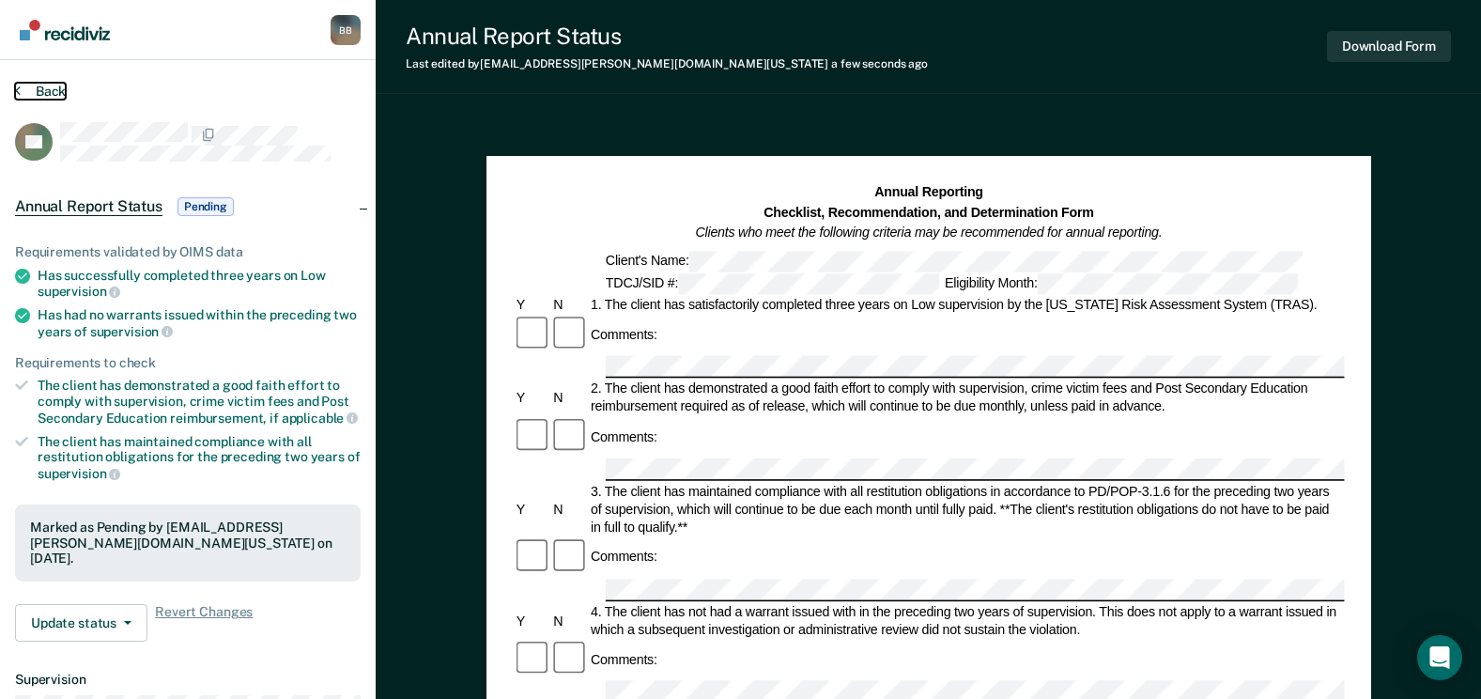
click at [53, 90] on button "Back" at bounding box center [40, 91] width 51 height 17
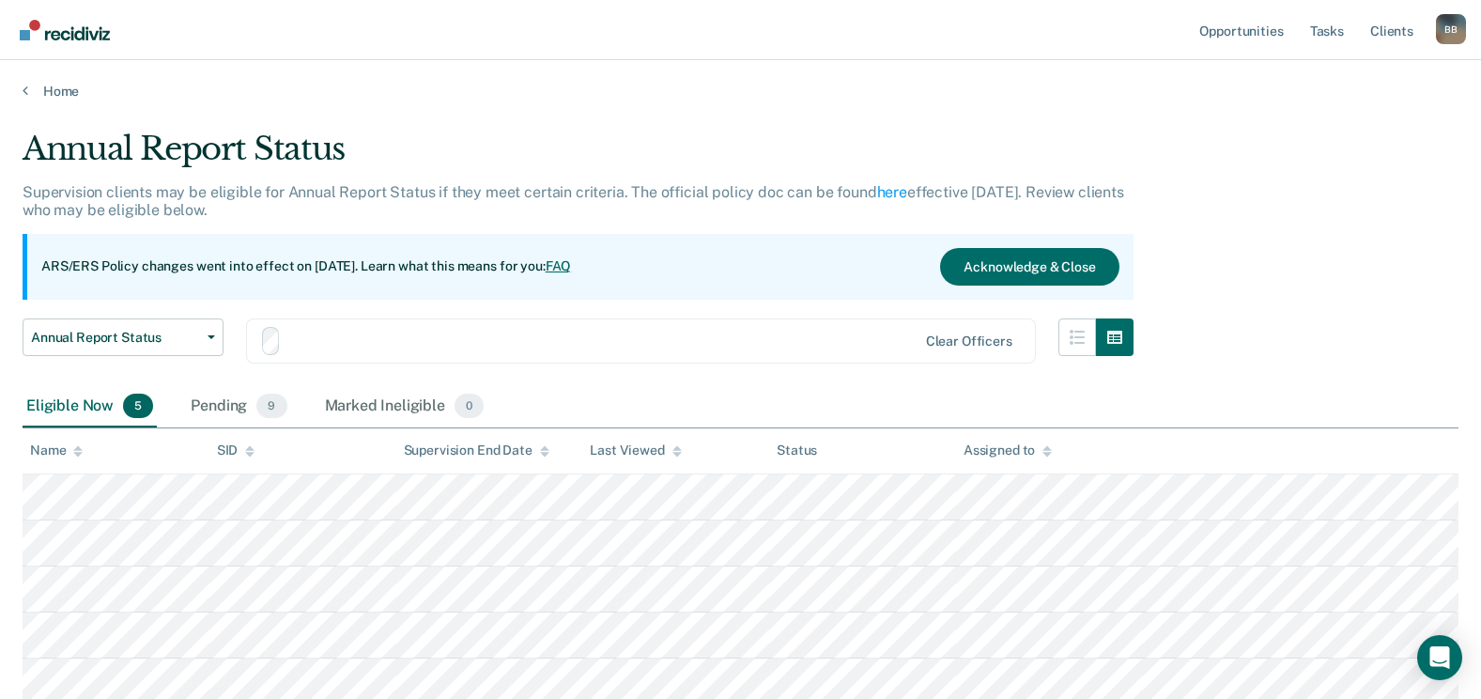
scroll to position [141, 0]
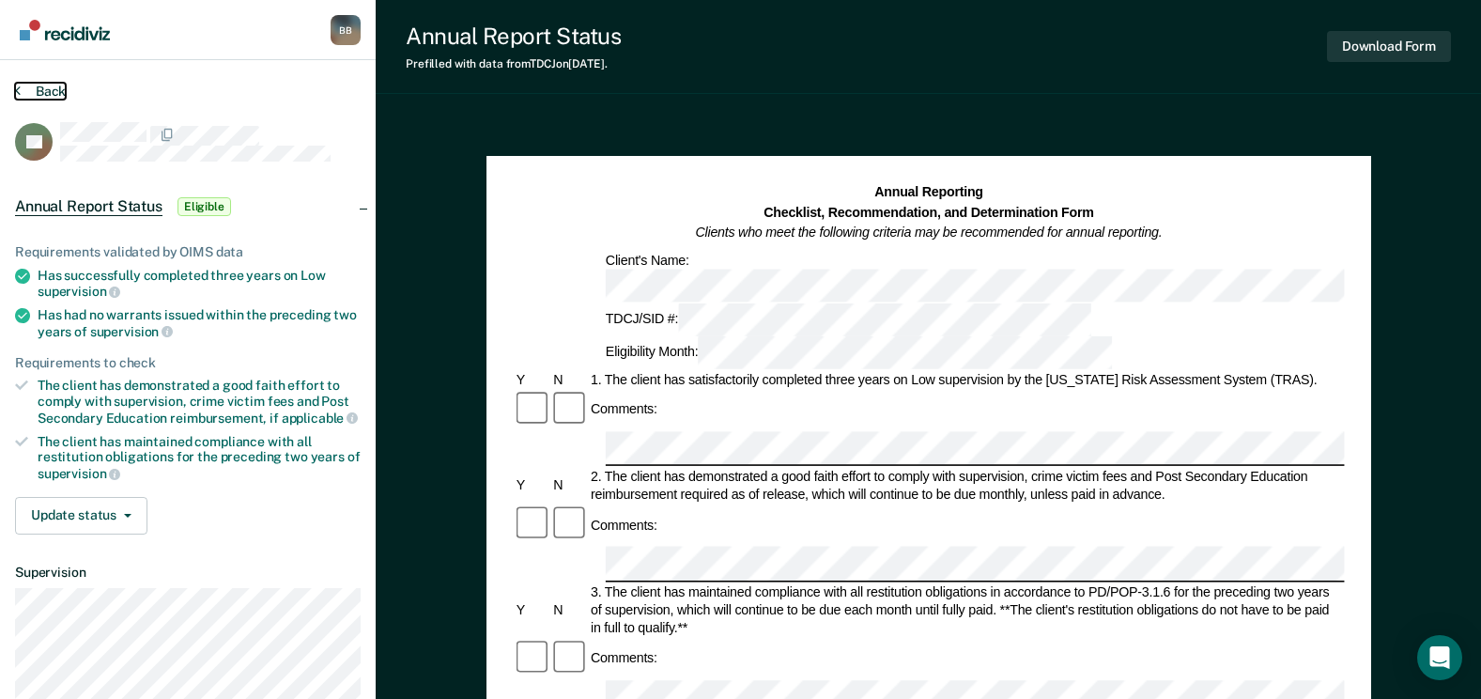
click at [53, 93] on button "Back" at bounding box center [40, 91] width 51 height 17
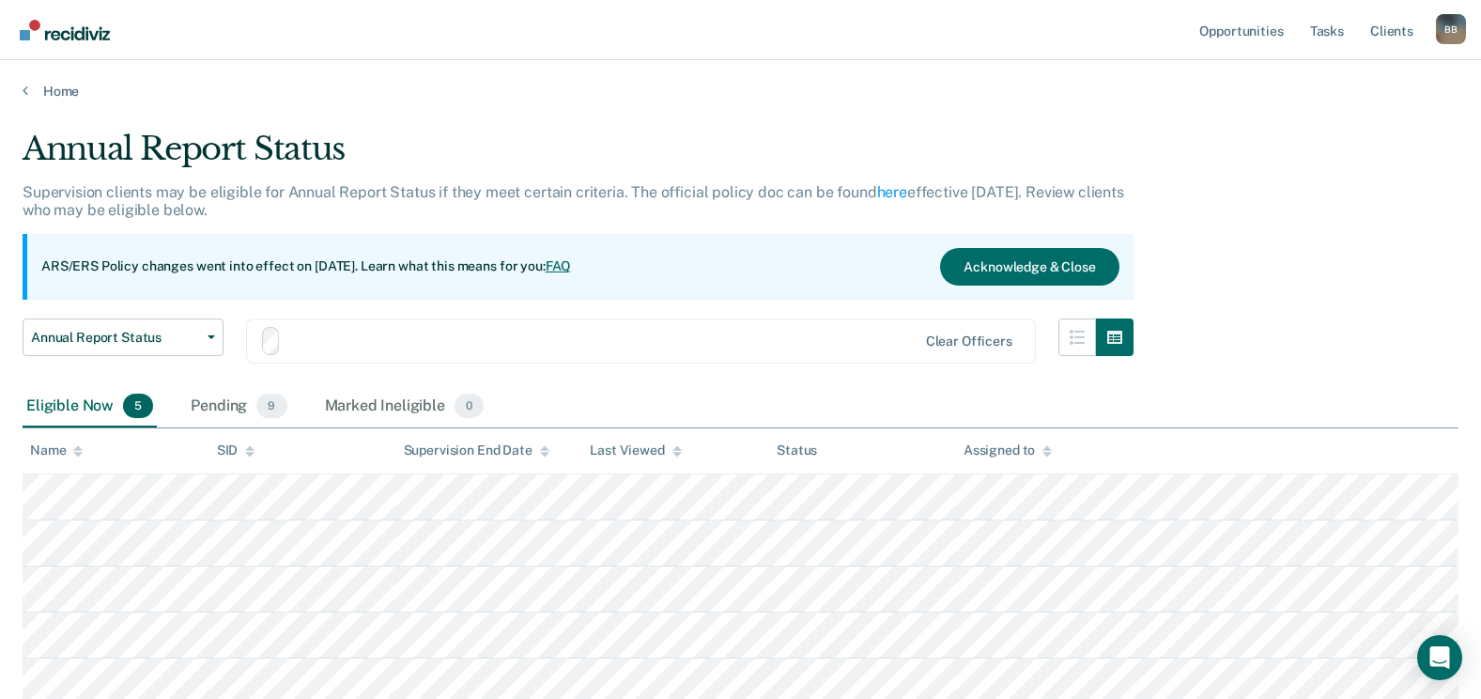
scroll to position [141, 0]
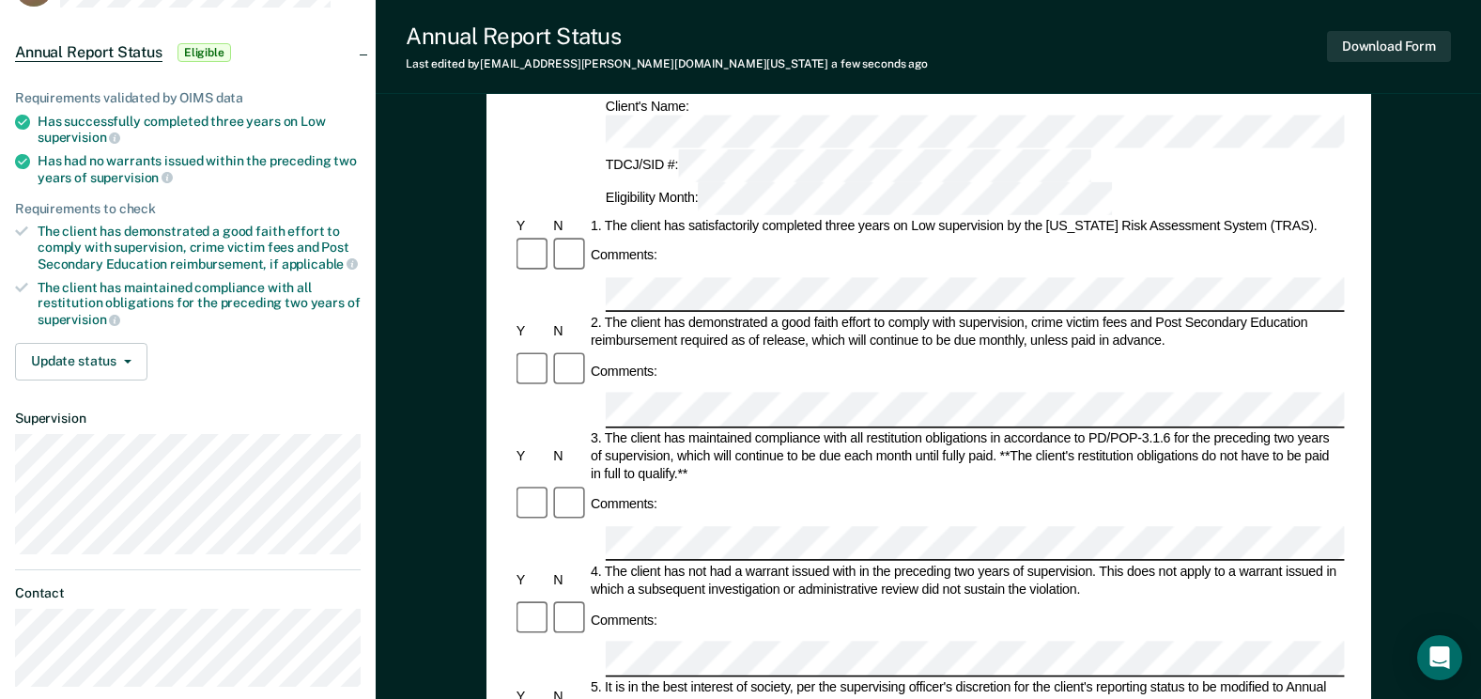
scroll to position [188, 0]
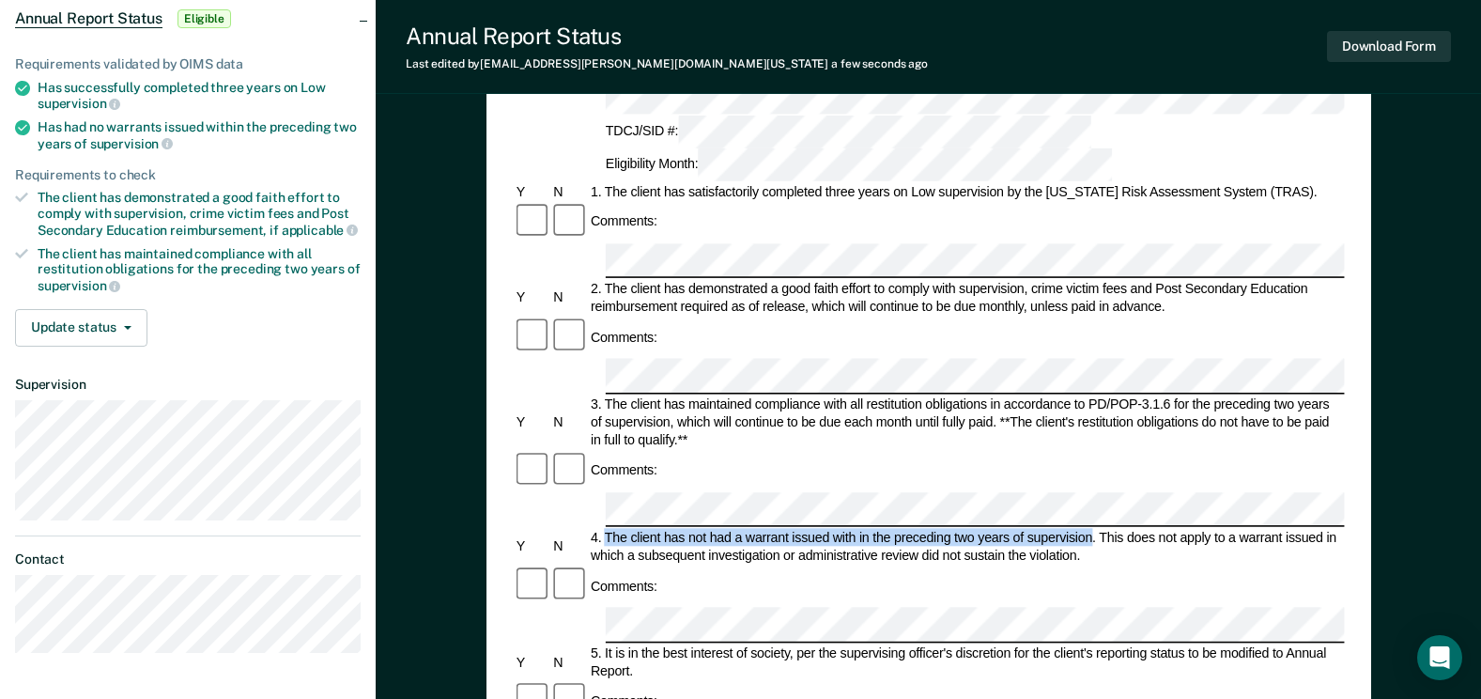
drag, startPoint x: 1090, startPoint y: 385, endPoint x: 607, endPoint y: 387, distance: 482.9
click at [607, 529] on div "4. The client has not had a warrant issued with in the preceding two years of s…" at bounding box center [966, 547] width 757 height 36
copy div "The client has not had a warrant issued with in the preceding two years of supe…"
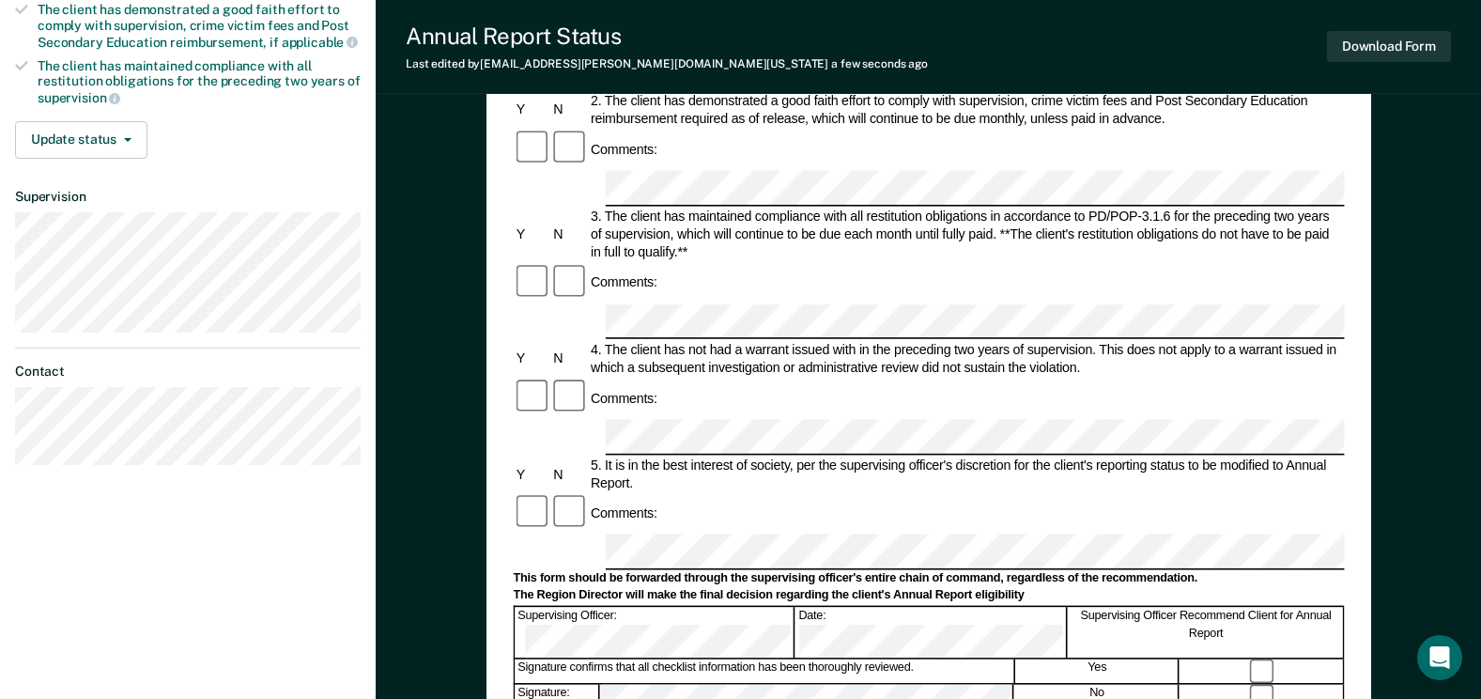
scroll to position [470, 0]
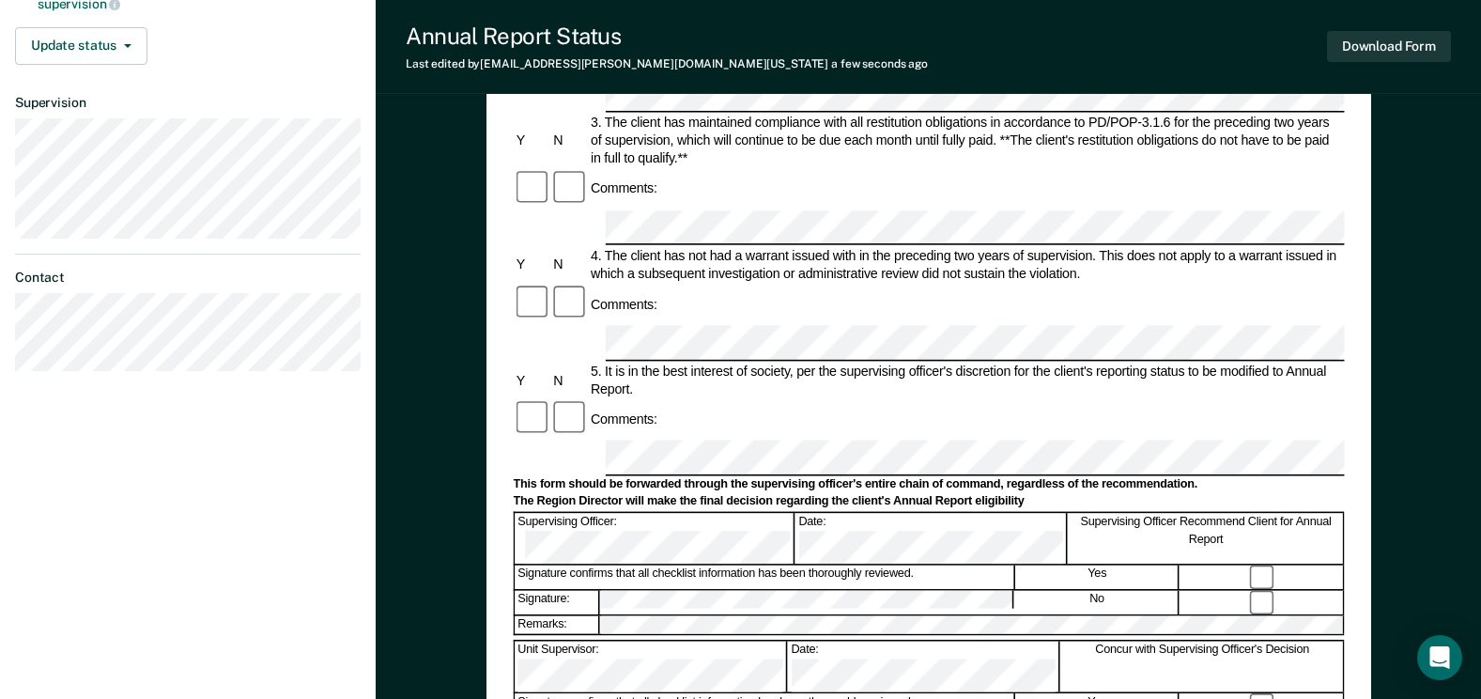
click at [895, 494] on div "The Region Director will make the final decision regarding the client's Annual …" at bounding box center [928, 501] width 831 height 15
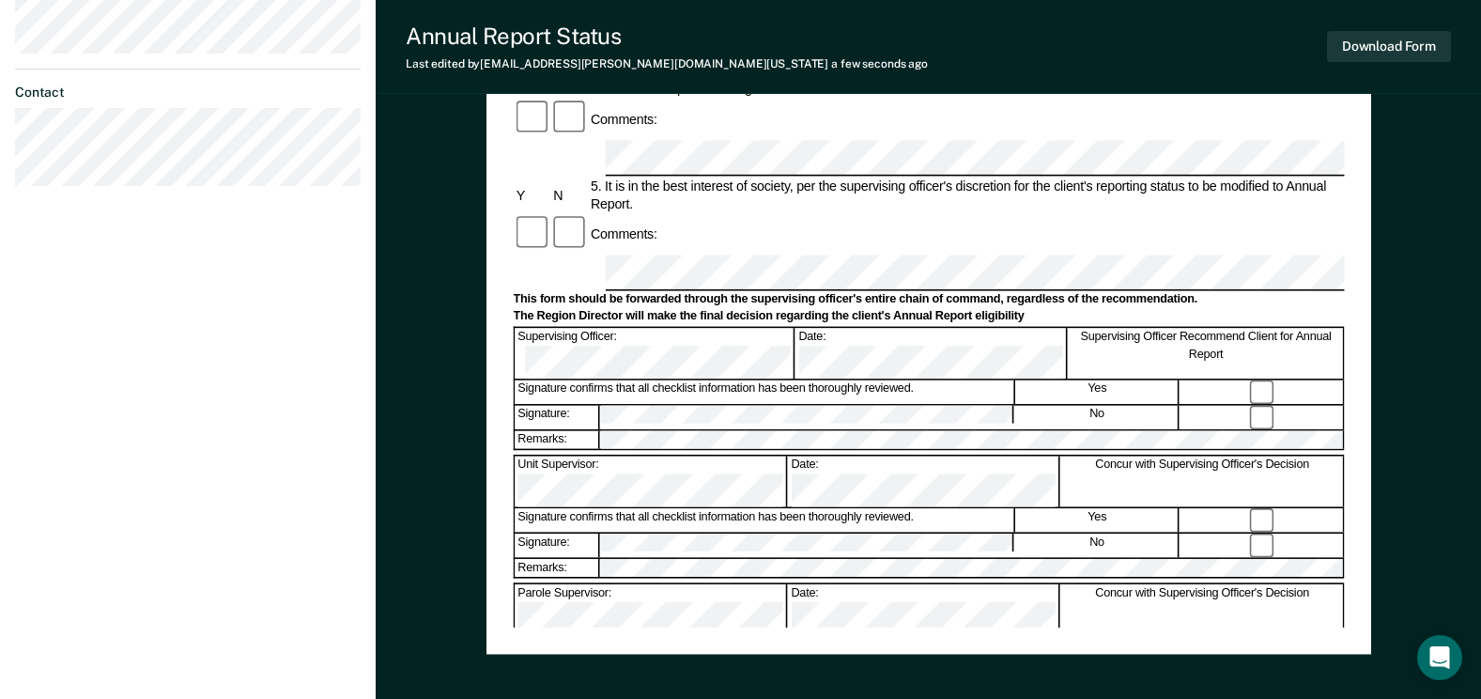
scroll to position [658, 0]
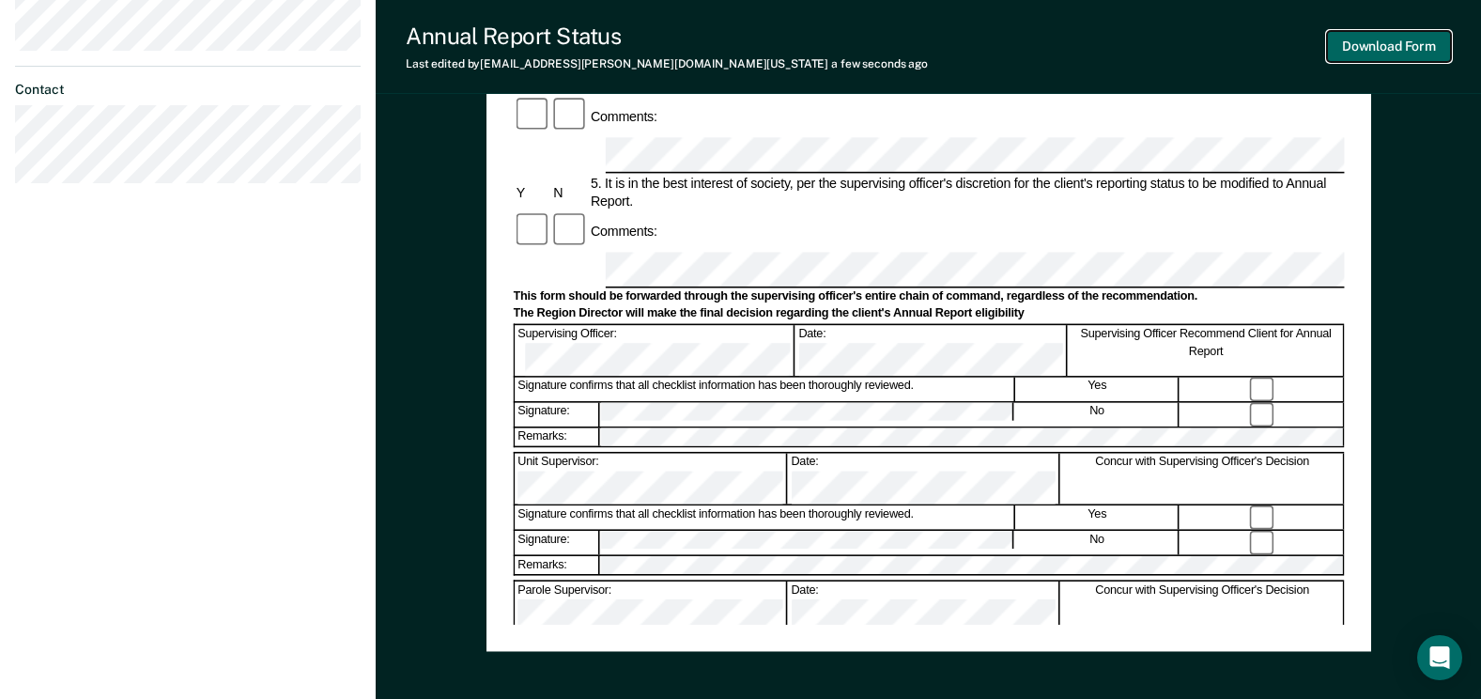
click at [1379, 47] on button "Download Form" at bounding box center [1389, 46] width 124 height 31
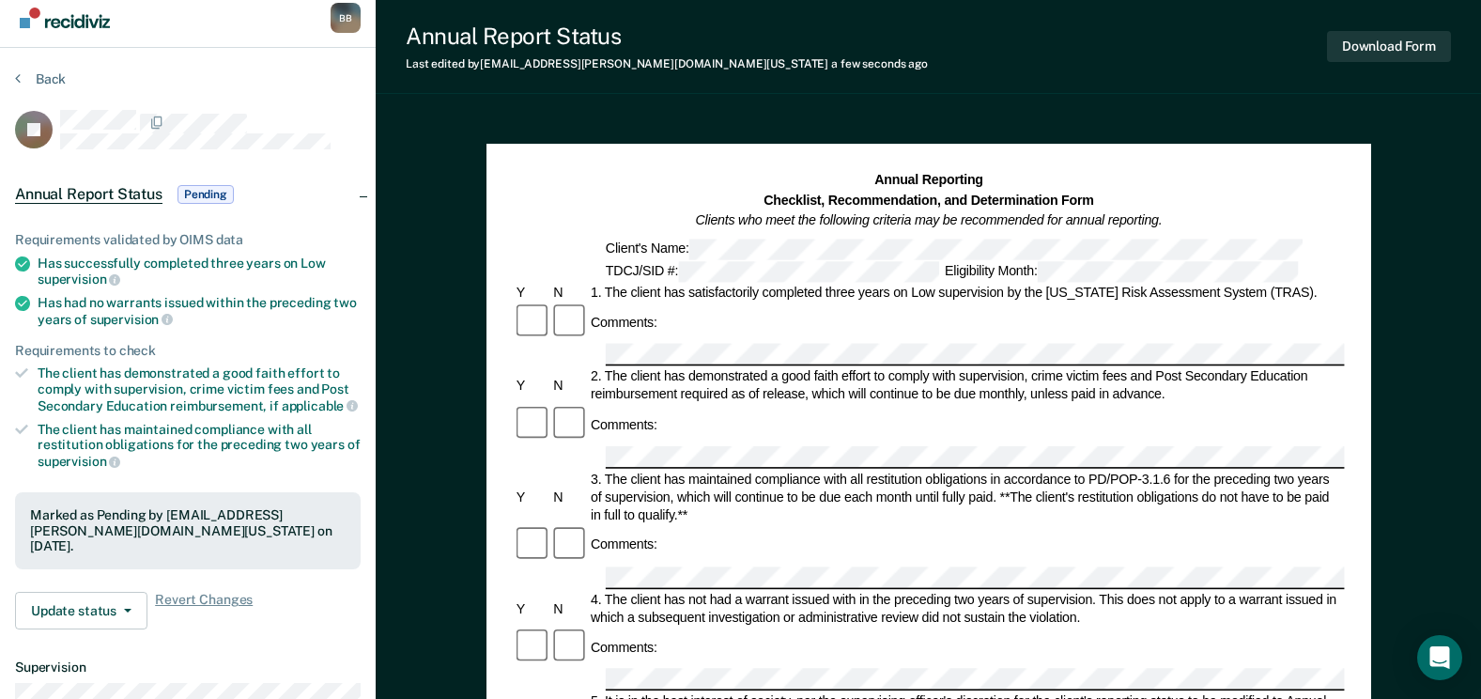
scroll to position [0, 0]
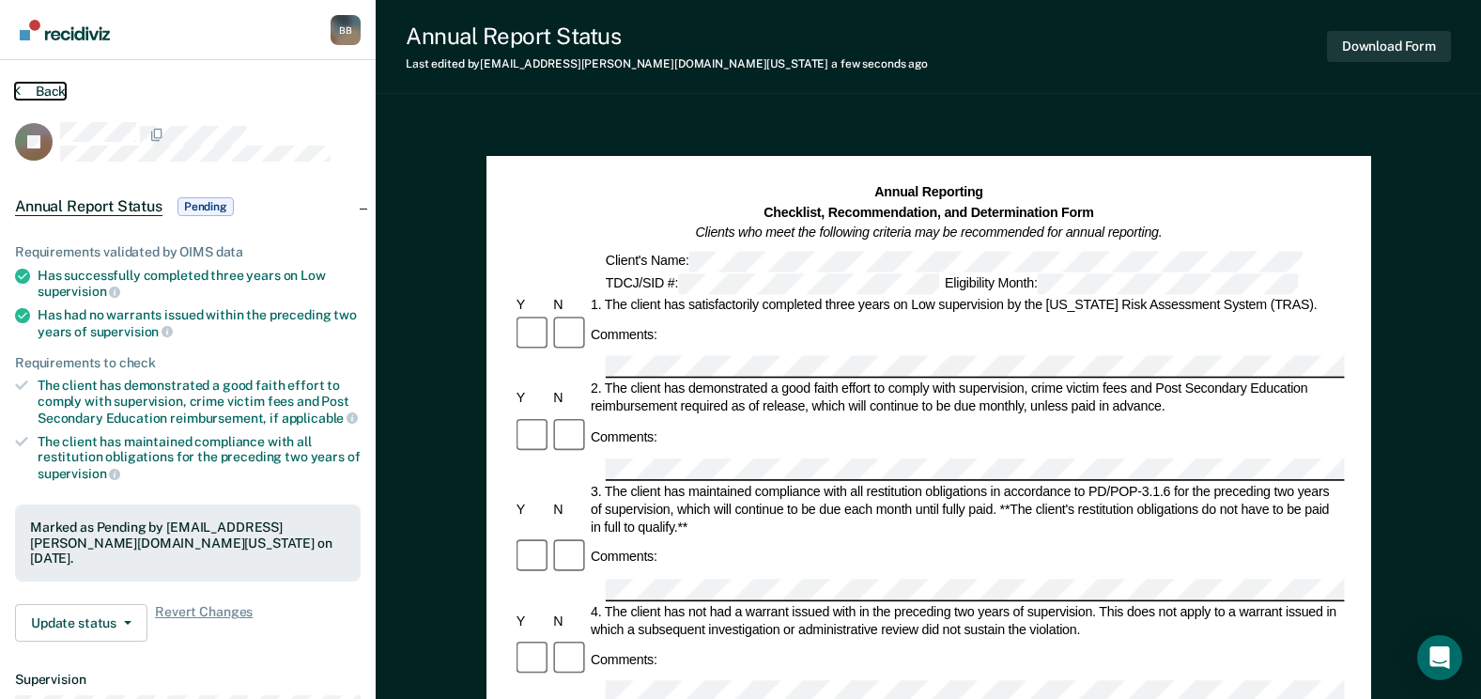
click at [38, 85] on button "Back" at bounding box center [40, 91] width 51 height 17
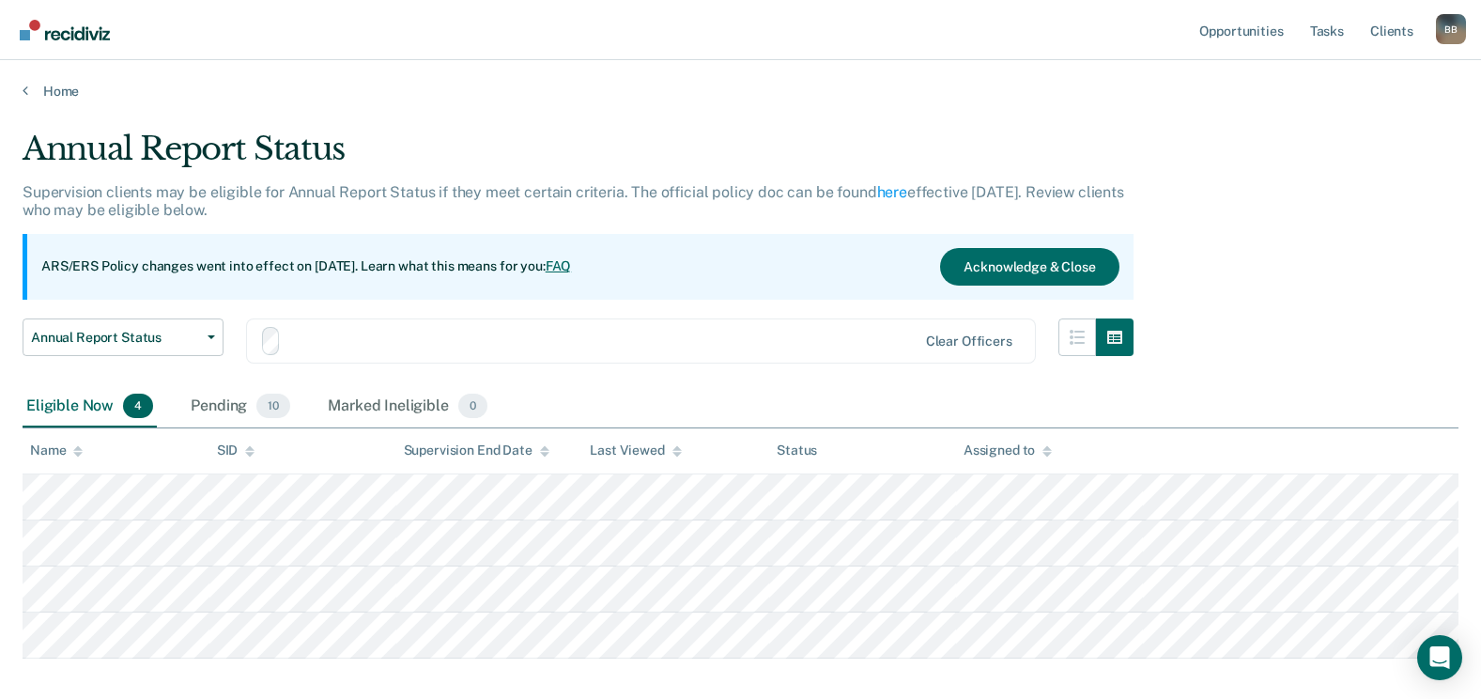
scroll to position [95, 0]
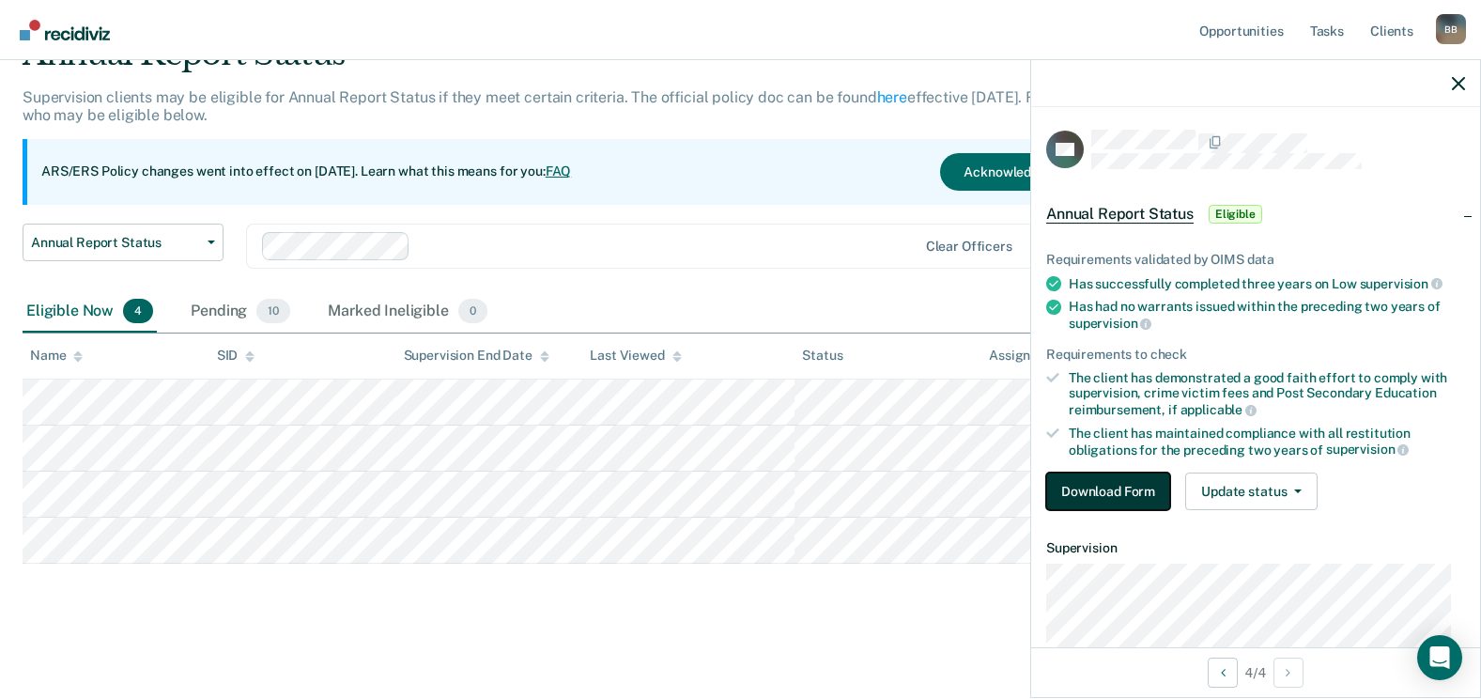
click at [1100, 490] on button "Download Form" at bounding box center [1108, 492] width 124 height 38
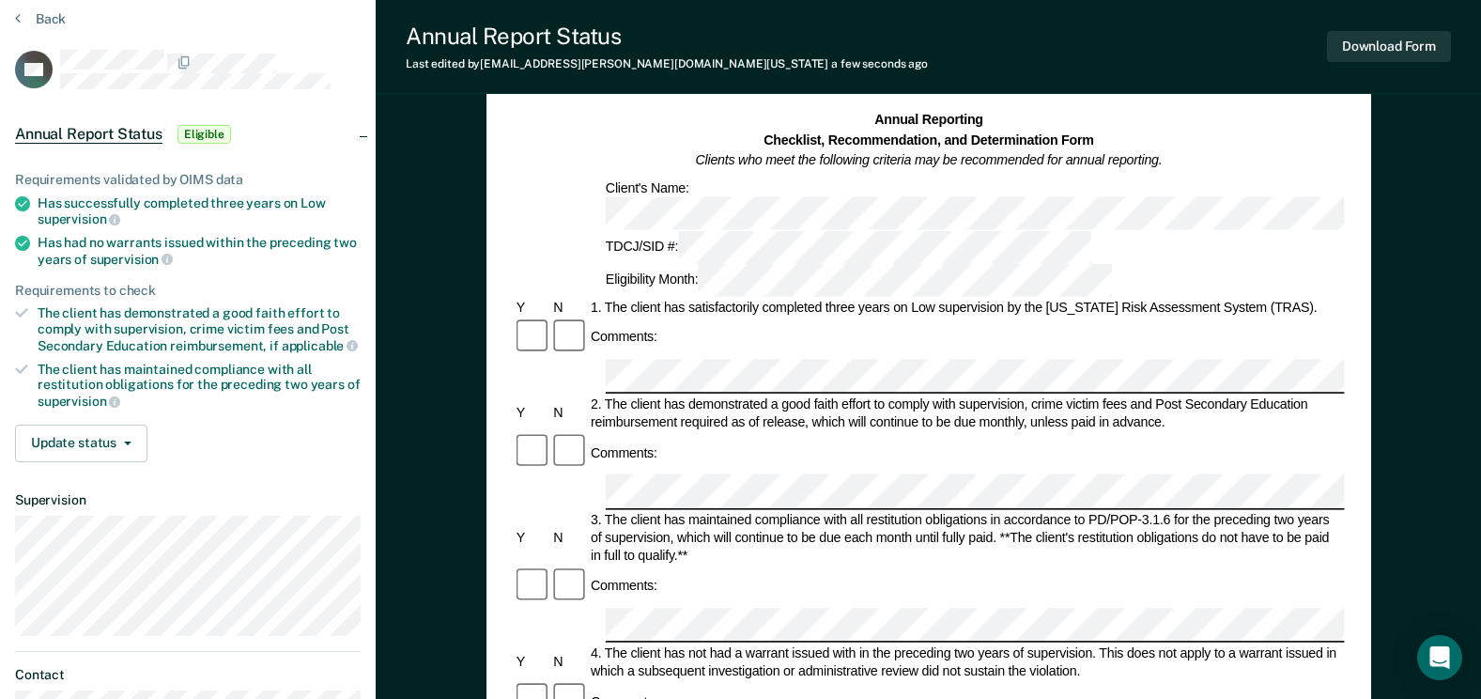
scroll to position [94, 0]
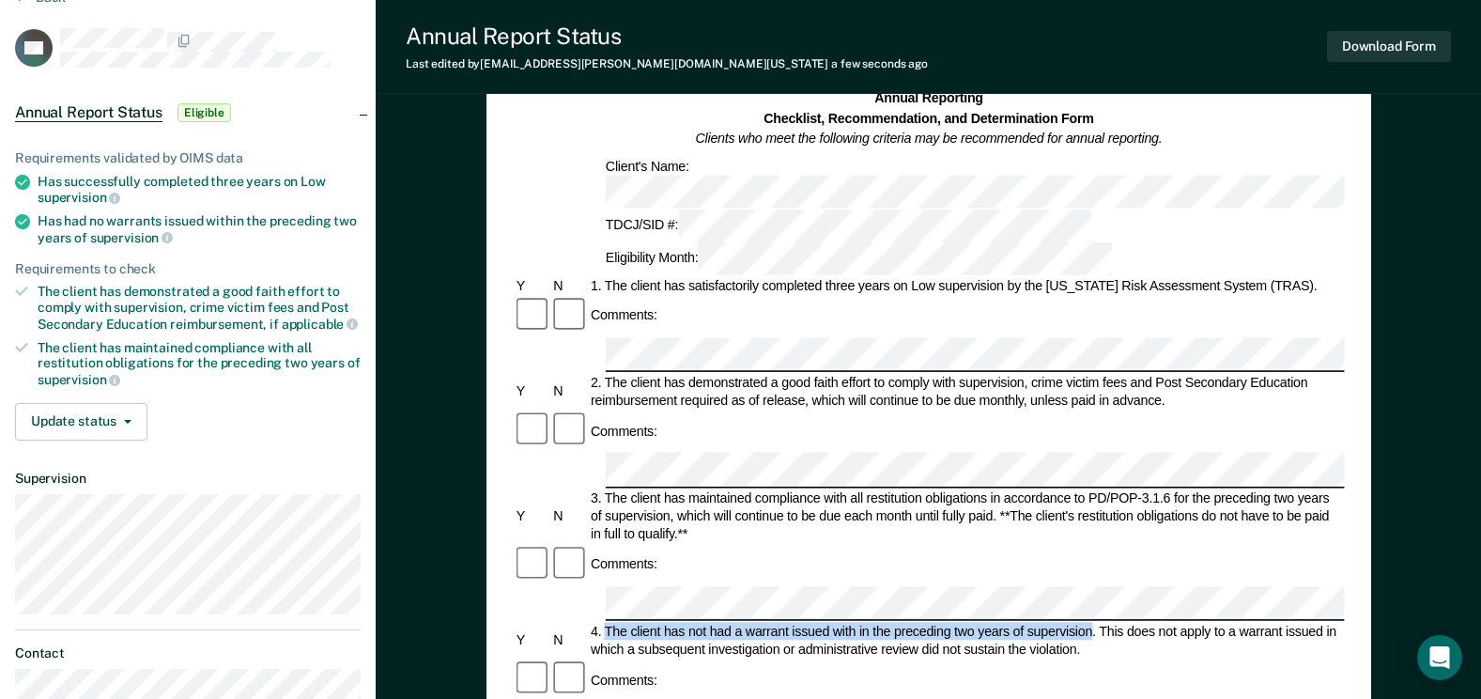
drag, startPoint x: 1093, startPoint y: 481, endPoint x: 606, endPoint y: 478, distance: 487.6
click at [606, 623] on div "4. The client has not had a warrant issued with in the preceding two years of s…" at bounding box center [966, 641] width 757 height 36
copy div "The client has not had a warrant issued with in the preceding two years of supe…"
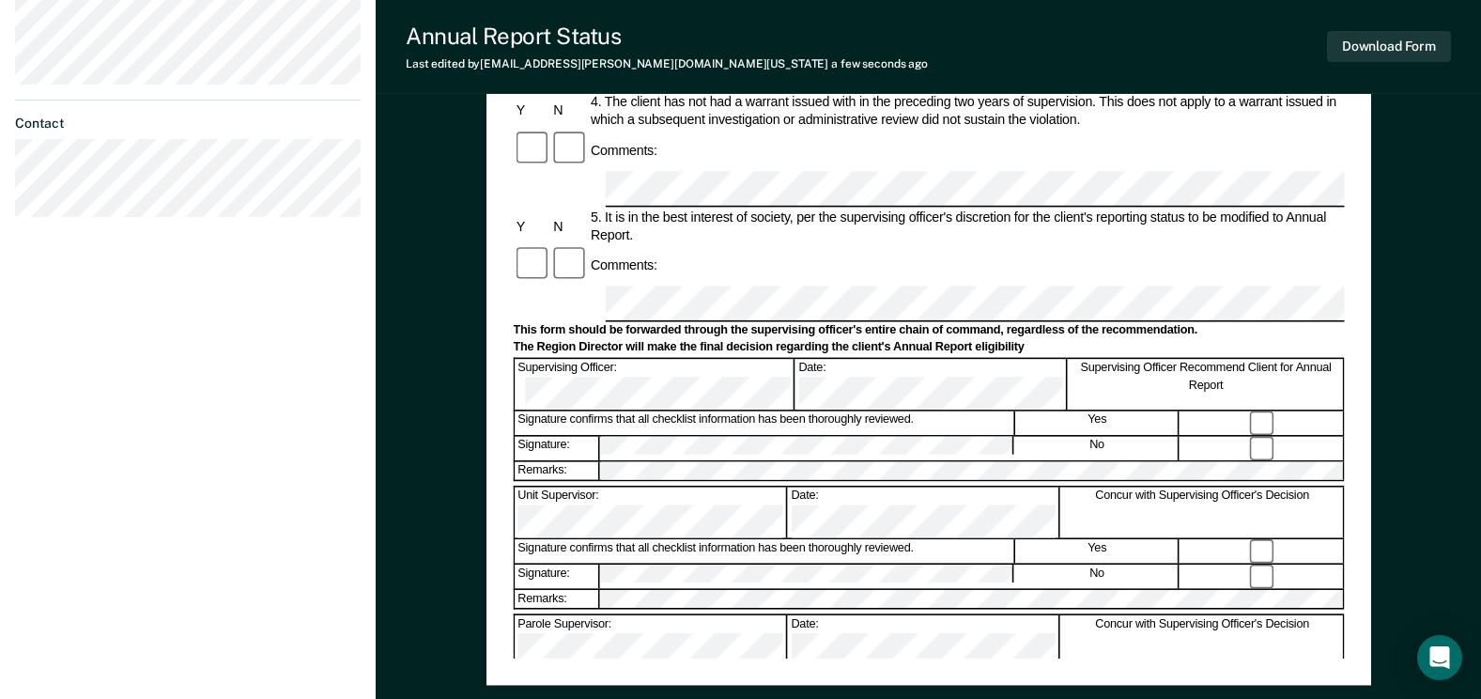
scroll to position [658, 0]
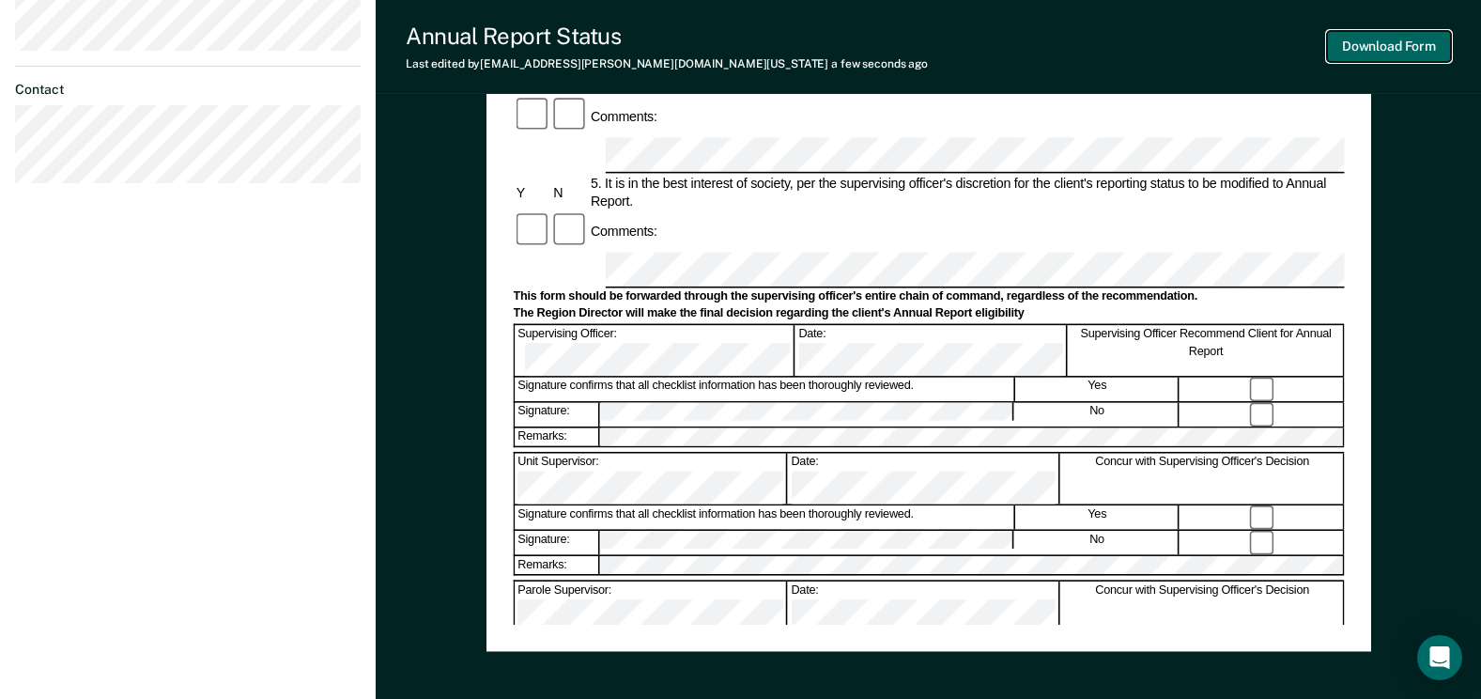
click at [1370, 43] on button "Download Form" at bounding box center [1389, 46] width 124 height 31
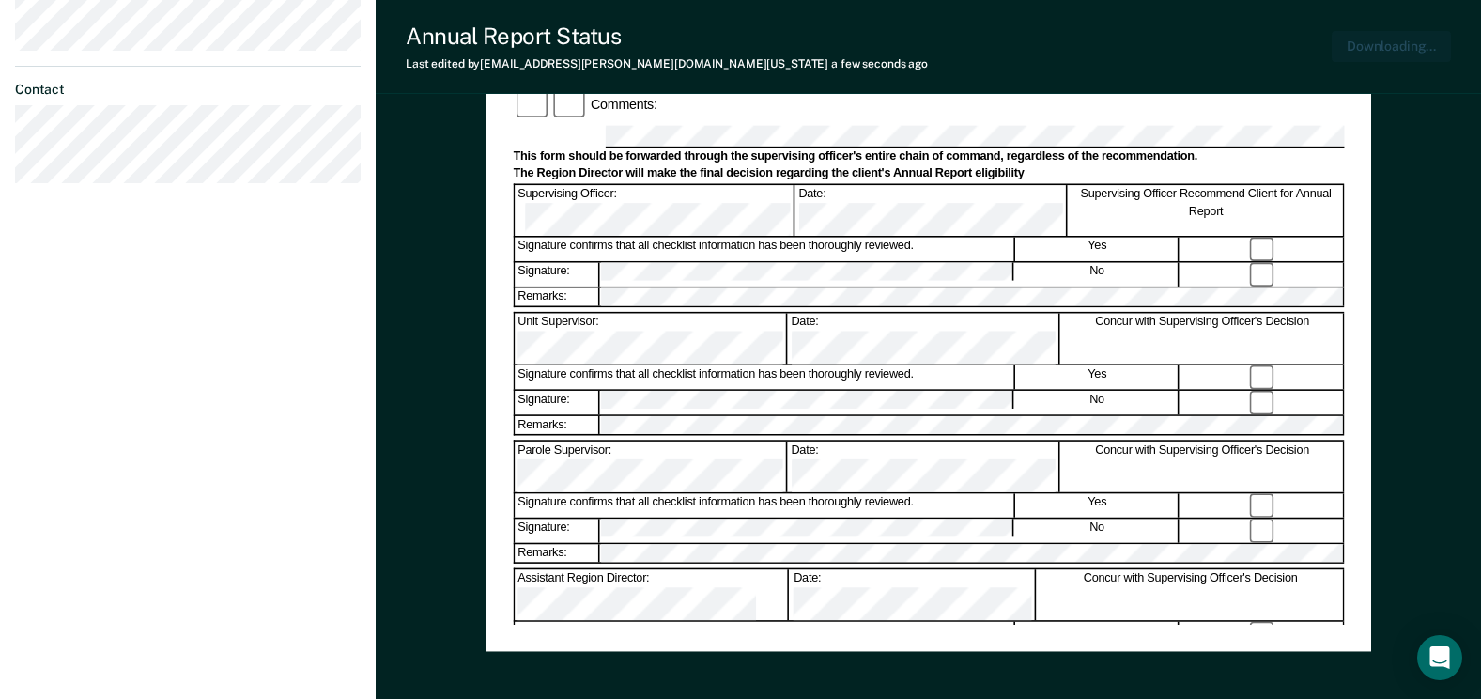
scroll to position [757, 0]
